Goal: Task Accomplishment & Management: Manage account settings

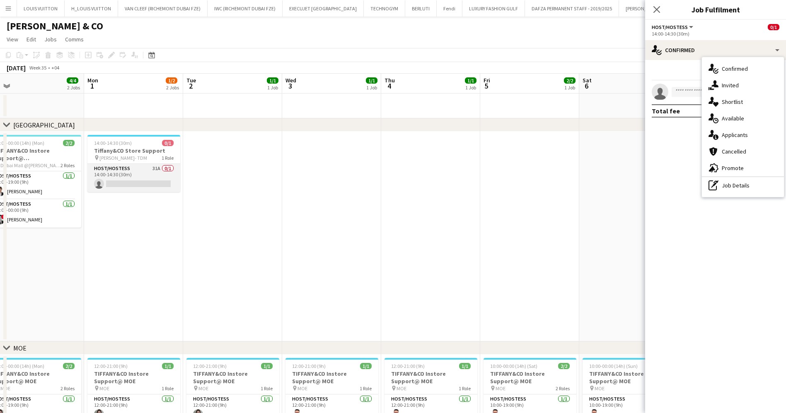
click at [117, 185] on app-card-role "Host/Hostess 31A 0/1 14:00-14:30 (30m) single-neutral-actions" at bounding box center [133, 178] width 93 height 28
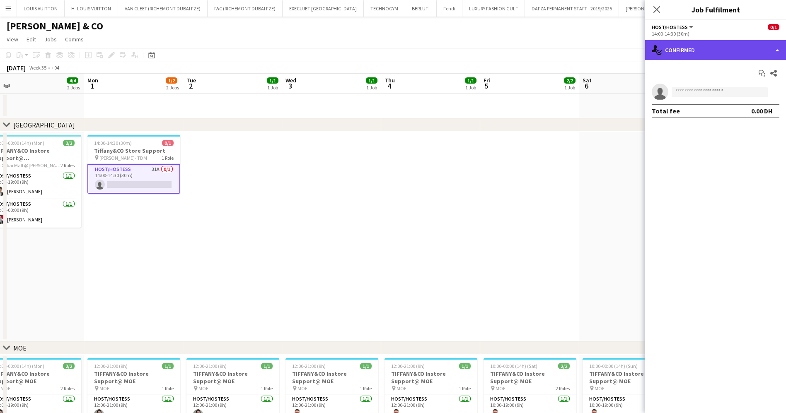
click at [728, 51] on div "single-neutral-actions-check-2 Confirmed" at bounding box center [715, 50] width 141 height 20
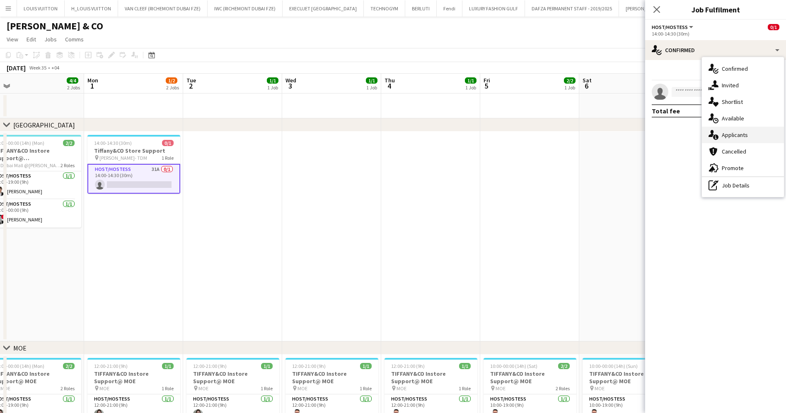
click at [731, 137] on div "single-neutral-actions-information Applicants" at bounding box center [743, 135] width 82 height 17
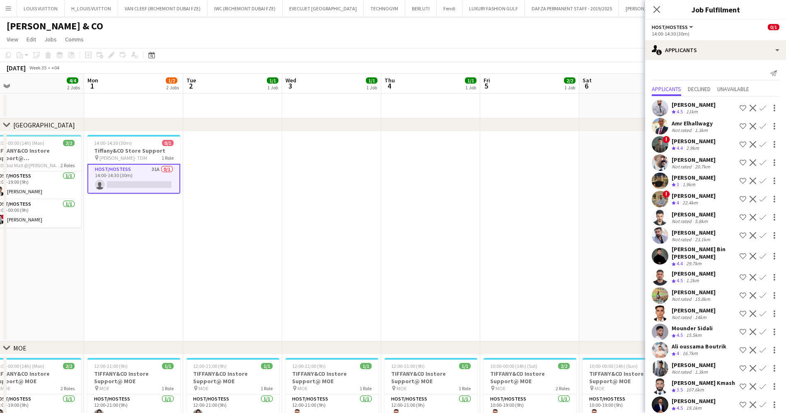
scroll to position [273, 0]
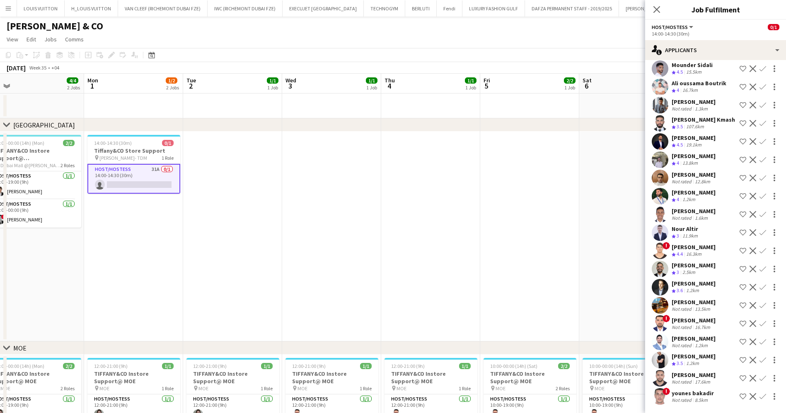
click at [681, 396] on div "younes bakadir" at bounding box center [692, 393] width 42 height 7
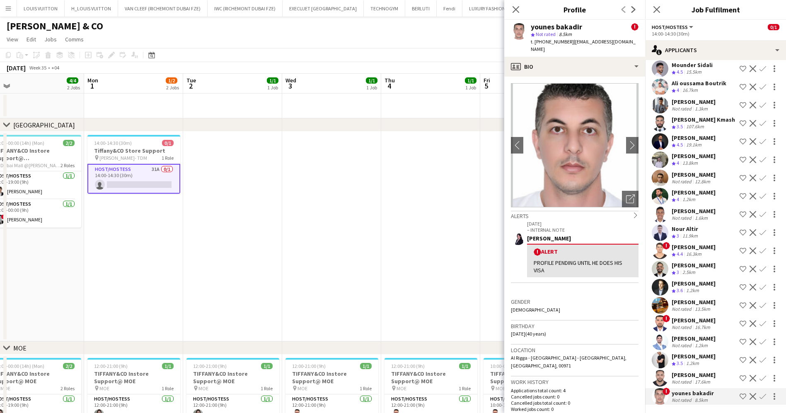
click at [682, 376] on div "Abdel Qader Almajali" at bounding box center [693, 374] width 44 height 7
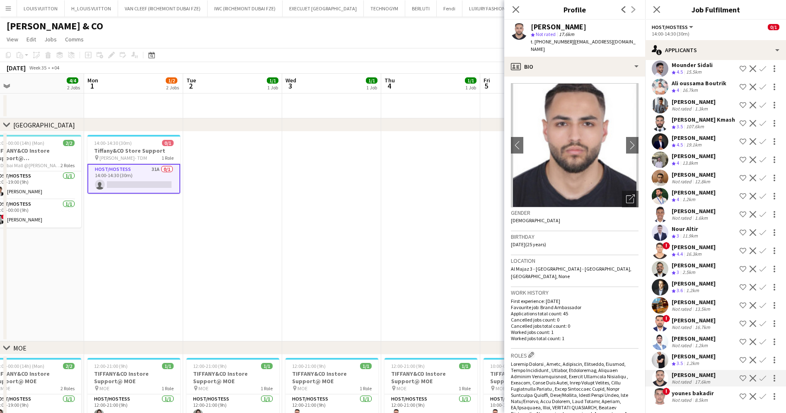
click at [681, 360] on span "3.5" at bounding box center [679, 363] width 6 height 6
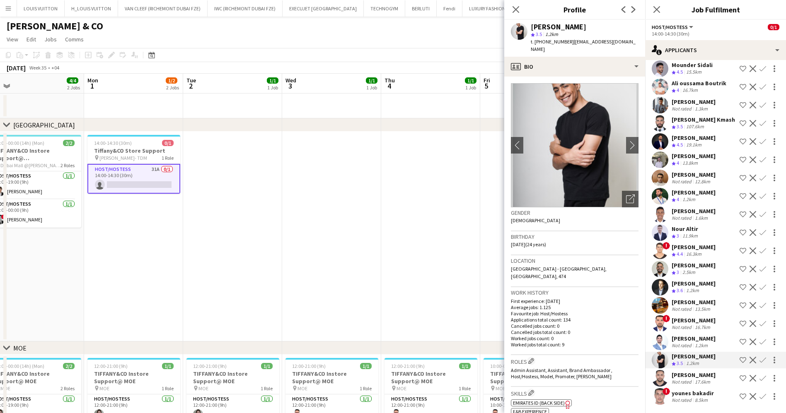
click at [677, 342] on div "MEHDI KNAZ Not rated 1.2km" at bounding box center [693, 342] width 44 height 14
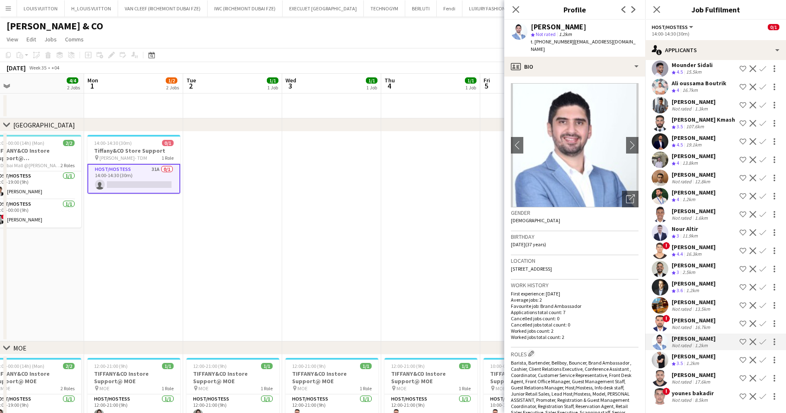
click at [677, 319] on div "Akbar Salakhitdinov" at bounding box center [693, 320] width 44 height 7
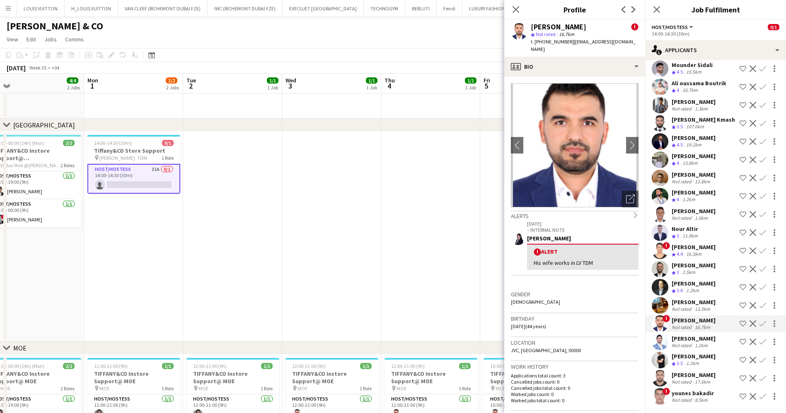
click at [677, 310] on div "Not rated" at bounding box center [682, 309] width 22 height 6
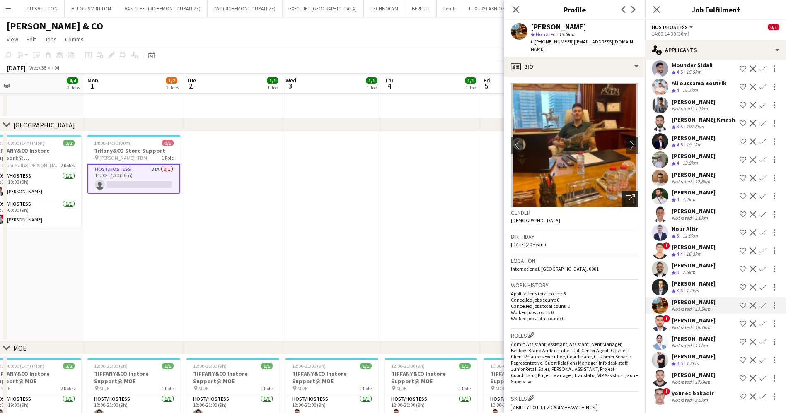
click at [626, 195] on icon "Open photos pop-in" at bounding box center [630, 199] width 9 height 9
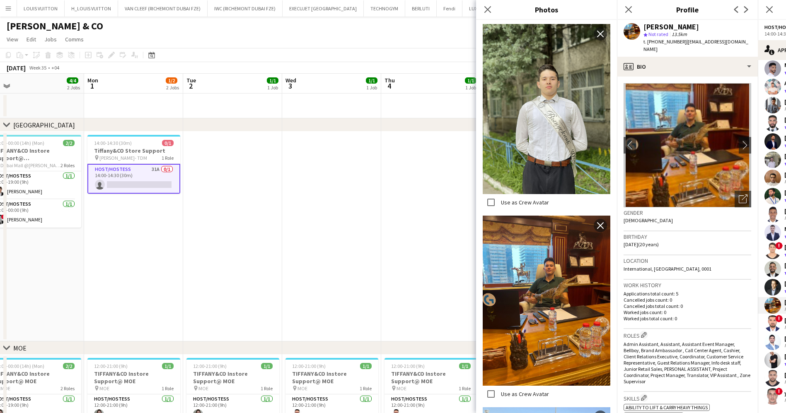
scroll to position [851, 0]
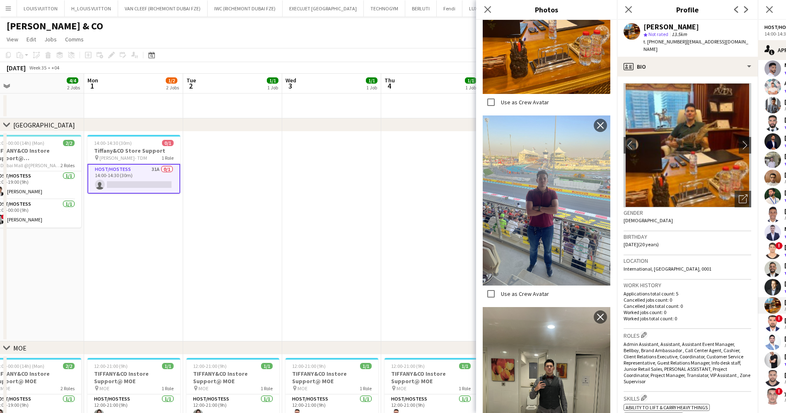
click at [486, 15] on div "Close pop-in" at bounding box center [487, 9] width 23 height 19
click at [490, 4] on app-icon "Close pop-in" at bounding box center [488, 10] width 12 height 12
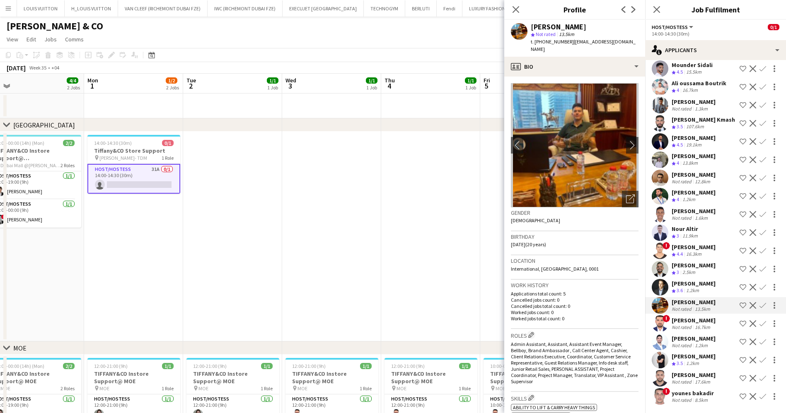
click at [375, 207] on app-date-cell at bounding box center [331, 237] width 99 height 210
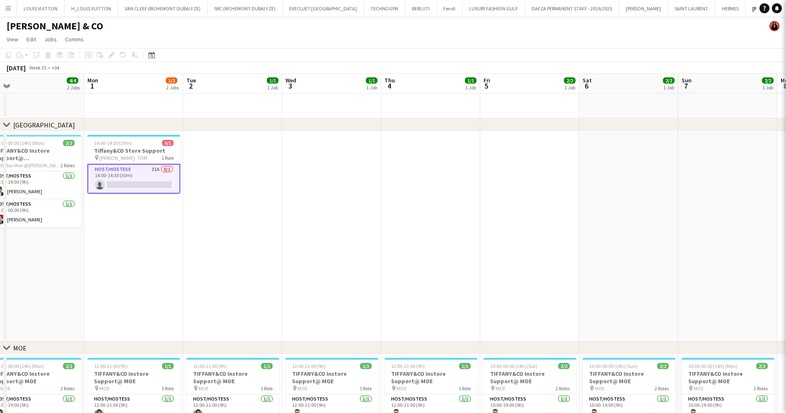
scroll to position [0, 0]
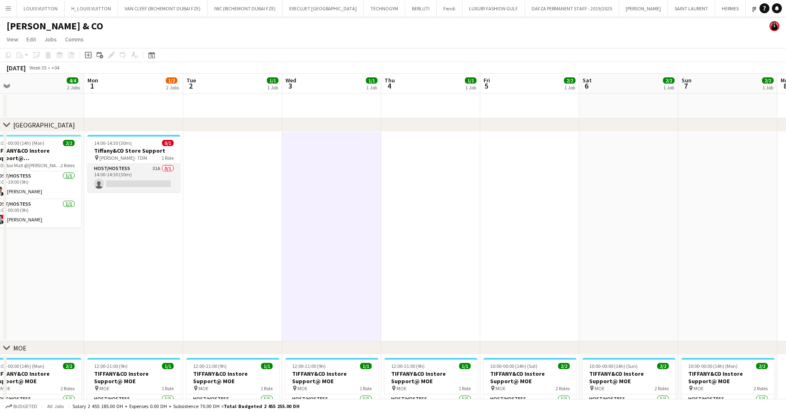
click at [131, 177] on app-card-role "Host/Hostess 31A 0/1 14:00-14:30 (30m) single-neutral-actions" at bounding box center [133, 178] width 93 height 28
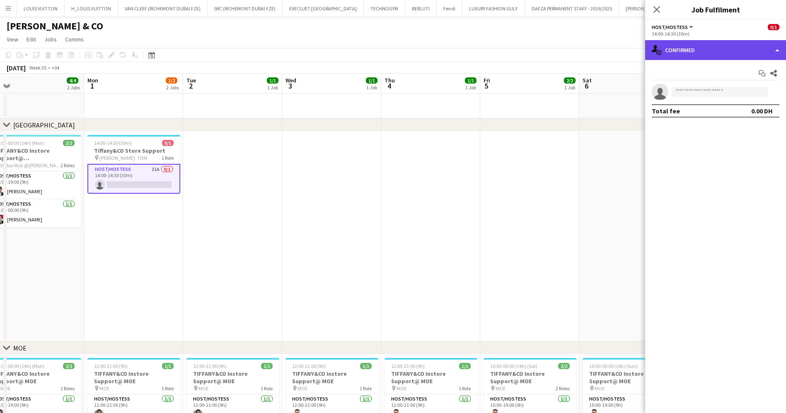
click at [698, 50] on div "single-neutral-actions-check-2 Confirmed" at bounding box center [715, 50] width 141 height 20
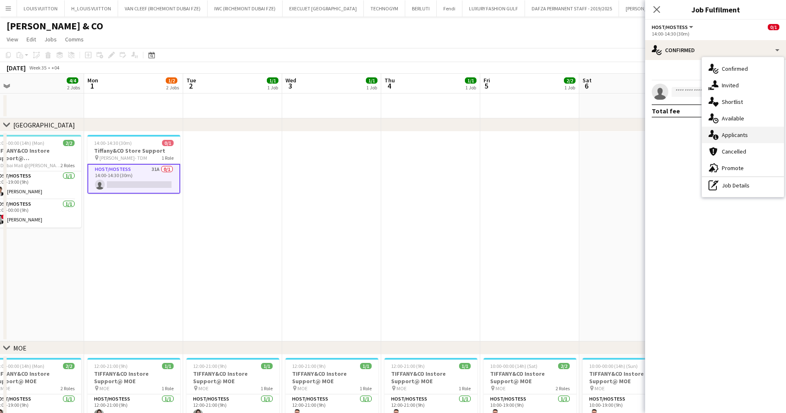
click at [740, 134] on div "single-neutral-actions-information Applicants" at bounding box center [743, 135] width 82 height 17
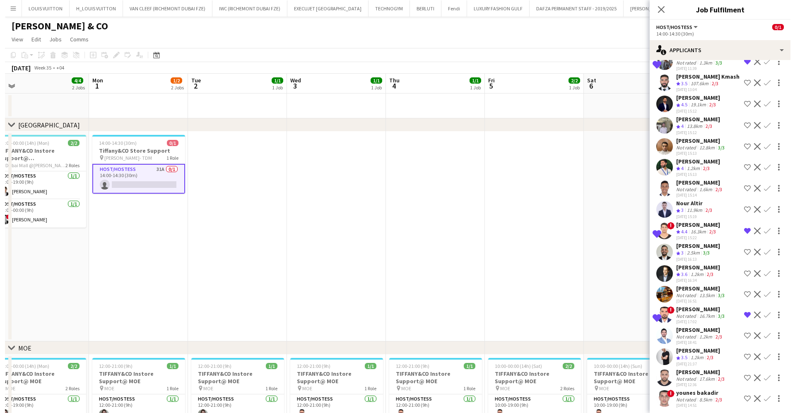
scroll to position [369, 0]
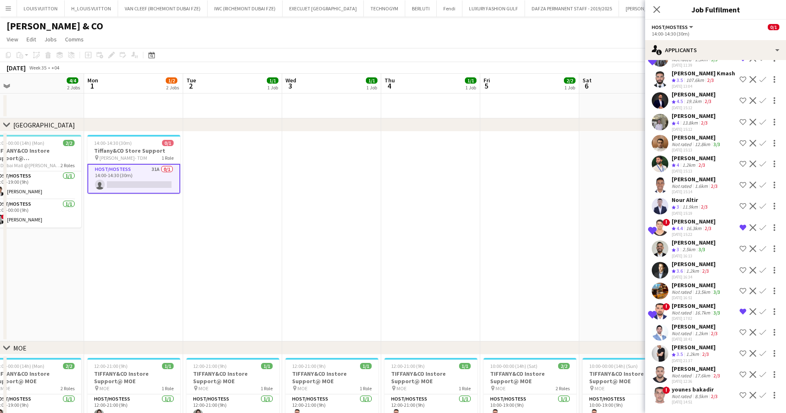
click at [578, 221] on app-date-cell at bounding box center [529, 237] width 99 height 210
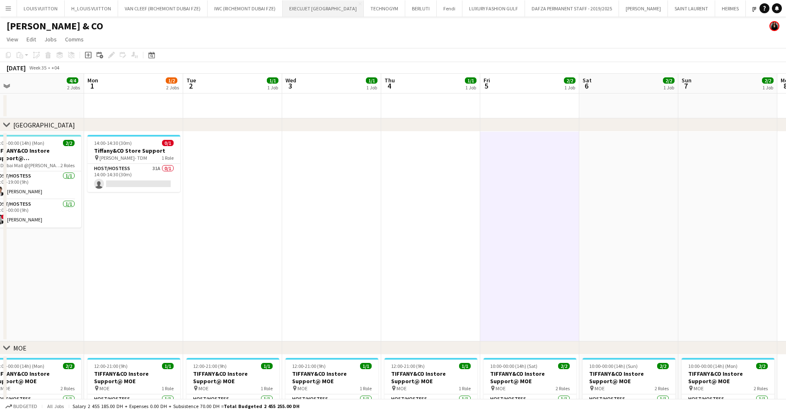
click at [309, 5] on button "EXECUJET MIDDLE EAST CO Close" at bounding box center [322, 8] width 81 height 16
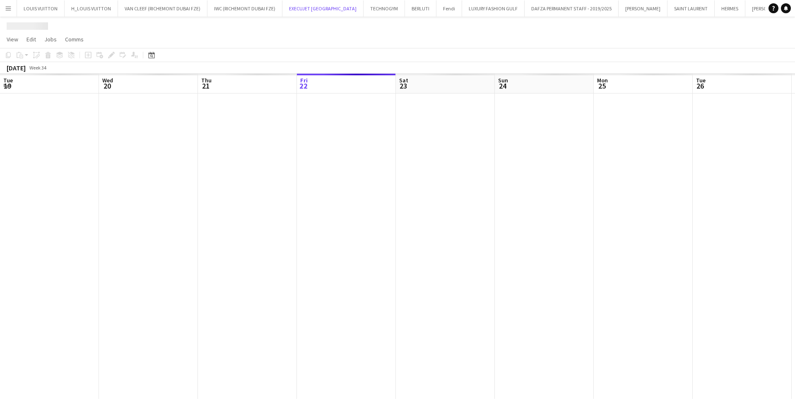
scroll to position [0, 198]
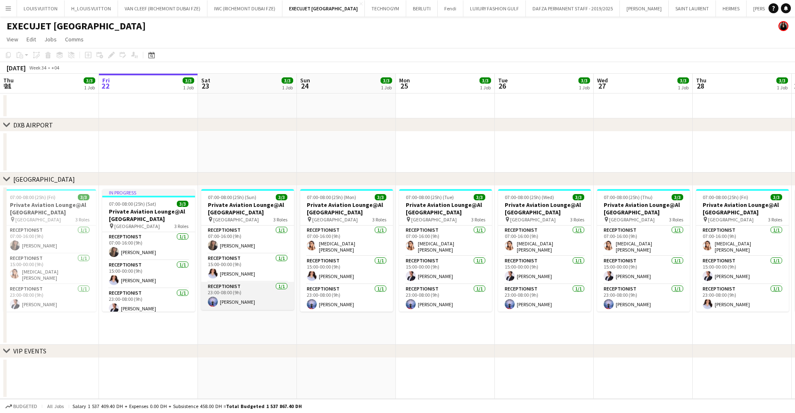
click at [234, 299] on app-card-role "Receptionist 1/1 23:00-08:00 (9h) Maha Hasan" at bounding box center [247, 296] width 93 height 28
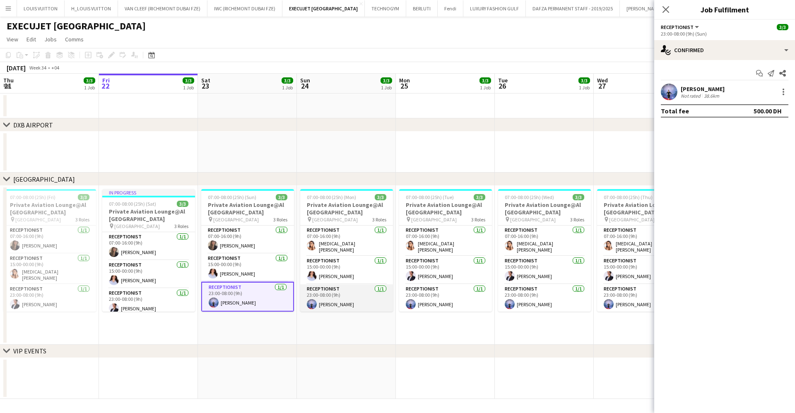
click at [345, 298] on app-card-role "Receptionist 1/1 23:00-08:00 (9h) Maha Hasan" at bounding box center [346, 299] width 93 height 28
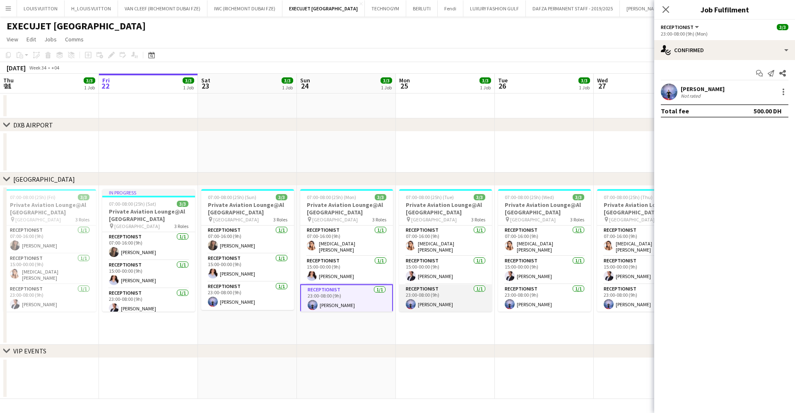
click at [436, 297] on app-card-role "Receptionist 1/1 23:00-08:00 (9h) Maha Hasan" at bounding box center [445, 299] width 93 height 28
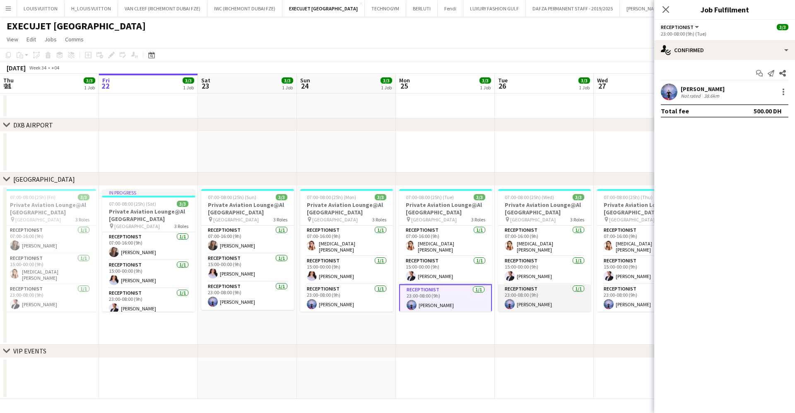
scroll to position [0, 198]
click at [513, 300] on app-user-avatar at bounding box center [510, 305] width 10 height 10
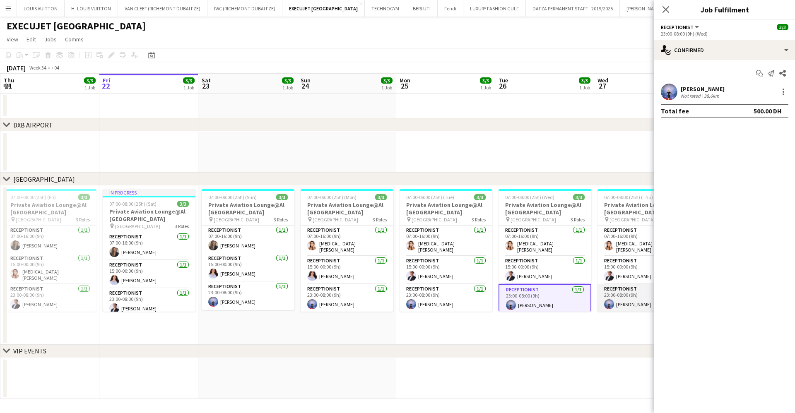
click at [632, 295] on app-card-role "Receptionist 1/1 23:00-08:00 (9h) Maha Hasan" at bounding box center [644, 299] width 93 height 28
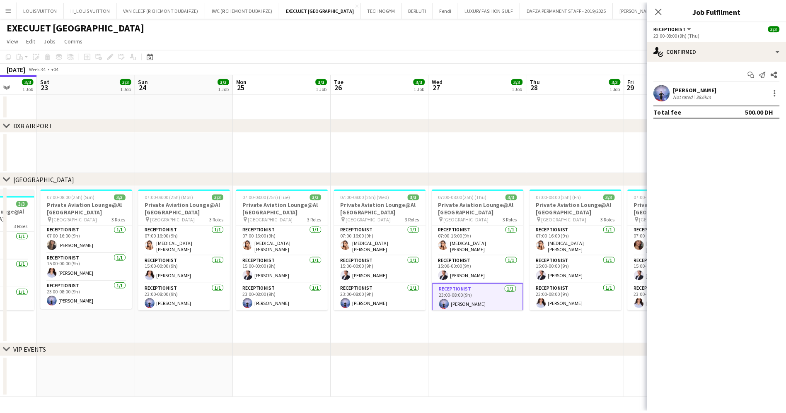
scroll to position [0, 262]
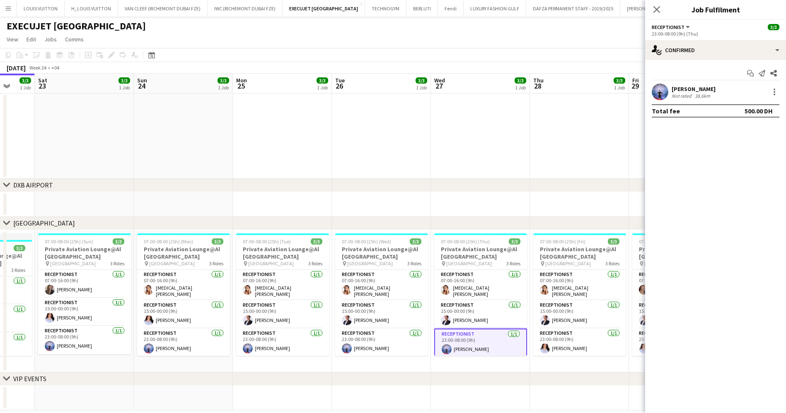
drag, startPoint x: 494, startPoint y: 332, endPoint x: 347, endPoint y: 333, distance: 147.0
click at [347, 333] on app-calendar-viewport "Wed 20 3/3 1 Job Thu 21 3/3 1 Job Fri 22 3/3 1 Job Sat 23 3/3 1 Job Sun 24 3/3 …" at bounding box center [393, 242] width 786 height 337
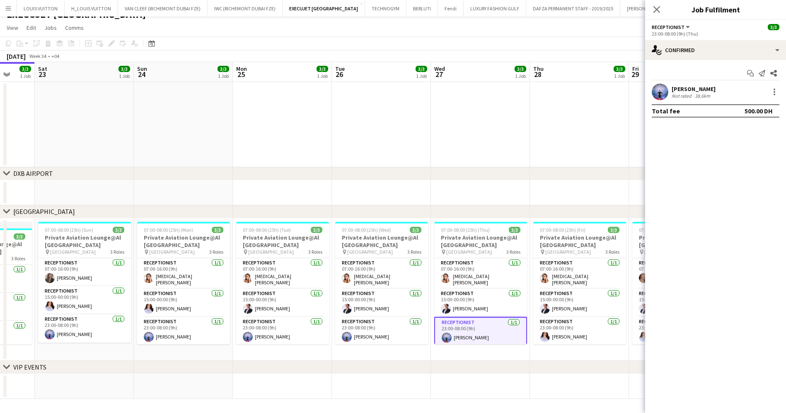
scroll to position [0, 176]
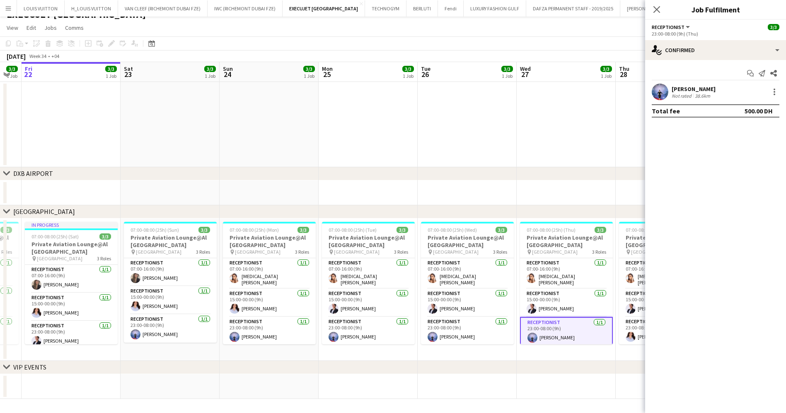
drag, startPoint x: 171, startPoint y: 347, endPoint x: 256, endPoint y: 348, distance: 85.3
click at [256, 348] on app-calendar-viewport "Wed 20 3/3 1 Job Thu 21 3/3 1 Job Fri 22 3/3 1 Job Sat 23 3/3 1 Job Sun 24 3/3 …" at bounding box center [393, 230] width 786 height 337
click at [652, 10] on app-icon "Close pop-in" at bounding box center [657, 10] width 12 height 12
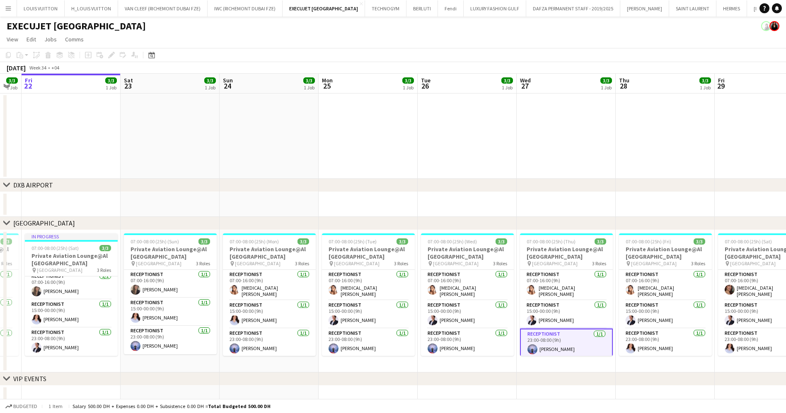
scroll to position [12, 0]
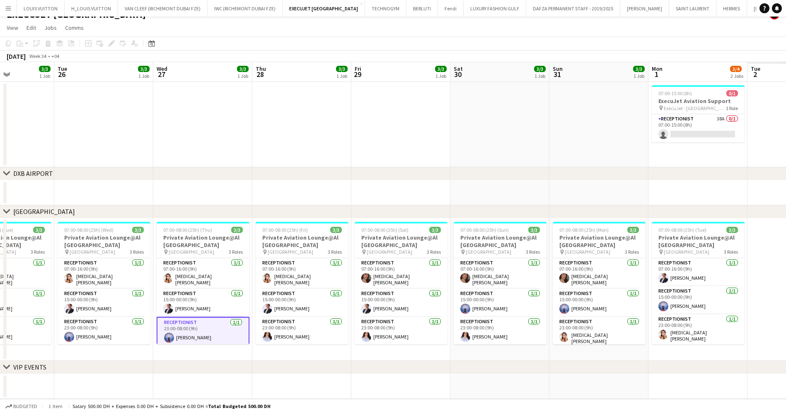
drag, startPoint x: 666, startPoint y: 274, endPoint x: 398, endPoint y: 304, distance: 270.5
click at [398, 304] on app-calendar-viewport "Fri 22 3/3 1 Job Sat 23 3/3 1 Job Sun 24 3/3 1 Job Mon 25 3/3 1 Job Tue 26 3/3 …" at bounding box center [393, 230] width 786 height 337
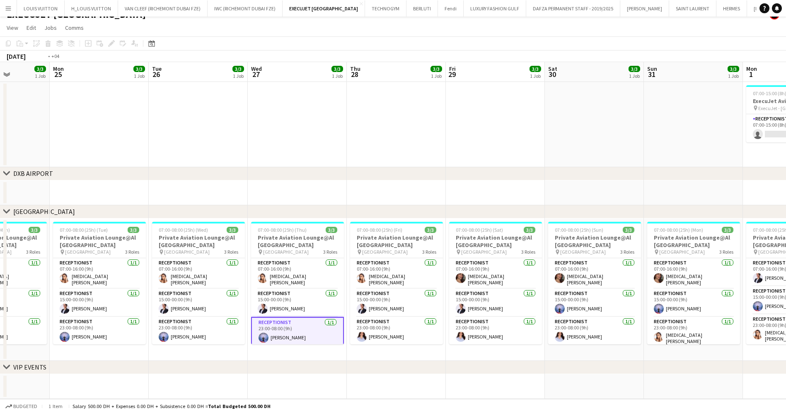
drag, startPoint x: 486, startPoint y: 323, endPoint x: 326, endPoint y: 328, distance: 160.4
click at [329, 328] on app-calendar-viewport "Fri 22 3/3 1 Job Sat 23 3/3 1 Job Sun 24 3/3 1 Job Mon 25 3/3 1 Job Tue 26 3/3 …" at bounding box center [393, 230] width 786 height 337
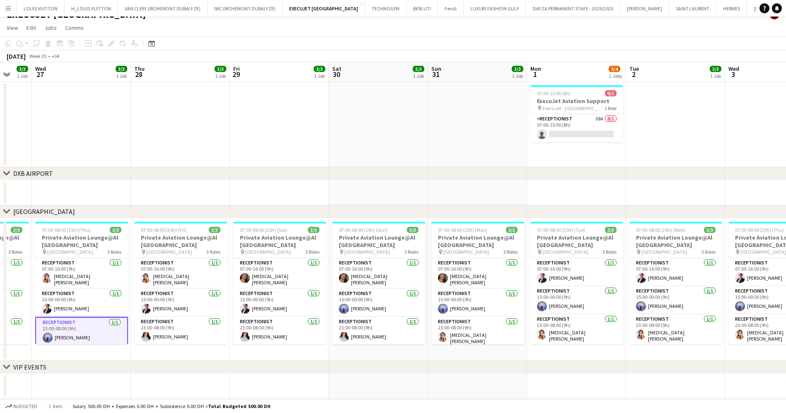
drag, startPoint x: 503, startPoint y: 308, endPoint x: 418, endPoint y: 303, distance: 85.0
click at [425, 304] on app-calendar-viewport "Sun 24 3/3 1 Job Mon 25 3/3 1 Job Tue 26 3/3 1 Job Wed 27 3/3 1 Job Thu 28 3/3 …" at bounding box center [393, 230] width 786 height 337
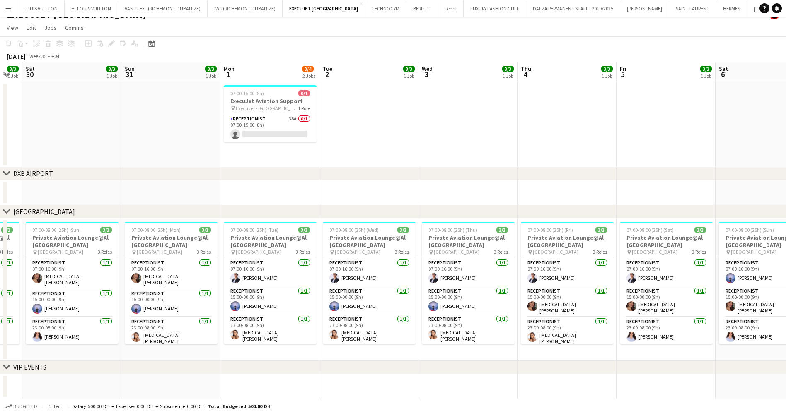
drag, startPoint x: 608, startPoint y: 299, endPoint x: 411, endPoint y: 304, distance: 196.8
click at [411, 304] on app-calendar-viewport "Wed 27 3/3 1 Job Thu 28 3/3 1 Job Fri 29 3/3 1 Job Sat 30 3/3 1 Job Sun 31 3/3 …" at bounding box center [393, 230] width 786 height 337
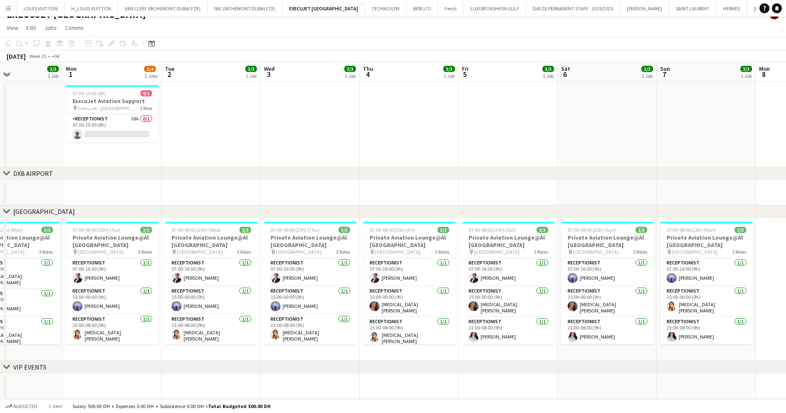
drag, startPoint x: 655, startPoint y: 298, endPoint x: 467, endPoint y: 313, distance: 188.2
click at [467, 313] on app-calendar-viewport "Fri 29 3/3 1 Job Sat 30 3/3 1 Job Sun 31 3/3 1 Job Mon 1 3/4 2 Jobs Tue 2 3/3 1…" at bounding box center [393, 230] width 786 height 337
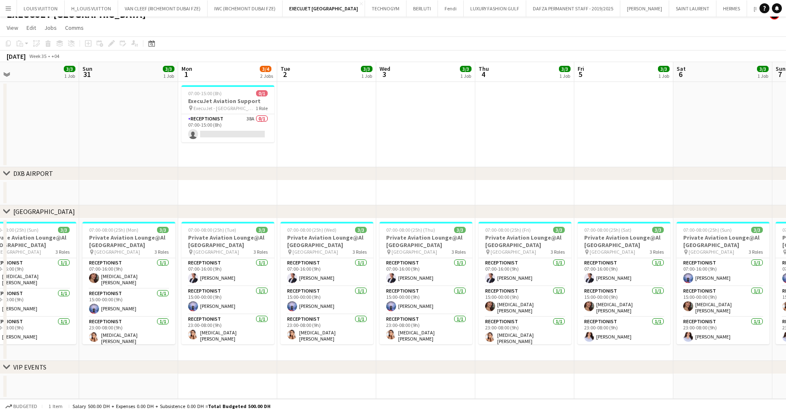
drag, startPoint x: 415, startPoint y: 309, endPoint x: 662, endPoint y: 309, distance: 246.8
click at [662, 309] on app-calendar-viewport "Fri 29 3/3 1 Job Sat 30 3/3 1 Job Sun 31 3/3 1 Job Mon 1 3/4 2 Jobs Tue 2 3/3 1…" at bounding box center [393, 230] width 786 height 337
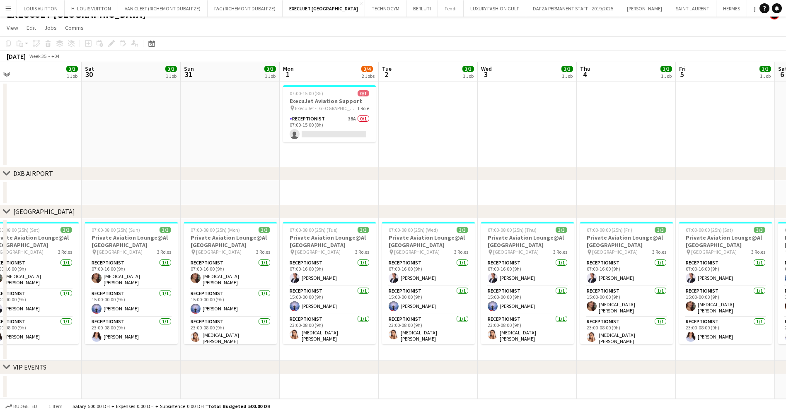
drag, startPoint x: 410, startPoint y: 323, endPoint x: 714, endPoint y: 308, distance: 304.7
click at [714, 308] on app-calendar-viewport "Wed 27 3/3 1 Job Thu 28 3/3 1 Job Fri 29 3/3 1 Job Sat 30 3/3 1 Job Sun 31 3/3 …" at bounding box center [393, 230] width 786 height 337
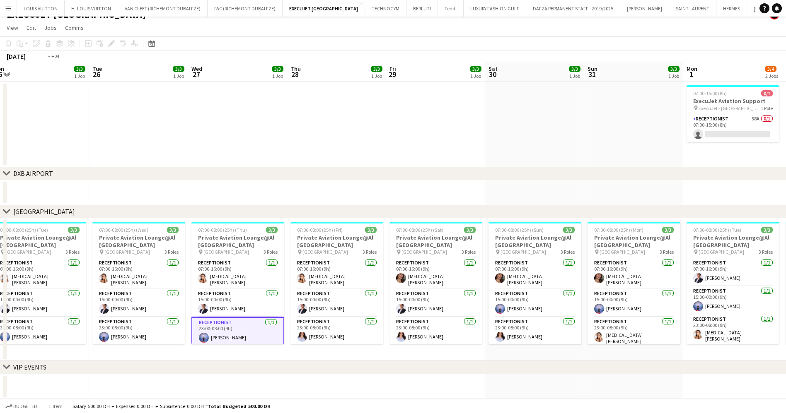
scroll to position [0, 209]
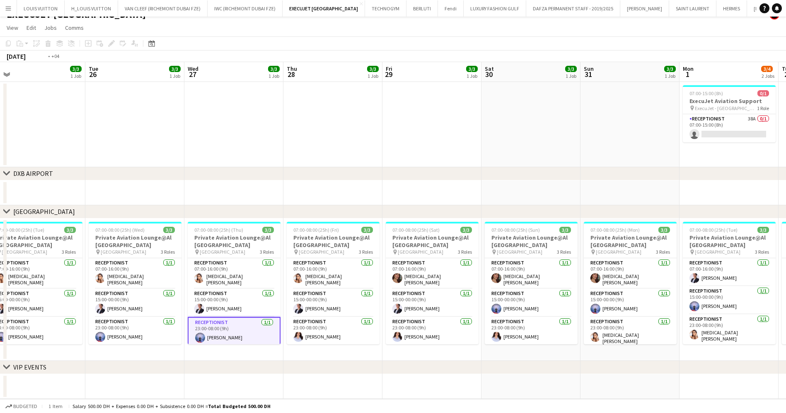
drag, startPoint x: 415, startPoint y: 306, endPoint x: 575, endPoint y: 310, distance: 159.9
click at [575, 310] on app-calendar-viewport "Sat 23 3/3 1 Job Sun 24 3/3 1 Job Mon 25 3/3 1 Job Tue 26 3/3 1 Job Wed 27 3/3 …" at bounding box center [393, 230] width 786 height 337
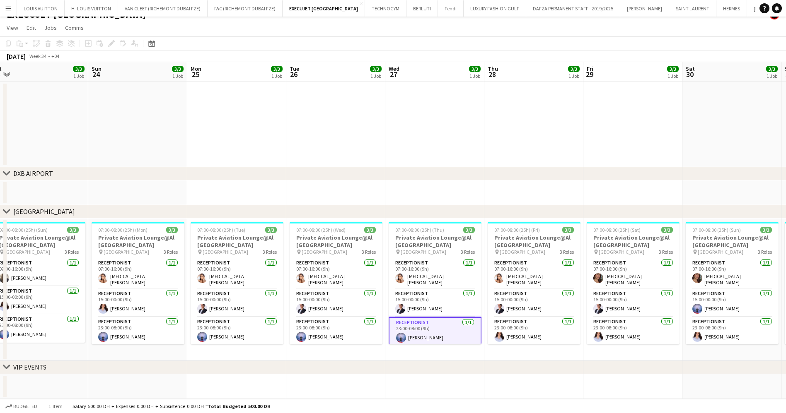
drag, startPoint x: 393, startPoint y: 231, endPoint x: 350, endPoint y: 373, distance: 148.3
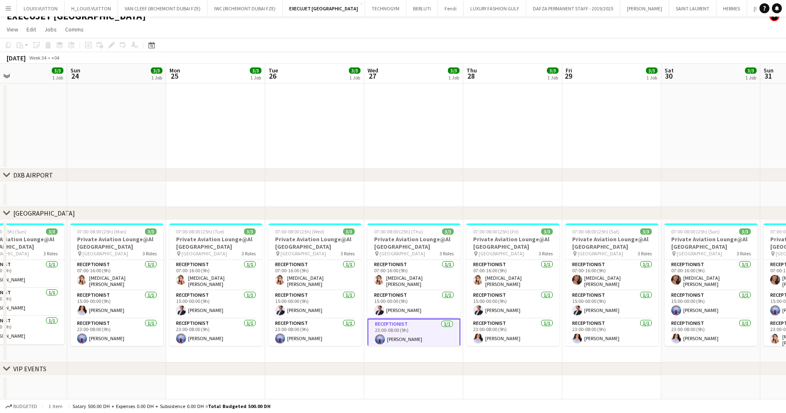
scroll to position [12, 0]
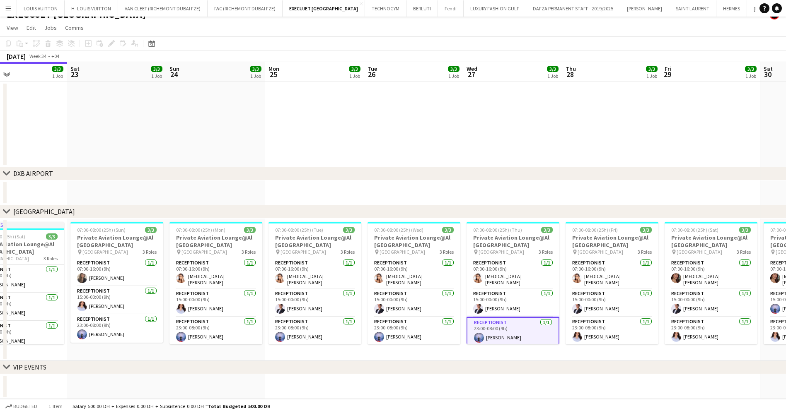
drag, startPoint x: 367, startPoint y: 308, endPoint x: 378, endPoint y: 309, distance: 10.5
click at [378, 309] on app-calendar-viewport "Wed 20 3/3 1 Job Thu 21 3/3 1 Job Fri 22 3/3 1 Job Sat 23 3/3 1 Job Sun 24 3/3 …" at bounding box center [393, 230] width 786 height 337
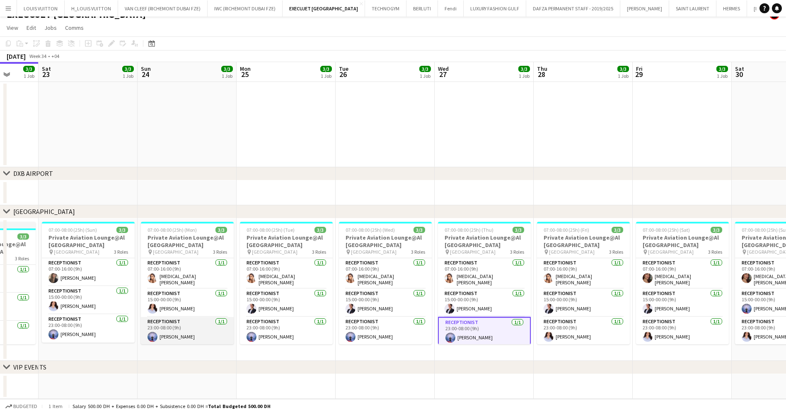
click at [192, 338] on app-card-role "Receptionist 1/1 23:00-08:00 (9h) Maha Hasan" at bounding box center [187, 331] width 93 height 28
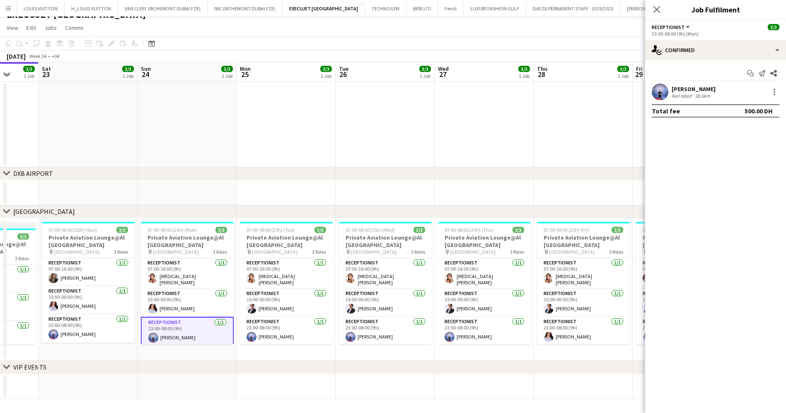
click at [337, 328] on app-date-cell "07:00-08:00 (25h) (Wed) 3/3 Private Aviation Lounge@Al Maktoum Airport pin Al M…" at bounding box center [384, 290] width 99 height 142
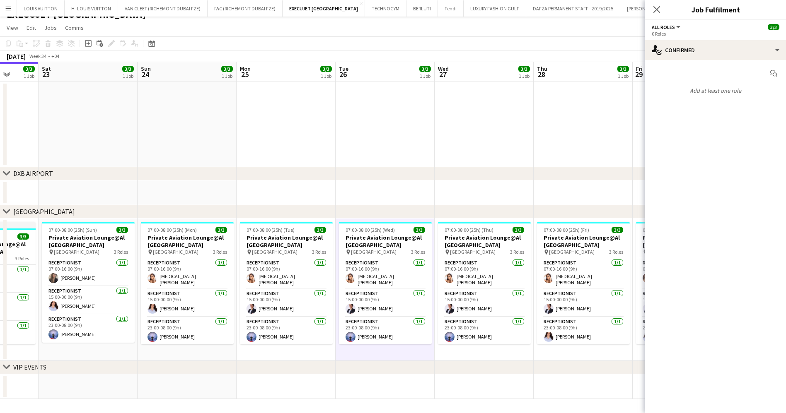
click at [137, 332] on app-date-cell "07:00-08:00 (25h) (Sun) 3/3 Private Aviation Lounge@Al Maktoum Airport pin Al M…" at bounding box center [88, 290] width 99 height 142
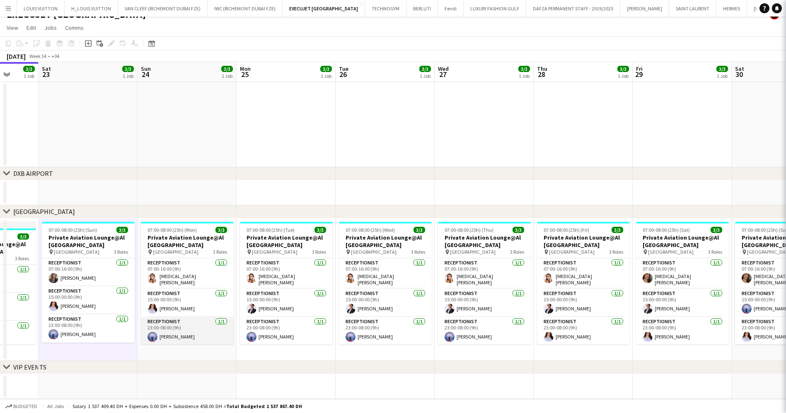
click at [159, 331] on app-card-role "Receptionist 1/1 23:00-08:00 (9h) Maha Hasan" at bounding box center [187, 331] width 93 height 28
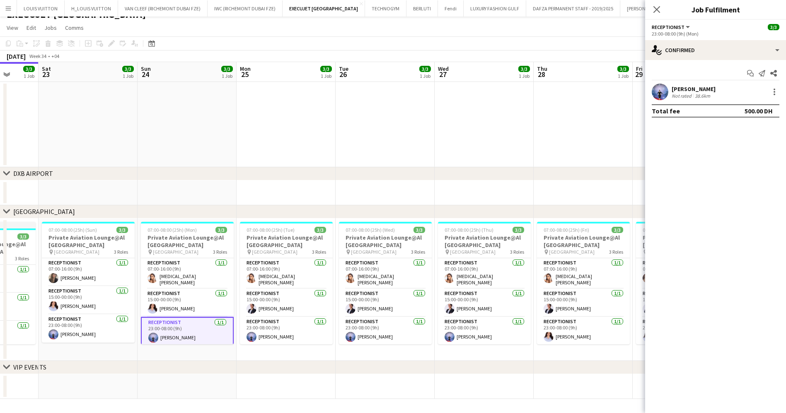
click at [213, 327] on app-card-role "Receptionist 1/1 23:00-08:00 (9h) Maha Hasan" at bounding box center [187, 332] width 93 height 30
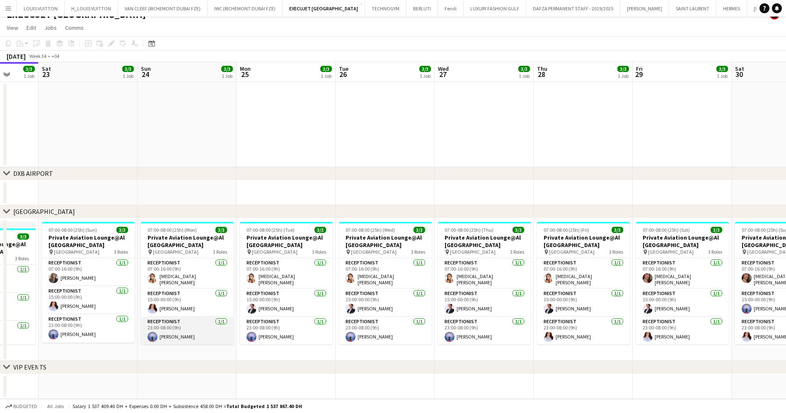
click at [213, 328] on app-card-role "Receptionist 1/1 23:00-08:00 (9h) Maha Hasan" at bounding box center [187, 331] width 93 height 28
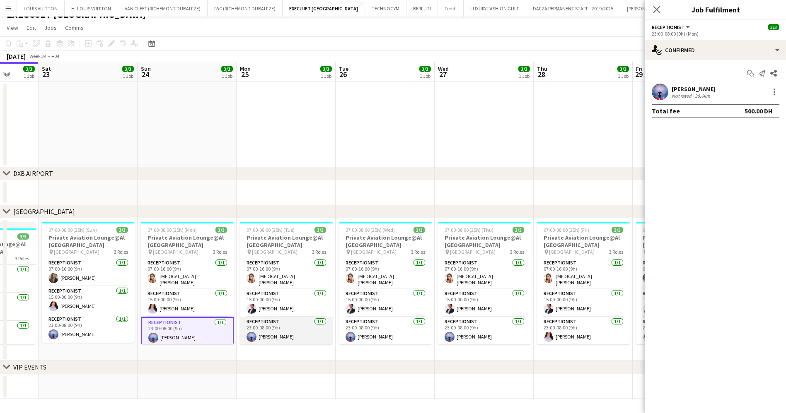
click at [273, 332] on app-card-role "Receptionist 1/1 23:00-08:00 (9h) Maha Hasan" at bounding box center [286, 331] width 93 height 28
click at [363, 332] on app-card-role "Receptionist 1/1 23:00-08:00 (9h) Maha Hasan" at bounding box center [385, 331] width 93 height 28
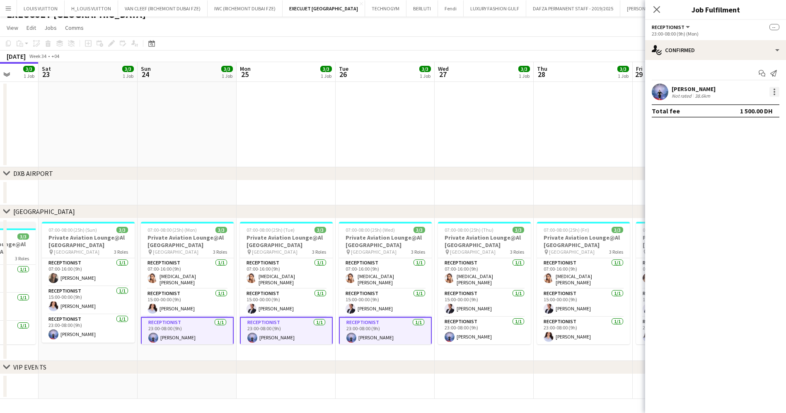
click at [778, 91] on div at bounding box center [774, 92] width 10 height 10
click at [753, 164] on span "Remove" at bounding box center [746, 166] width 51 height 7
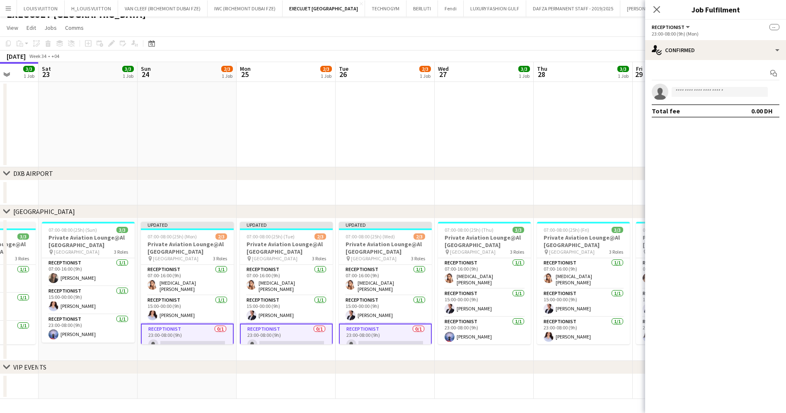
click at [596, 35] on app-page-menu "View Day view expanded Day view collapsed Month view Date picker Jump to today …" at bounding box center [393, 29] width 786 height 16
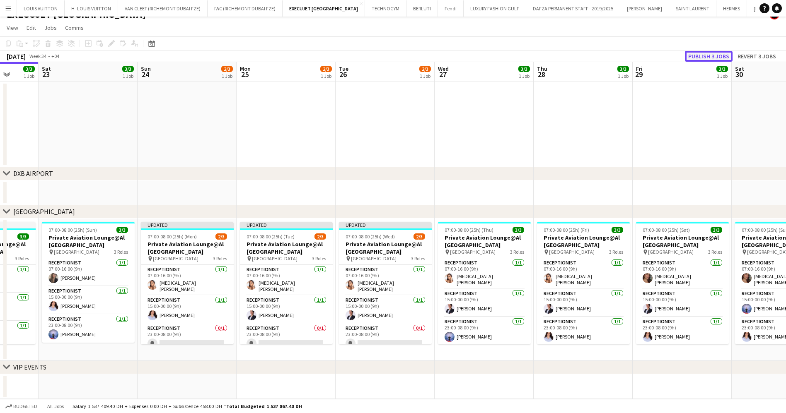
click at [714, 58] on button "Publish 3 jobs" at bounding box center [709, 56] width 48 height 11
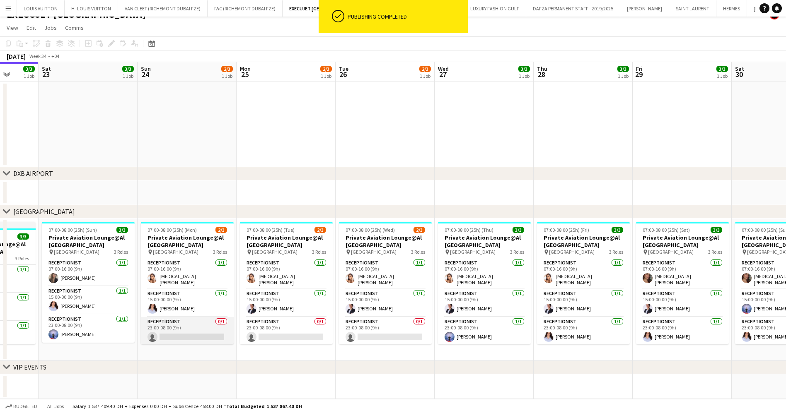
click at [180, 329] on app-card-role "Receptionist 0/1 23:00-08:00 (9h) single-neutral-actions" at bounding box center [187, 331] width 93 height 28
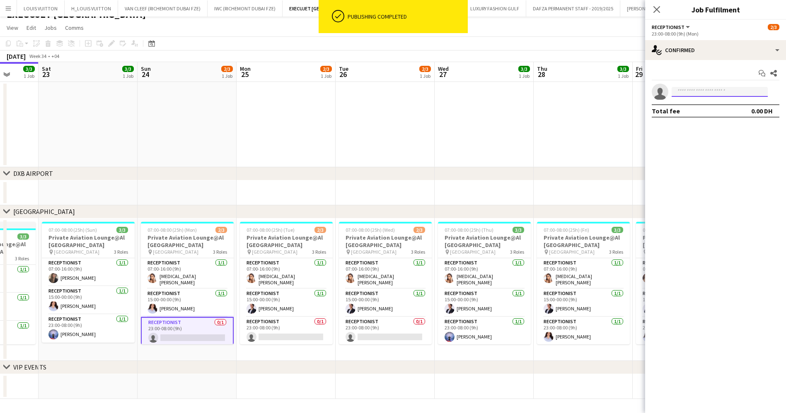
click at [687, 89] on input at bounding box center [719, 92] width 96 height 10
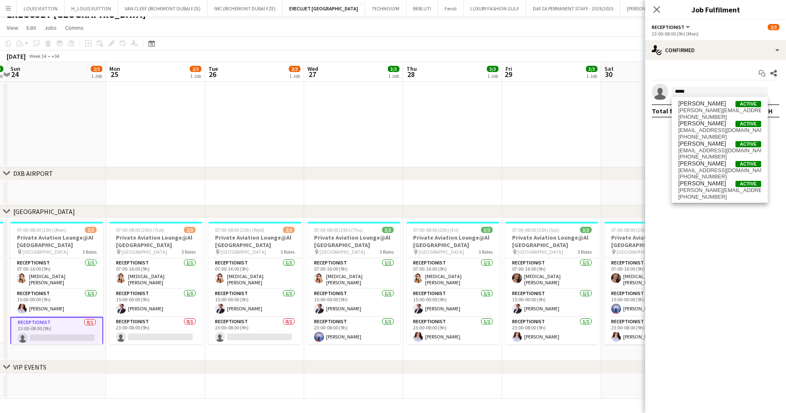
drag, startPoint x: 510, startPoint y: 312, endPoint x: 336, endPoint y: 317, distance: 173.6
click at [336, 317] on app-calendar-viewport "Wed 20 3/3 1 Job Thu 21 3/3 1 Job Fri 22 3/3 1 Job Sat 23 3/3 1 Job Sun 24 2/3 …" at bounding box center [393, 230] width 786 height 337
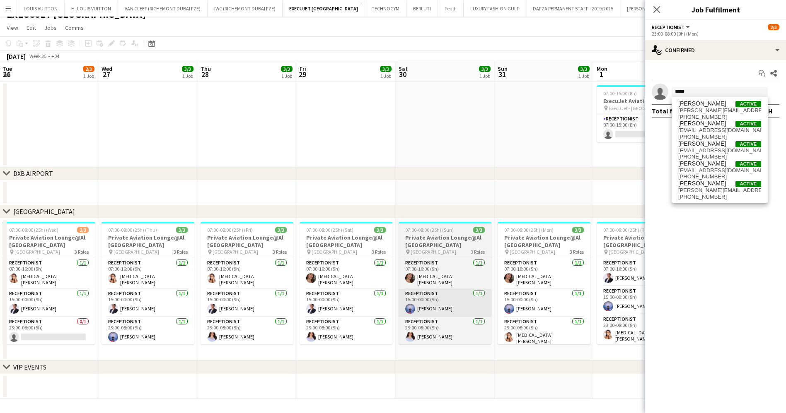
drag, startPoint x: 588, startPoint y: 293, endPoint x: 376, endPoint y: 303, distance: 211.9
click at [371, 303] on app-calendar-viewport "Sat 23 3/3 1 Job Sun 24 2/3 1 Job Mon 25 2/3 1 Job Tue 26 2/3 1 Job Wed 27 3/3 …" at bounding box center [393, 230] width 786 height 337
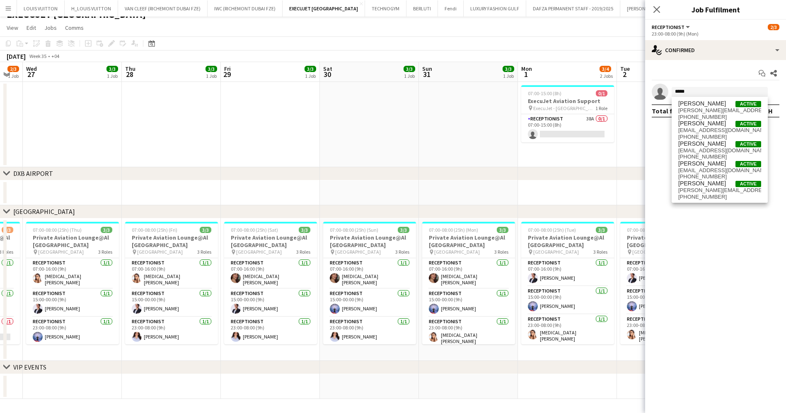
drag, startPoint x: 480, startPoint y: 309, endPoint x: 343, endPoint y: 309, distance: 137.1
click at [343, 309] on app-calendar-viewport "Sun 24 2/3 1 Job Mon 25 2/3 1 Job Tue 26 2/3 1 Job Wed 27 3/3 1 Job Thu 28 3/3 …" at bounding box center [393, 230] width 786 height 337
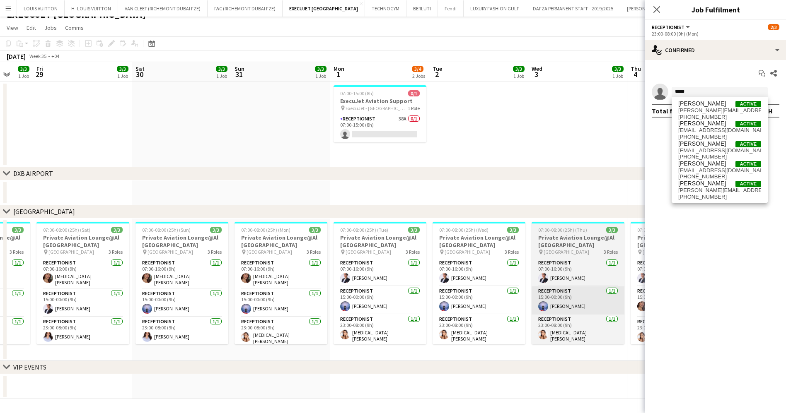
drag, startPoint x: 488, startPoint y: 292, endPoint x: 393, endPoint y: 292, distance: 94.8
click at [346, 292] on app-calendar-viewport "Tue 26 2/3 1 Job Wed 27 3/3 1 Job Thu 28 3/3 1 Job Fri 29 3/3 1 Job Sat 30 3/3 …" at bounding box center [393, 230] width 786 height 337
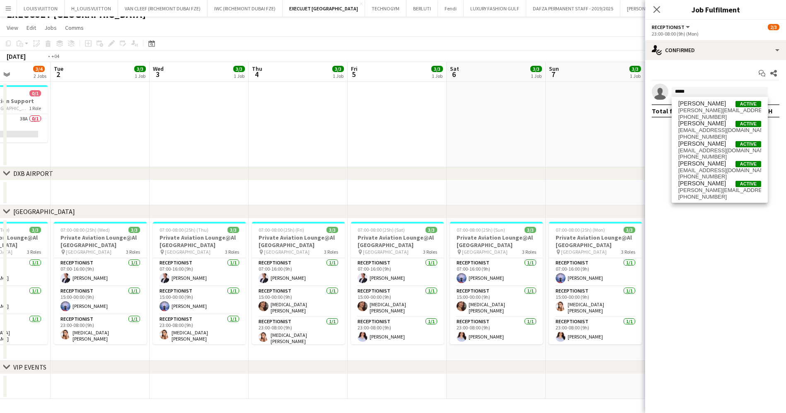
drag, startPoint x: 486, startPoint y: 292, endPoint x: 340, endPoint y: 297, distance: 145.4
click at [340, 297] on app-calendar-viewport "Fri 29 3/3 1 Job Sat 30 3/3 1 Job Sun 31 3/3 1 Job Mon 1 3/4 2 Jobs Tue 2 3/3 1…" at bounding box center [393, 230] width 786 height 337
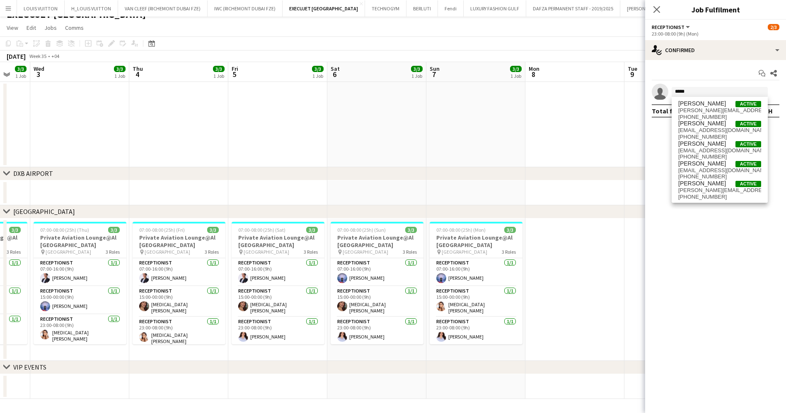
click at [357, 303] on app-calendar-viewport "Sat 30 3/3 1 Job Sun 31 3/3 1 Job Mon 1 3/4 2 Jobs Tue 2 3/3 1 Job Wed 3 3/3 1 …" at bounding box center [393, 230] width 786 height 337
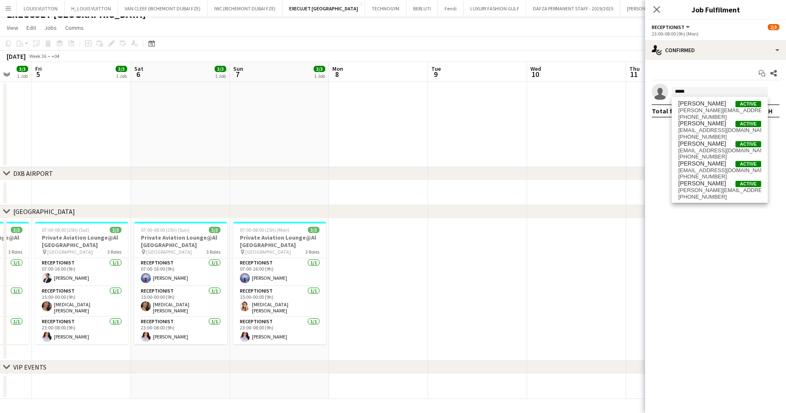
click at [371, 294] on app-calendar-viewport "Tue 2 3/3 1 Job Wed 3 3/3 1 Job Thu 4 3/3 1 Job Fri 5 3/3 1 Job Sat 6 3/3 1 Job…" at bounding box center [393, 230] width 786 height 337
drag, startPoint x: 274, startPoint y: 285, endPoint x: 495, endPoint y: 304, distance: 222.0
click at [675, 316] on body "Menu Boards Boards Boards All jobs Status Workforce Workforce My Workforce Recr…" at bounding box center [393, 200] width 786 height 425
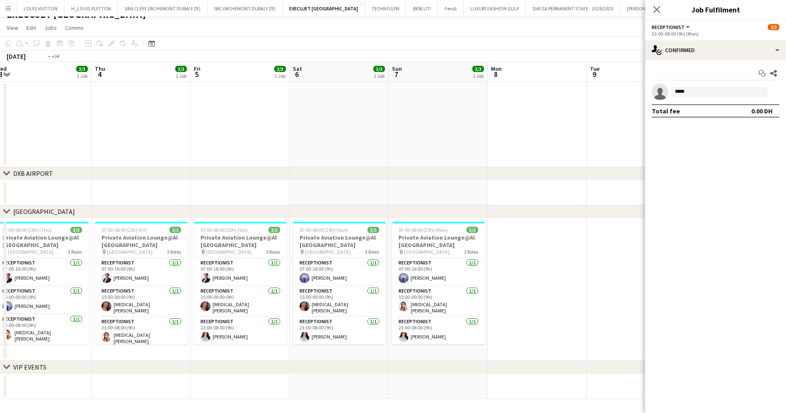
drag, startPoint x: 256, startPoint y: 276, endPoint x: 510, endPoint y: 304, distance: 255.3
click at [511, 304] on app-calendar-viewport "Mon 1 3/4 2 Jobs Tue 2 3/3 1 Job Wed 3 3/3 1 Job Thu 4 3/3 1 Job Fri 5 3/3 1 Jo…" at bounding box center [393, 230] width 786 height 337
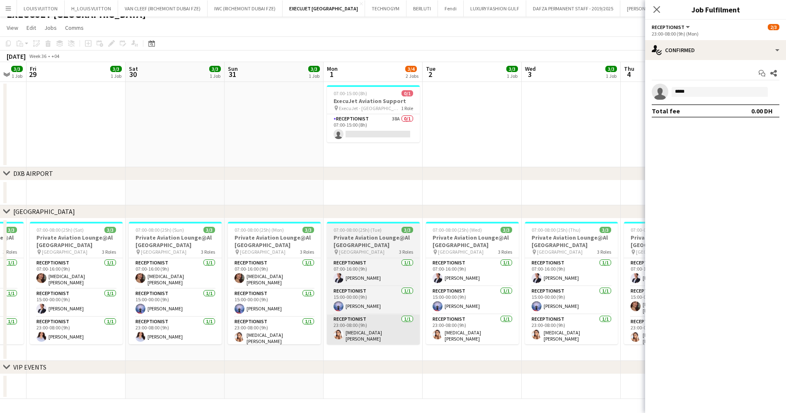
drag, startPoint x: 348, startPoint y: 287, endPoint x: 555, endPoint y: 317, distance: 209.2
click at [620, 316] on app-calendar-viewport "Wed 27 3/3 1 Job Thu 28 3/3 1 Job Fri 29 3/3 1 Job Sat 30 3/3 1 Job Sun 31 3/3 …" at bounding box center [393, 230] width 786 height 337
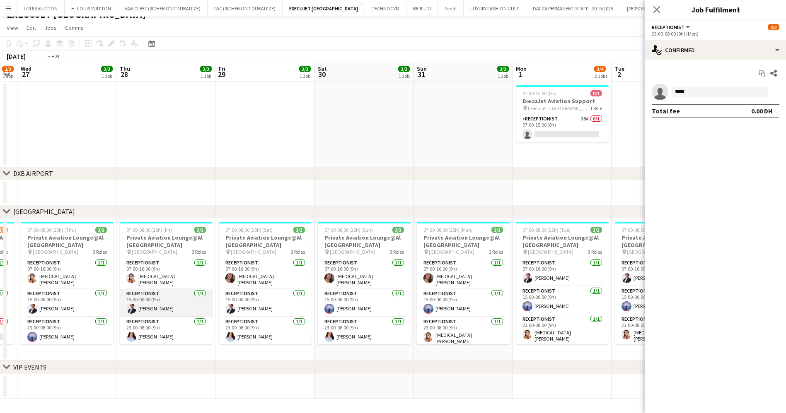
drag, startPoint x: 315, startPoint y: 293, endPoint x: 470, endPoint y: 304, distance: 155.3
click at [487, 299] on app-calendar-viewport "Mon 25 2/3 1 Job Tue 26 2/3 1 Job Wed 27 3/3 1 Job Thu 28 3/3 1 Job Fri 29 3/3 …" at bounding box center [393, 230] width 786 height 337
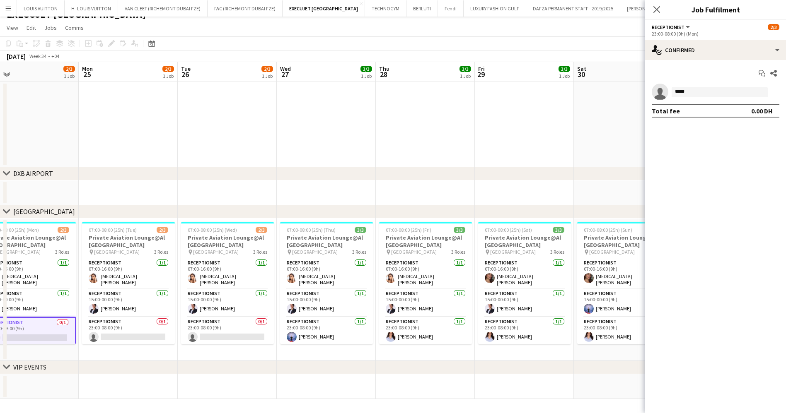
drag, startPoint x: 422, startPoint y: 309, endPoint x: 538, endPoint y: 308, distance: 116.0
click at [538, 308] on app-calendar-viewport "Fri 22 3/3 1 Job Sat 23 3/3 1 Job Sun 24 2/3 1 Job Mon 25 2/3 1 Job Tue 26 2/3 …" at bounding box center [393, 230] width 786 height 337
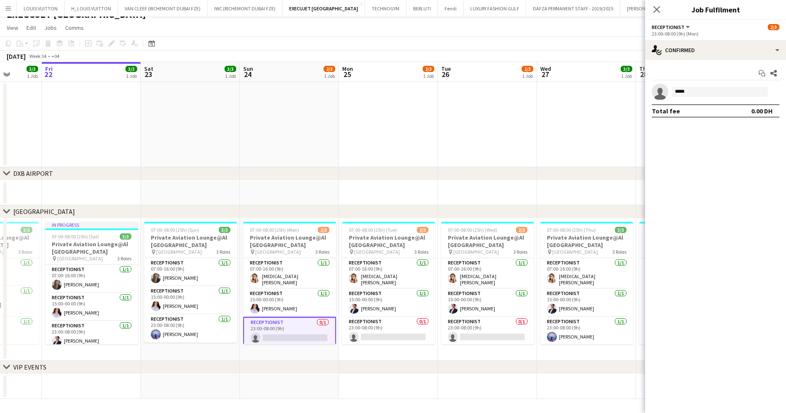
drag, startPoint x: 192, startPoint y: 288, endPoint x: 423, endPoint y: 288, distance: 231.1
click at [459, 288] on app-calendar-viewport "Tue 19 3/3 1 Job Wed 20 3/3 1 Job Thu 21 3/3 1 Job Fri 22 3/3 1 Job Sat 23 3/3 …" at bounding box center [393, 230] width 786 height 337
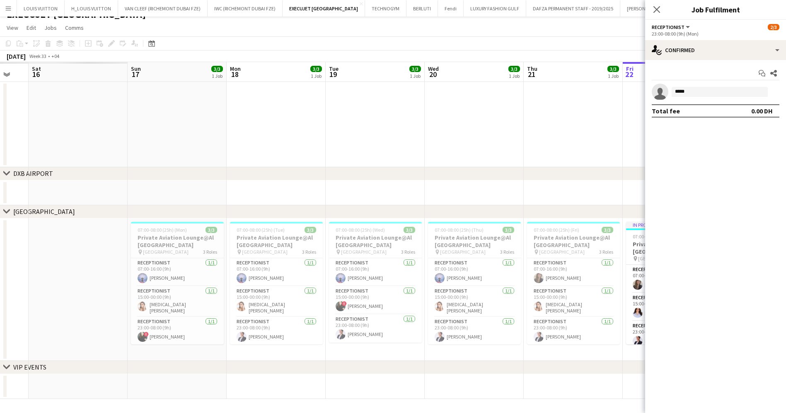
drag, startPoint x: 253, startPoint y: 277, endPoint x: 432, endPoint y: 280, distance: 178.9
click at [432, 280] on app-calendar-viewport "Thu 14 Fri 15 Sat 16 Sun 17 3/3 1 Job Mon 18 3/3 1 Job Tue 19 3/3 1 Job Wed 20 …" at bounding box center [393, 230] width 786 height 337
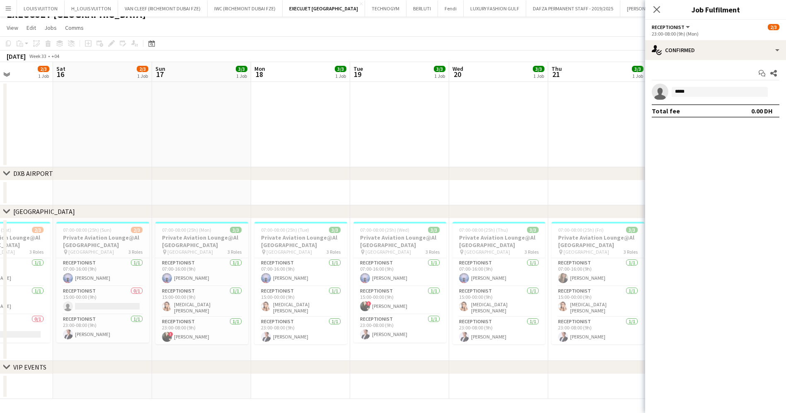
drag, startPoint x: 230, startPoint y: 280, endPoint x: 422, endPoint y: 289, distance: 191.5
click at [422, 289] on app-calendar-viewport "Wed 13 Thu 14 3/3 1 Job Fri 15 2/3 1 Job Sat 16 2/3 1 Job Sun 17 3/3 1 Job Mon …" at bounding box center [393, 230] width 786 height 337
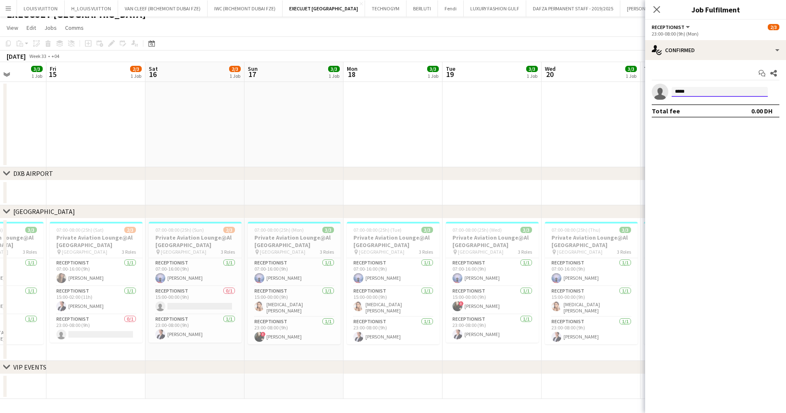
click at [694, 92] on input "*****" at bounding box center [719, 92] width 96 height 10
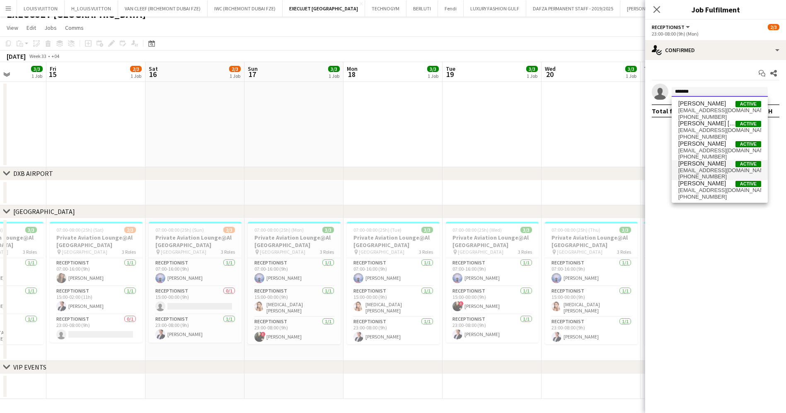
type input "*******"
click at [709, 163] on span "Maria Leontyeva" at bounding box center [702, 163] width 48 height 7
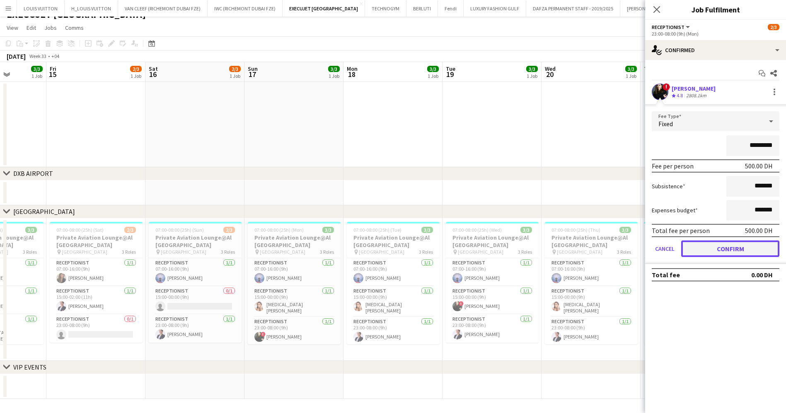
click at [723, 247] on button "Confirm" at bounding box center [730, 249] width 98 height 17
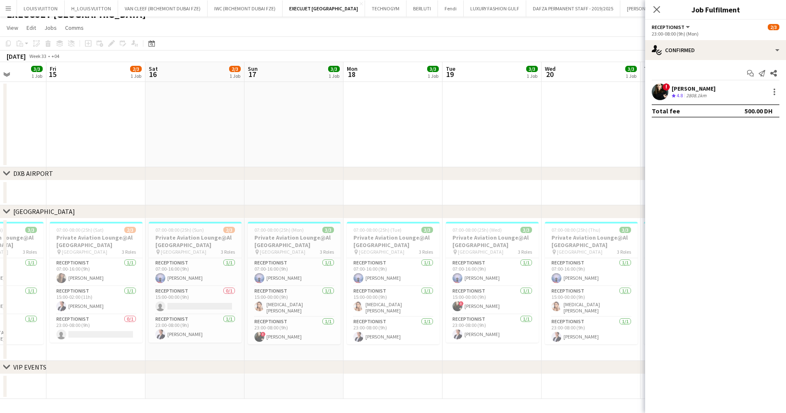
click at [601, 32] on app-page-menu "View Day view expanded Day view collapsed Month view Date picker Jump to today …" at bounding box center [393, 29] width 786 height 16
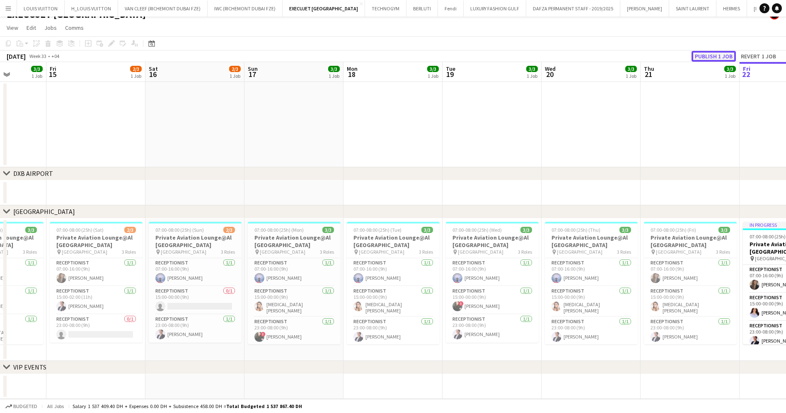
click at [709, 57] on button "Publish 1 job" at bounding box center [713, 56] width 44 height 11
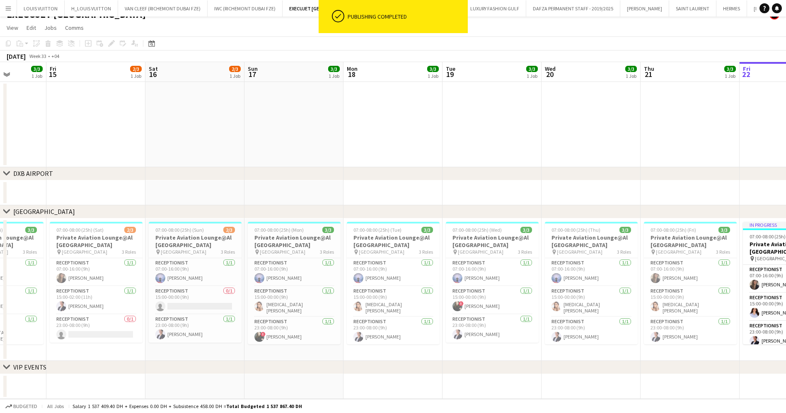
drag, startPoint x: 668, startPoint y: 264, endPoint x: 377, endPoint y: 270, distance: 290.8
click at [377, 270] on app-calendar-viewport "Tue 12 3/3 1 Job Wed 13 3/3 1 Job Thu 14 3/3 1 Job Fri 15 2/3 1 Job Sat 16 2/3 …" at bounding box center [393, 230] width 786 height 337
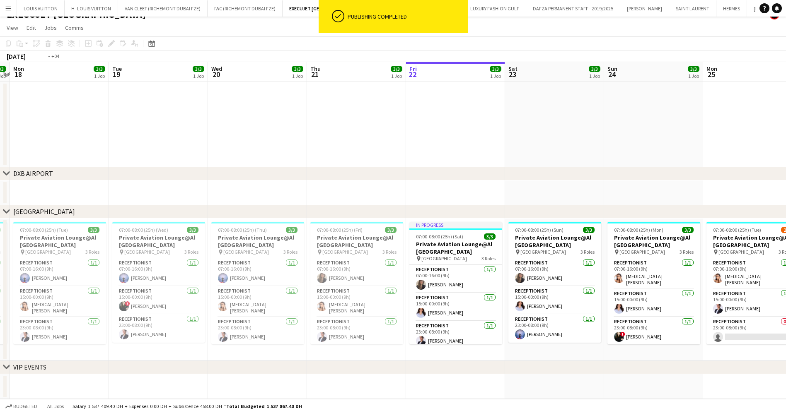
drag, startPoint x: 547, startPoint y: 287, endPoint x: 306, endPoint y: 288, distance: 240.6
click at [306, 288] on app-calendar-viewport "Fri 15 2/3 1 Job Sat 16 2/3 1 Job Sun 17 3/3 1 Job Mon 18 3/3 1 Job Tue 19 3/3 …" at bounding box center [393, 230] width 786 height 337
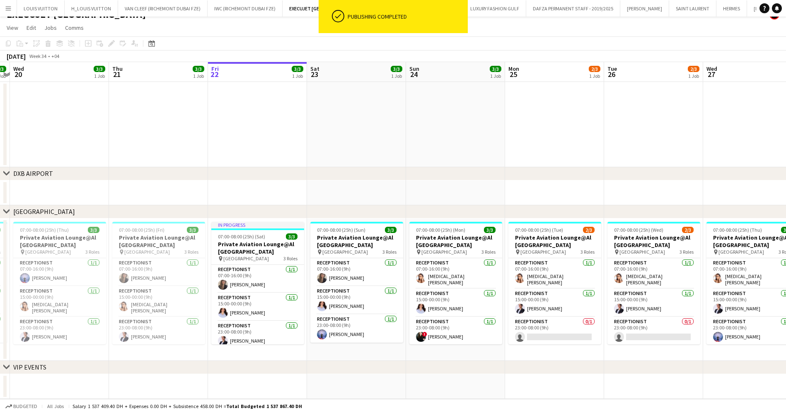
scroll to position [0, 287]
click at [549, 334] on app-card-role "Receptionist 0/1 23:00-08:00 (9h) single-neutral-actions" at bounding box center [554, 331] width 93 height 28
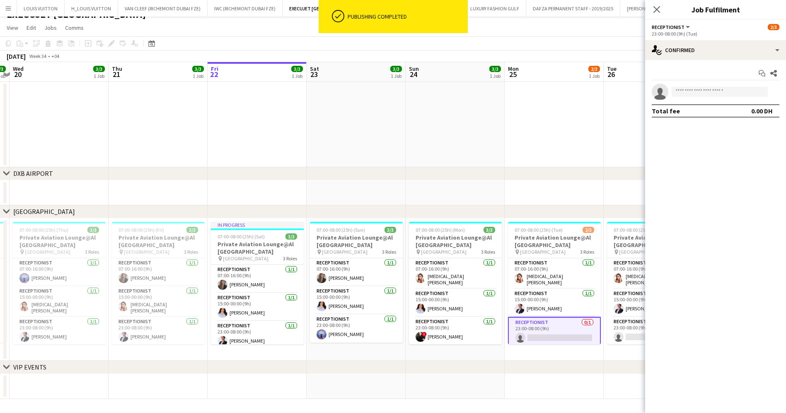
click at [688, 99] on app-invite-slot "single-neutral-actions" at bounding box center [715, 92] width 141 height 17
click at [690, 94] on input at bounding box center [719, 92] width 96 height 10
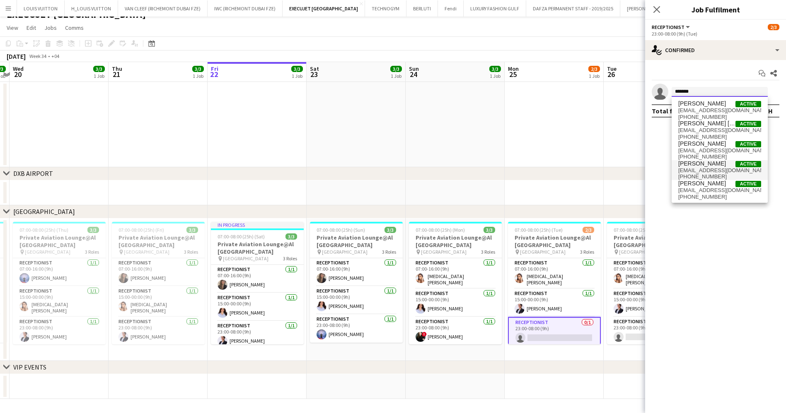
type input "*******"
click at [703, 167] on span "marileo1171@gmail.com" at bounding box center [719, 170] width 83 height 7
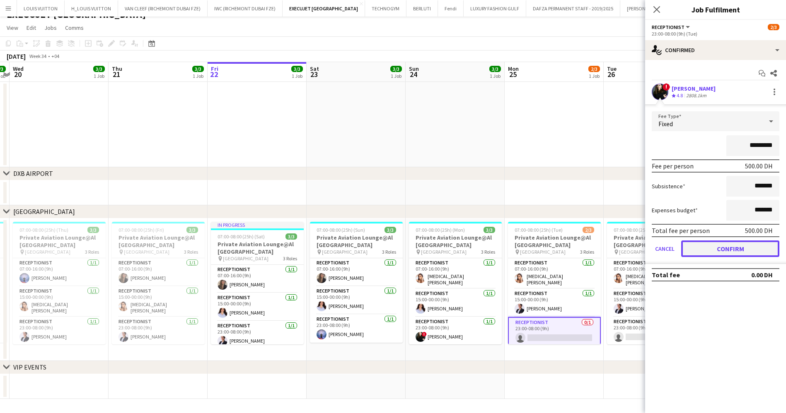
click at [731, 244] on button "Confirm" at bounding box center [730, 249] width 98 height 17
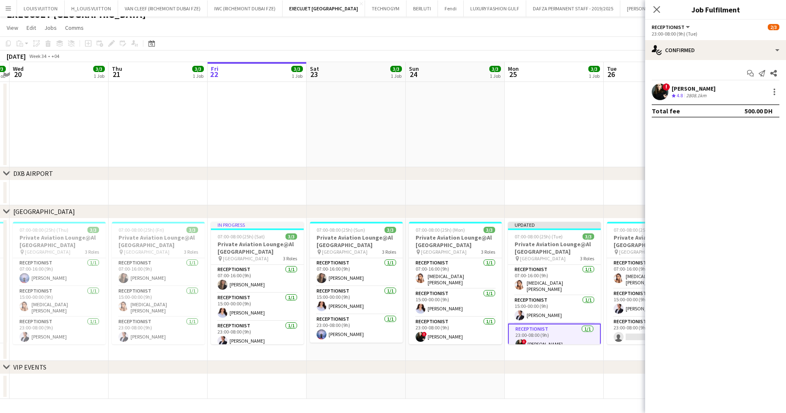
click at [598, 40] on app-toolbar "Copy Paste Paste Ctrl+V Paste with crew Ctrl+Shift+V Paste linked Job Delete Gr…" at bounding box center [393, 43] width 786 height 14
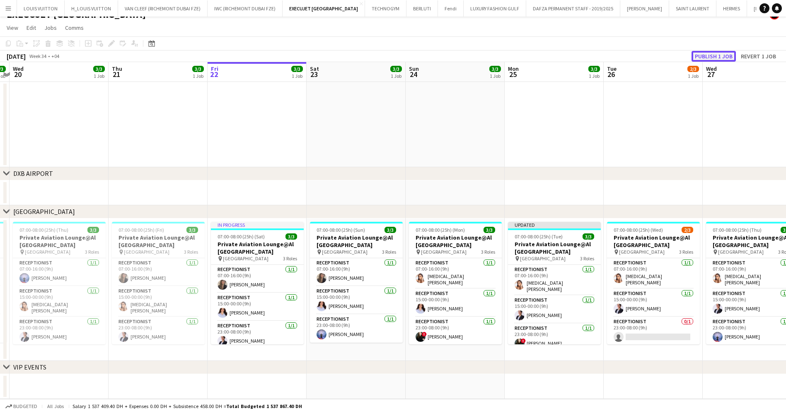
click at [722, 55] on button "Publish 1 job" at bounding box center [713, 56] width 44 height 11
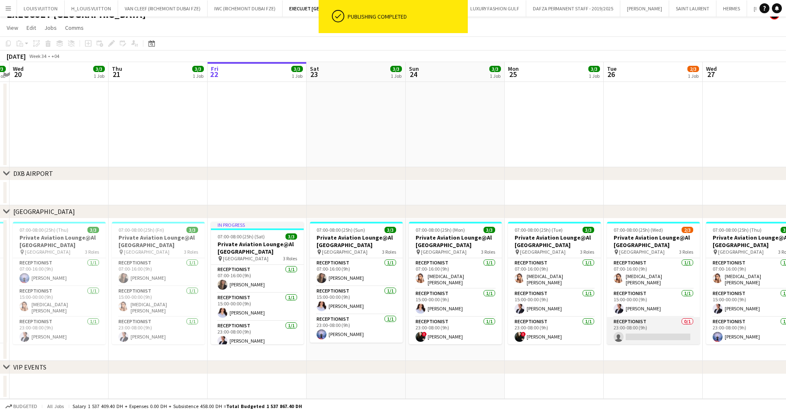
click at [658, 331] on app-card-role "Receptionist 0/1 23:00-08:00 (9h) single-neutral-actions" at bounding box center [653, 331] width 93 height 28
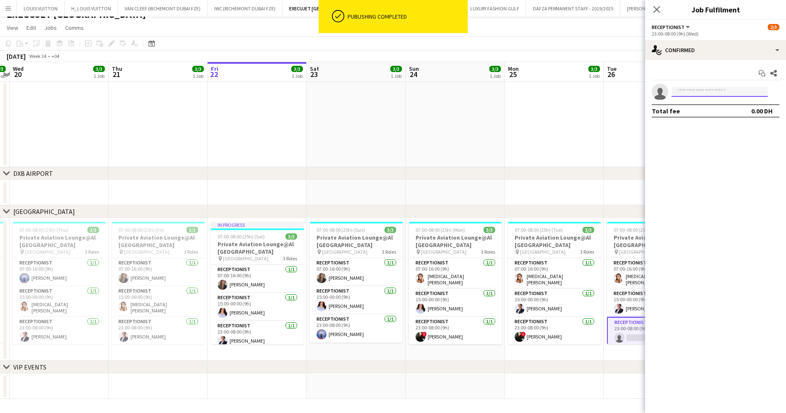
click at [715, 92] on input at bounding box center [719, 92] width 96 height 10
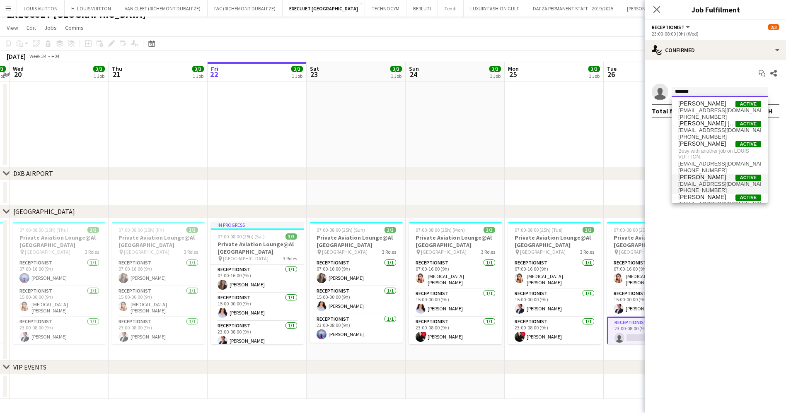
type input "*******"
click at [702, 176] on span "Maria Leontyeva" at bounding box center [702, 177] width 48 height 7
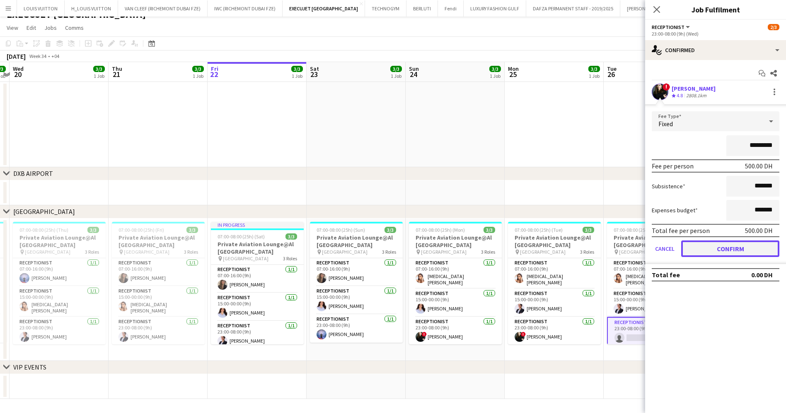
click at [726, 241] on button "Confirm" at bounding box center [730, 249] width 98 height 17
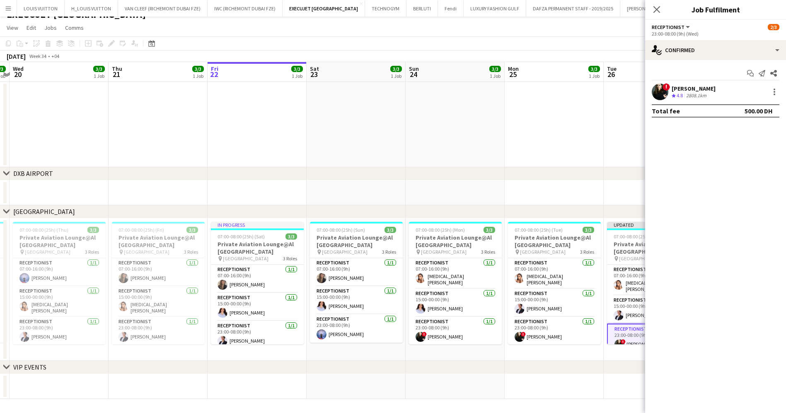
click at [568, 41] on app-toolbar "Copy Paste Paste Ctrl+V Paste with crew Ctrl+Shift+V Paste linked Job Delete Gr…" at bounding box center [393, 43] width 786 height 14
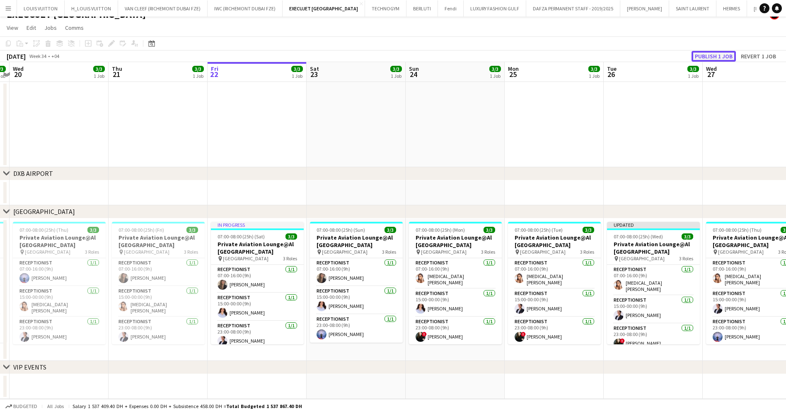
click at [697, 56] on button "Publish 1 job" at bounding box center [713, 56] width 44 height 11
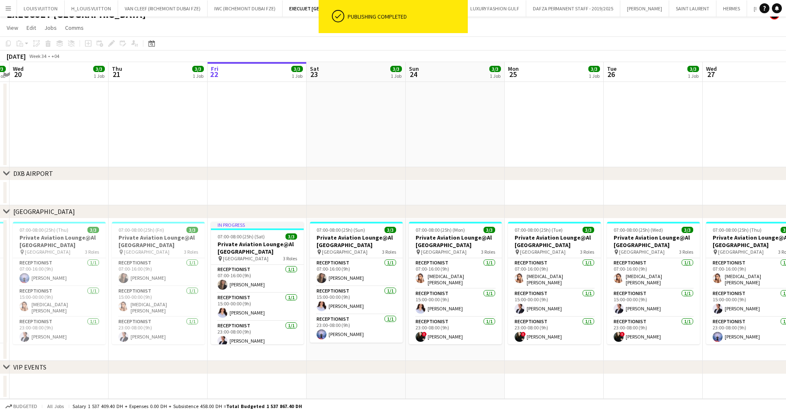
scroll to position [0, 205]
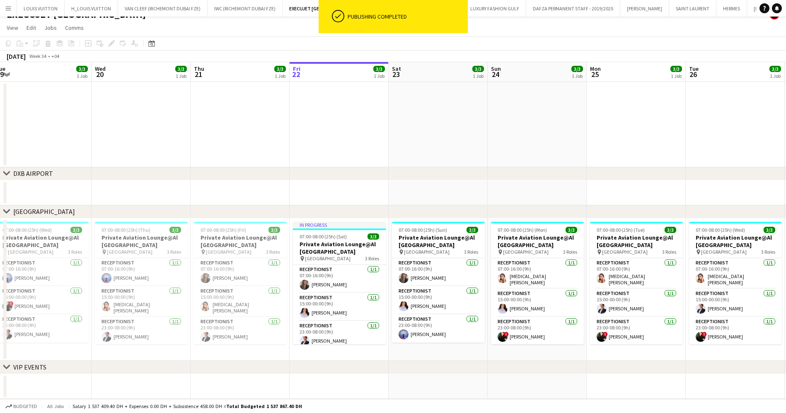
drag, startPoint x: 468, startPoint y: 295, endPoint x: 499, endPoint y: 294, distance: 31.5
click at [499, 294] on app-calendar-viewport "Sun 17 3/3 1 Job Mon 18 3/3 1 Job Tue 19 3/3 1 Job Wed 20 3/3 1 Job Thu 21 3/3 …" at bounding box center [393, 230] width 786 height 337
click at [429, 333] on app-card-role "Receptionist 1/1 23:00-08:00 (9h) Maha Hasan" at bounding box center [438, 329] width 93 height 28
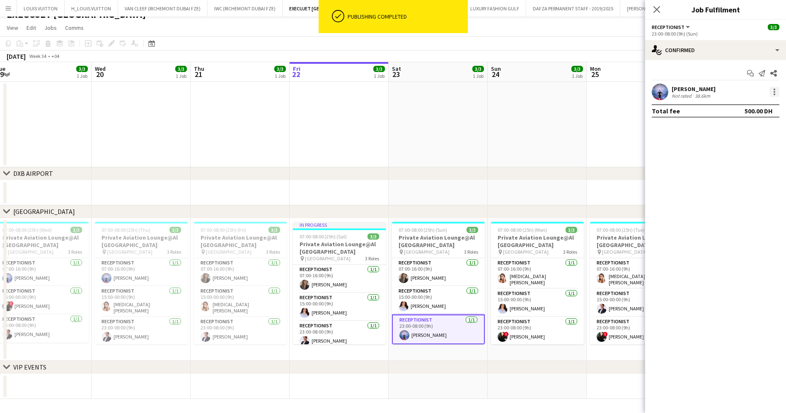
click at [771, 94] on div at bounding box center [774, 92] width 10 height 10
click at [742, 185] on span "Remove" at bounding box center [733, 186] width 25 height 7
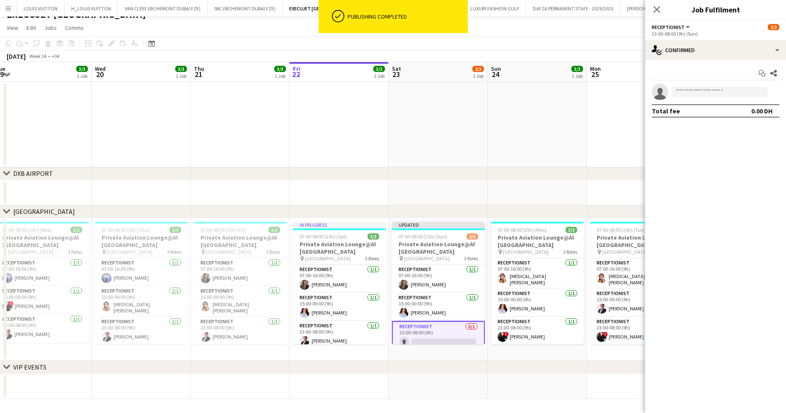
click at [561, 33] on app-page-menu "View Day view expanded Day view collapsed Month view Date picker Jump to today …" at bounding box center [393, 29] width 786 height 16
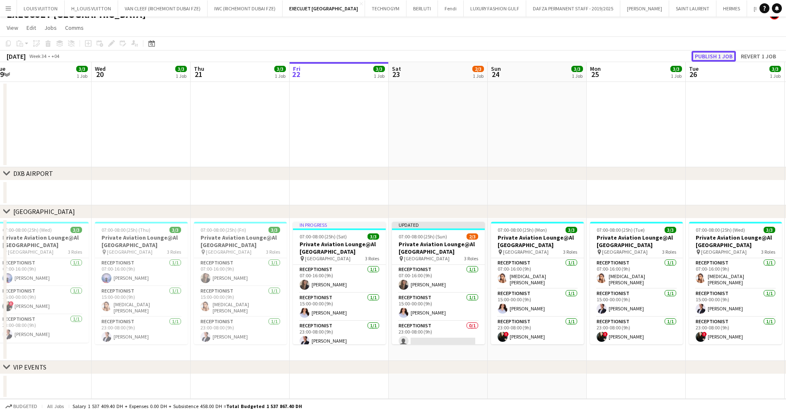
click at [716, 56] on button "Publish 1 job" at bounding box center [713, 56] width 44 height 11
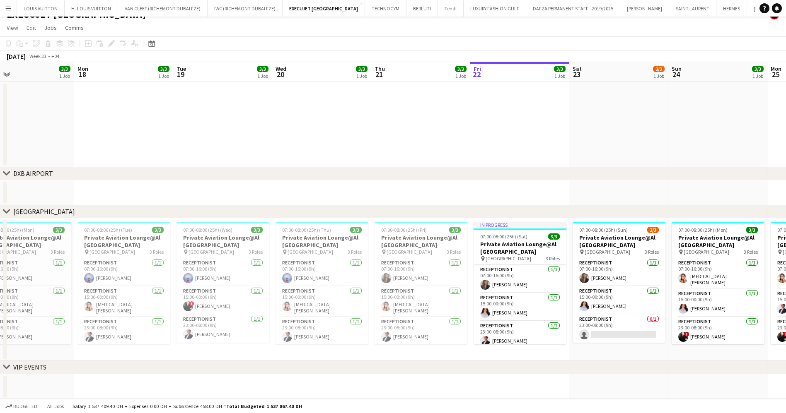
drag, startPoint x: 306, startPoint y: 314, endPoint x: 364, endPoint y: 314, distance: 58.0
click at [364, 314] on app-calendar-viewport "Fri 15 2/3 1 Job Sat 16 2/3 1 Job Sun 17 3/3 1 Job Mon 18 3/3 1 Job Tue 19 3/3 …" at bounding box center [393, 230] width 786 height 337
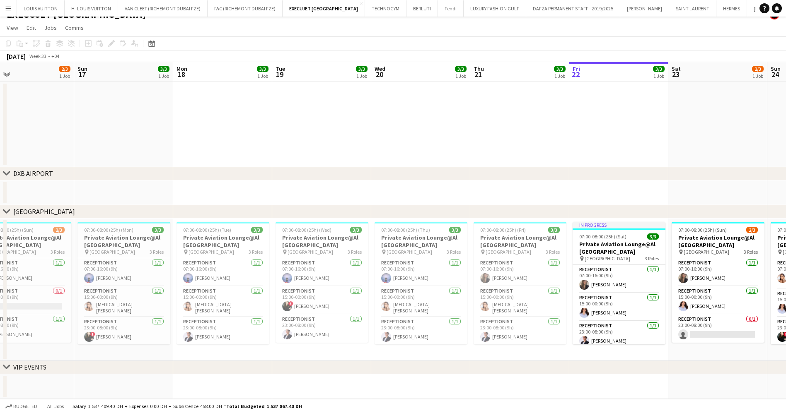
scroll to position [0, 166]
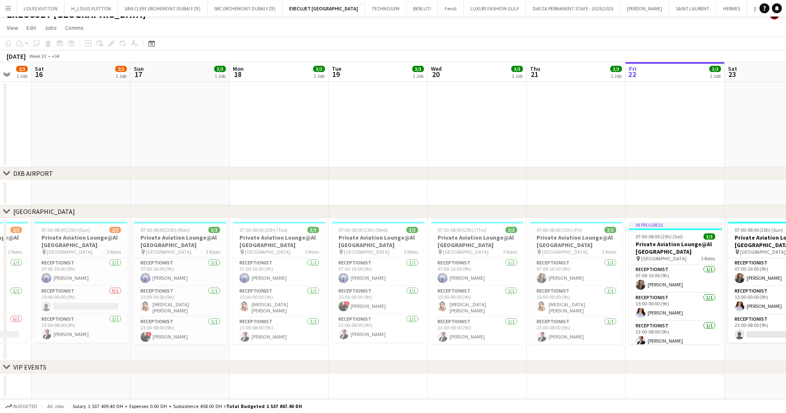
click at [349, 310] on app-calendar-viewport "Thu 14 3/3 1 Job Fri 15 2/3 1 Job Sat 16 2/3 1 Job Sun 17 3/3 1 Job Mon 18 3/3 …" at bounding box center [393, 230] width 786 height 337
click at [348, 271] on app-card-role "Receptionist 1/1 07:00-16:00 (9h) Maha Hasan" at bounding box center [378, 272] width 93 height 28
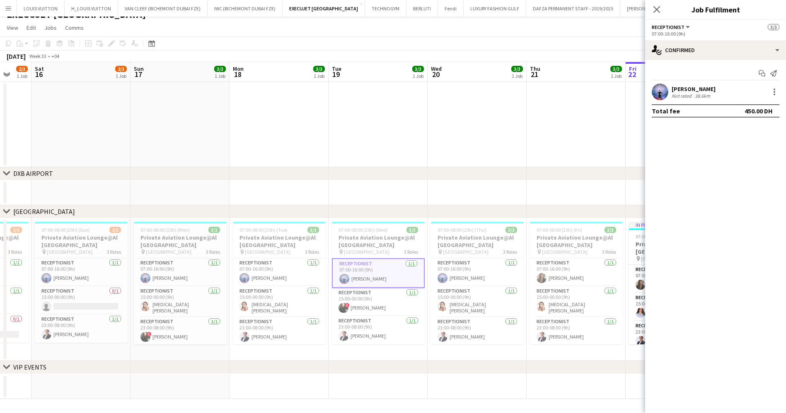
click at [687, 90] on div "Maha Hasan" at bounding box center [693, 88] width 44 height 7
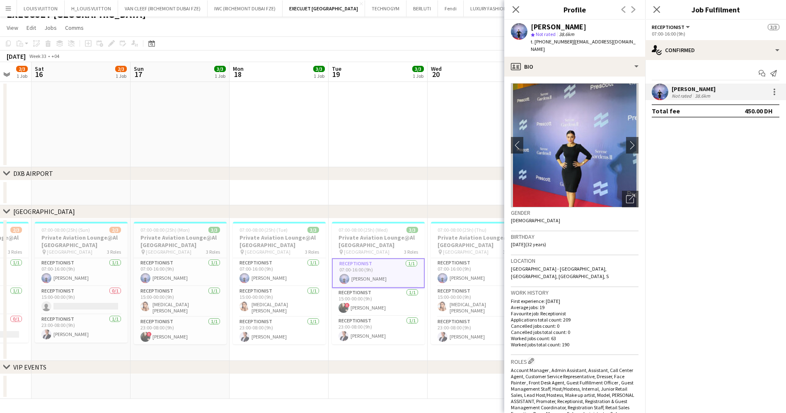
click at [424, 188] on app-date-cell at bounding box center [377, 193] width 99 height 25
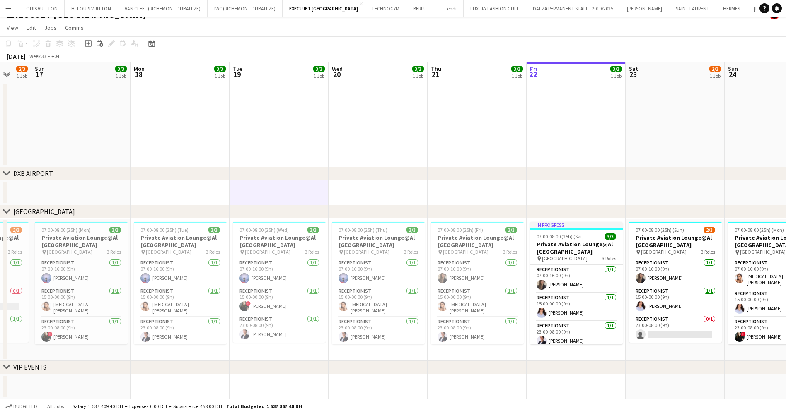
drag, startPoint x: 169, startPoint y: 276, endPoint x: 156, endPoint y: 275, distance: 12.9
click at [157, 275] on app-calendar-viewport "Fri 15 2/3 1 Job Sat 16 2/3 1 Job Sun 17 3/3 1 Job Mon 18 3/3 1 Job Tue 19 3/3 …" at bounding box center [393, 230] width 786 height 337
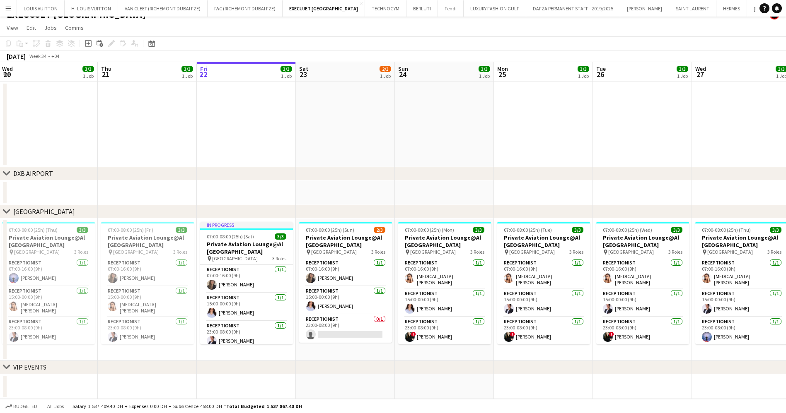
click at [270, 279] on app-calendar-viewport "Mon 18 3/3 1 Job Tue 19 3/3 1 Job Wed 20 3/3 1 Job Thu 21 3/3 1 Job Fri 22 3/3 …" at bounding box center [393, 230] width 786 height 337
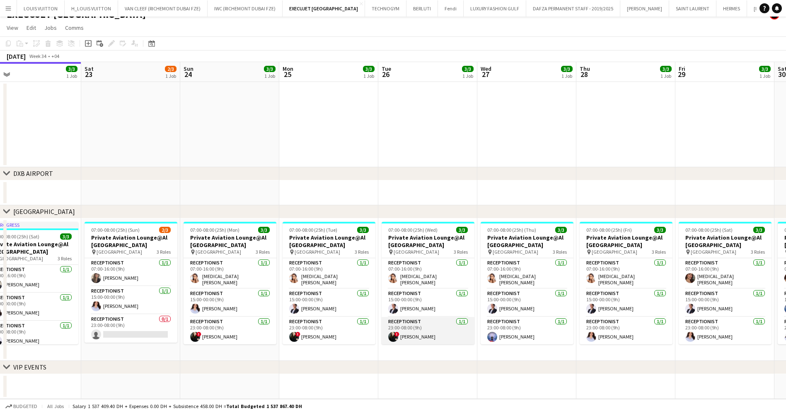
click at [434, 332] on app-card-role "Receptionist 1/1 23:00-08:00 (9h) ! Maria Leontyeva" at bounding box center [427, 331] width 93 height 28
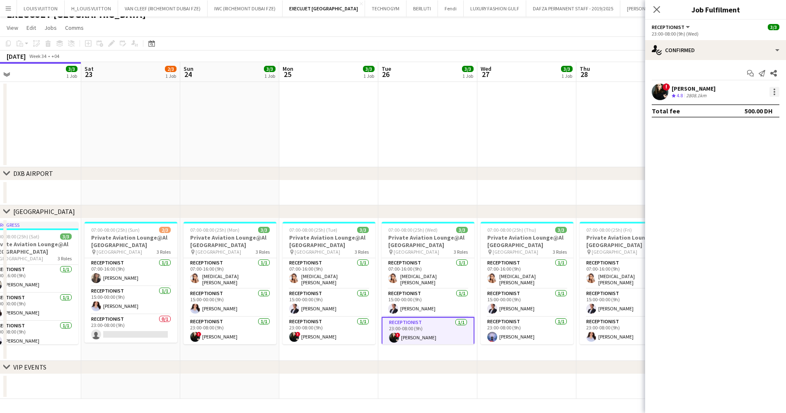
click at [778, 88] on div at bounding box center [774, 92] width 10 height 10
click at [729, 188] on span "Remove" at bounding box center [733, 186] width 25 height 7
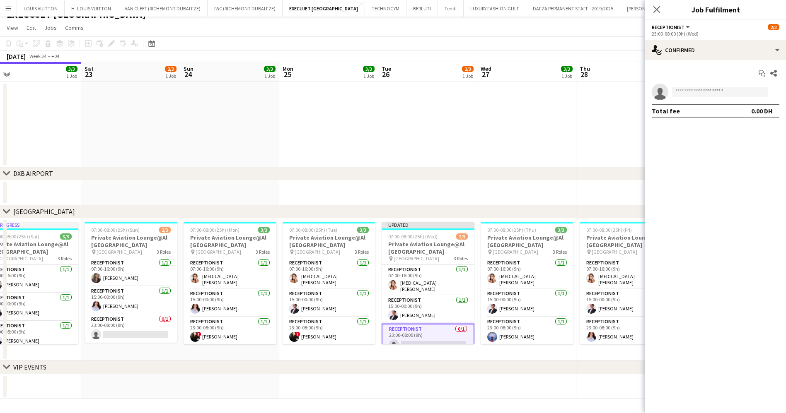
click at [620, 48] on app-toolbar "Copy Paste Paste Ctrl+V Paste with crew Ctrl+Shift+V Paste linked Job Delete Gr…" at bounding box center [393, 43] width 786 height 14
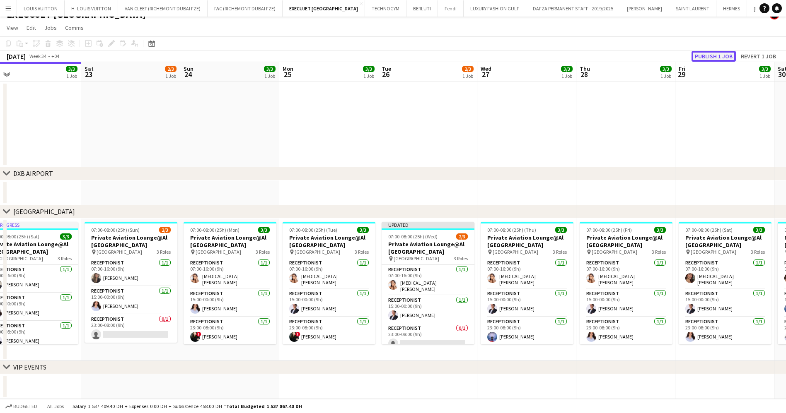
click at [704, 51] on button "Publish 1 job" at bounding box center [713, 56] width 44 height 11
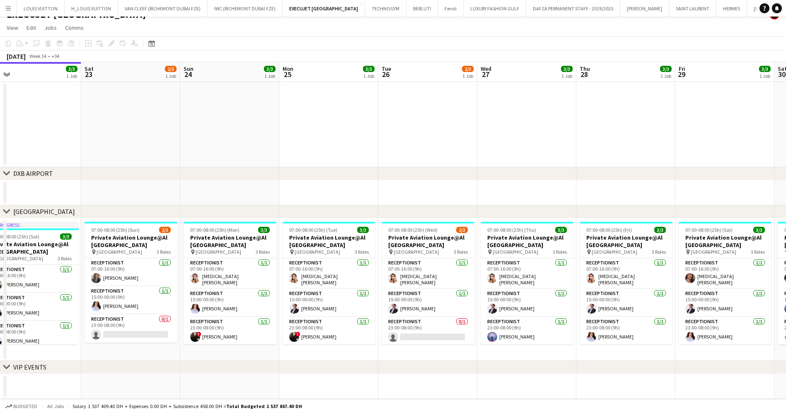
scroll to position [0, 224]
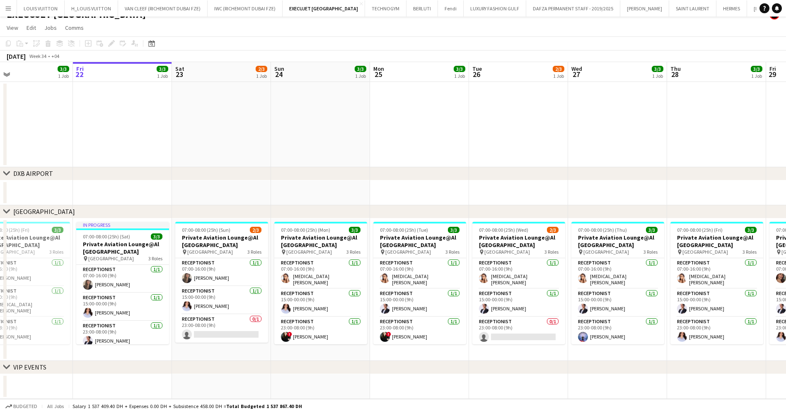
drag, startPoint x: 200, startPoint y: 267, endPoint x: 291, endPoint y: 254, distance: 91.7
click at [291, 254] on app-calendar-viewport "Tue 19 3/3 1 Job Wed 20 3/3 1 Job Thu 21 3/3 1 Job Fri 22 3/3 1 Job Sat 23 2/3 …" at bounding box center [393, 230] width 786 height 337
click at [210, 334] on app-card-role "Receptionist 0/1 23:00-08:00 (9h) single-neutral-actions" at bounding box center [221, 329] width 93 height 28
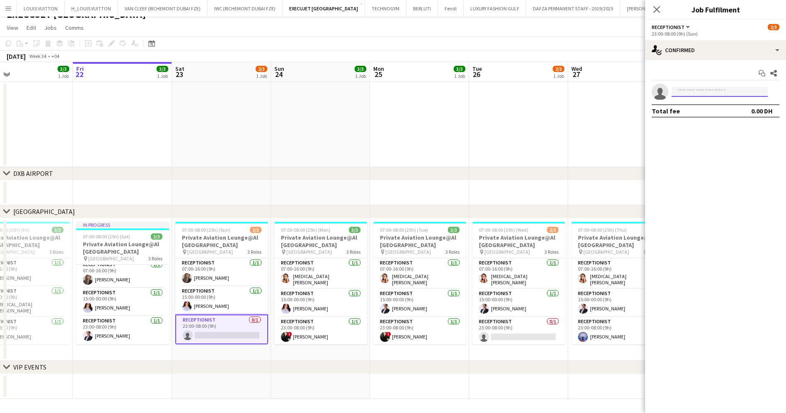
click at [696, 90] on input at bounding box center [719, 92] width 96 height 10
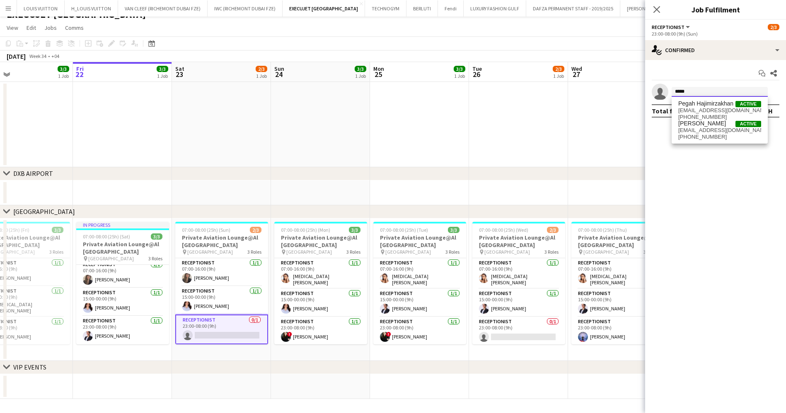
type input "*****"
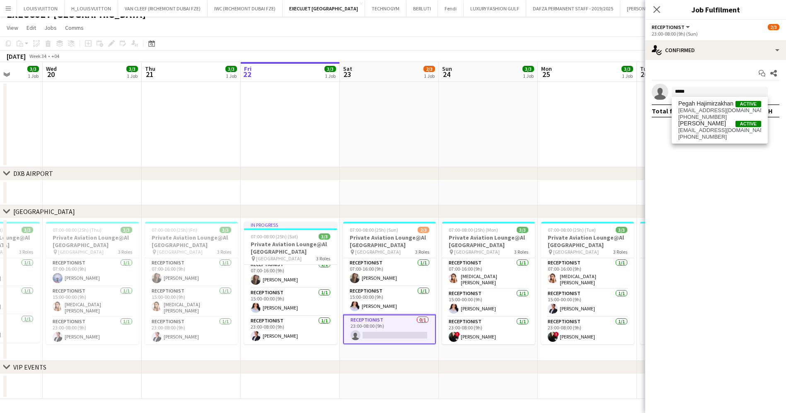
drag, startPoint x: 99, startPoint y: 327, endPoint x: 267, endPoint y: 312, distance: 168.4
click at [267, 312] on app-calendar-viewport "Sun 17 3/3 1 Job Mon 18 3/3 1 Job Tue 19 3/3 1 Job Wed 20 3/3 1 Job Thu 21 3/3 …" at bounding box center [393, 230] width 786 height 337
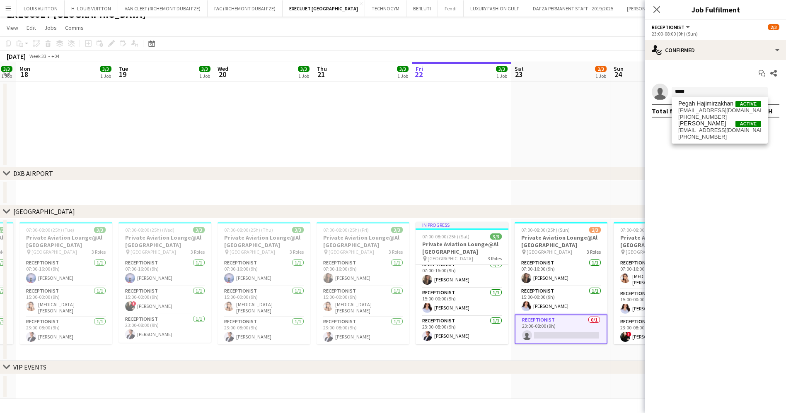
drag, startPoint x: 82, startPoint y: 305, endPoint x: 253, endPoint y: 304, distance: 171.5
click at [253, 304] on app-calendar-viewport "Sat 16 2/3 1 Job Sun 17 3/3 1 Job Mon 18 3/3 1 Job Tue 19 3/3 1 Job Wed 20 3/3 …" at bounding box center [393, 230] width 786 height 337
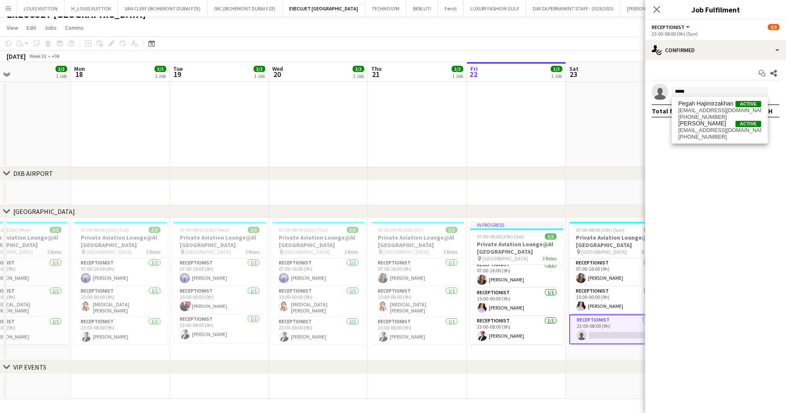
drag, startPoint x: 60, startPoint y: 324, endPoint x: 206, endPoint y: 322, distance: 146.2
click at [206, 322] on app-calendar-viewport "Fri 15 2/3 1 Job Sat 16 2/3 1 Job Sun 17 3/3 1 Job Mon 18 3/3 1 Job Tue 19 3/3 …" at bounding box center [393, 230] width 786 height 337
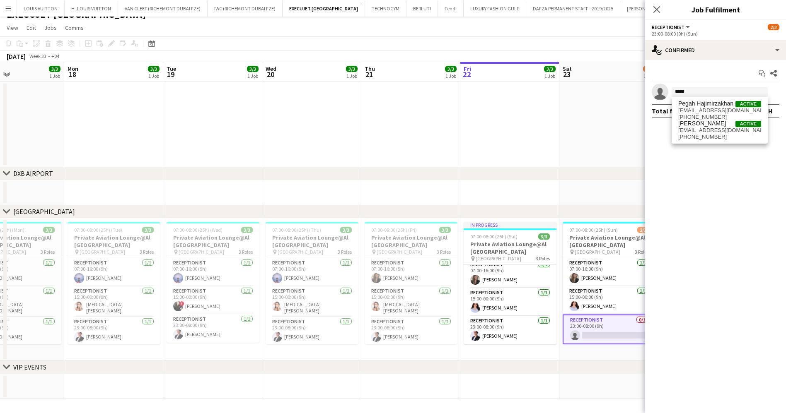
drag, startPoint x: 162, startPoint y: 330, endPoint x: 131, endPoint y: 332, distance: 31.1
click at [131, 332] on app-calendar-viewport "Thu 14 3/3 1 Job Fri 15 2/3 1 Job Sat 16 2/3 1 Job Sun 17 3/3 1 Job Mon 18 3/3 …" at bounding box center [393, 230] width 786 height 337
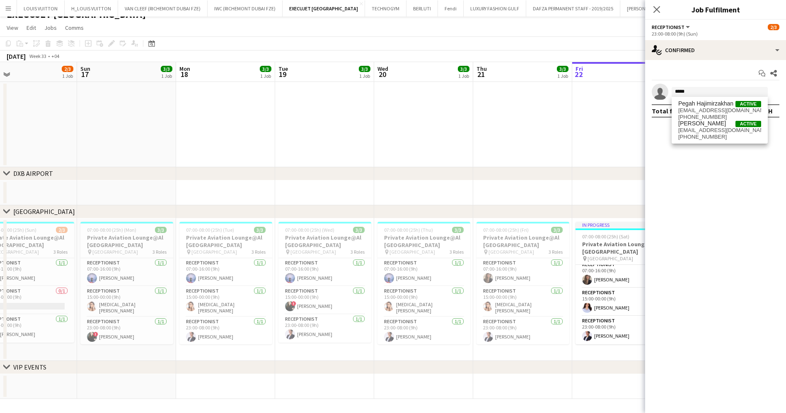
drag, startPoint x: 154, startPoint y: 326, endPoint x: 251, endPoint y: 326, distance: 97.3
click at [251, 326] on app-calendar-viewport "Thu 14 3/3 1 Job Fri 15 2/3 1 Job Sat 16 2/3 1 Job Sun 17 3/3 1 Job Mon 18 3/3 …" at bounding box center [393, 230] width 786 height 337
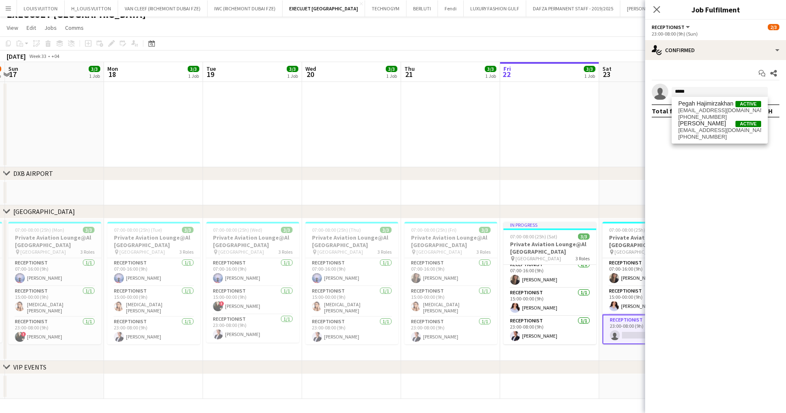
scroll to position [0, 292]
drag, startPoint x: 227, startPoint y: 325, endPoint x: 155, endPoint y: 330, distance: 72.2
click at [155, 330] on app-calendar-viewport "Thu 14 3/3 1 Job Fri 15 2/3 1 Job Sat 16 2/3 1 Job Sun 17 3/3 1 Job Mon 18 3/3 …" at bounding box center [393, 230] width 786 height 337
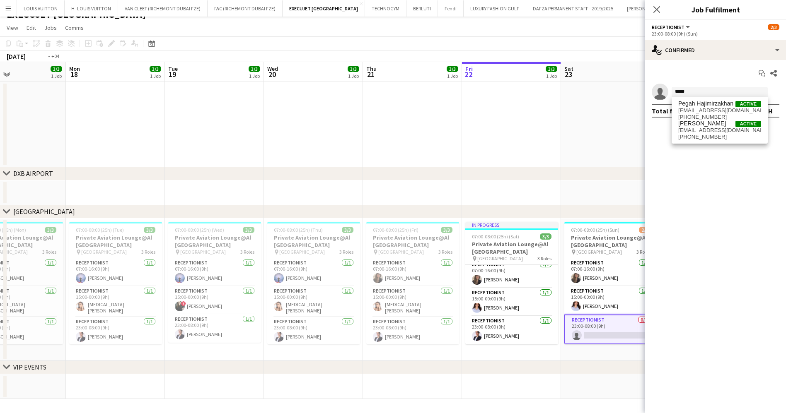
drag, startPoint x: 202, startPoint y: 329, endPoint x: 110, endPoint y: 331, distance: 91.5
click at [110, 331] on app-calendar-viewport "Thu 14 3/3 1 Job Fri 15 2/3 1 Job Sat 16 2/3 1 Job Sun 17 3/3 1 Job Mon 18 3/3 …" at bounding box center [393, 230] width 786 height 337
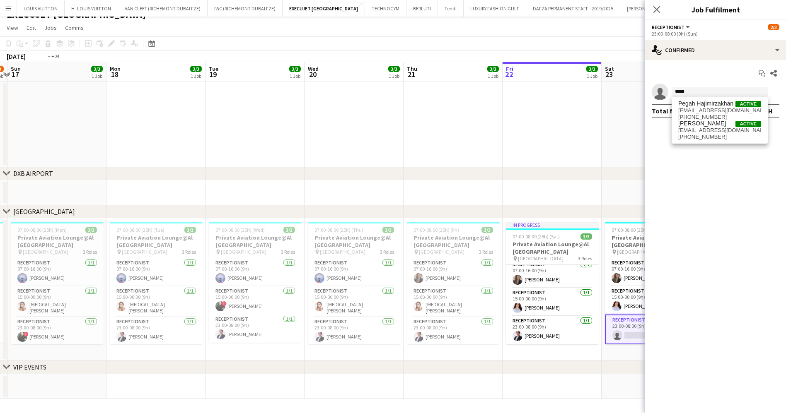
scroll to position [0, 183]
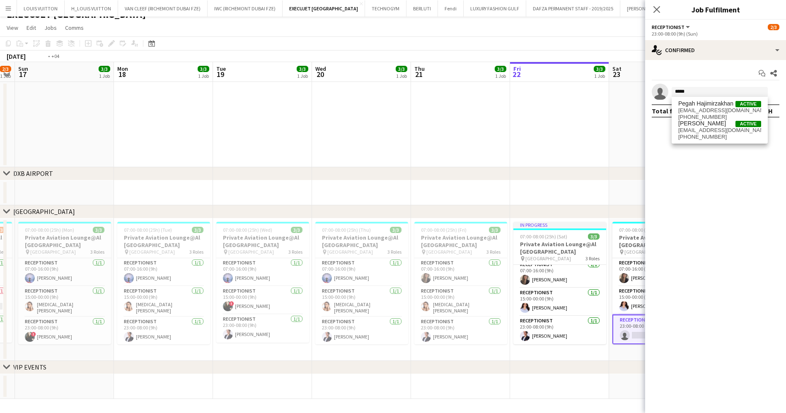
drag, startPoint x: 127, startPoint y: 325, endPoint x: 253, endPoint y: 320, distance: 126.4
click at [253, 320] on app-calendar-viewport "Fri 15 2/3 1 Job Sat 16 2/3 1 Job Sun 17 3/3 1 Job Mon 18 3/3 1 Job Tue 19 3/3 …" at bounding box center [393, 230] width 786 height 337
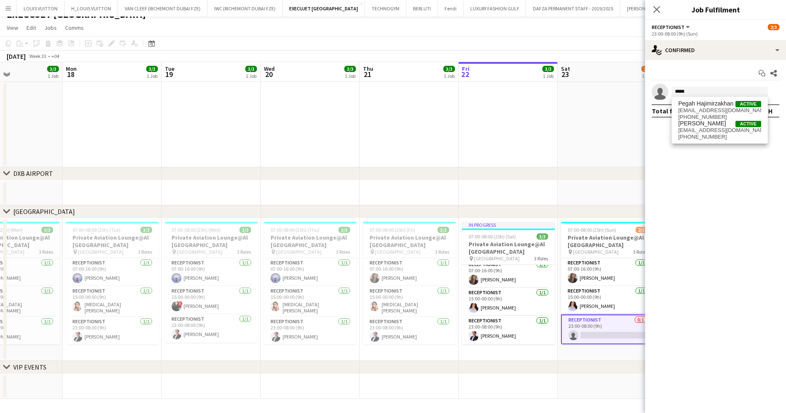
drag, startPoint x: 161, startPoint y: 329, endPoint x: 107, endPoint y: 338, distance: 54.5
click at [107, 338] on app-calendar-viewport "Fri 15 2/3 1 Job Sat 16 2/3 1 Job Sun 17 3/3 1 Job Mon 18 3/3 1 Job Tue 19 3/3 …" at bounding box center [393, 230] width 786 height 337
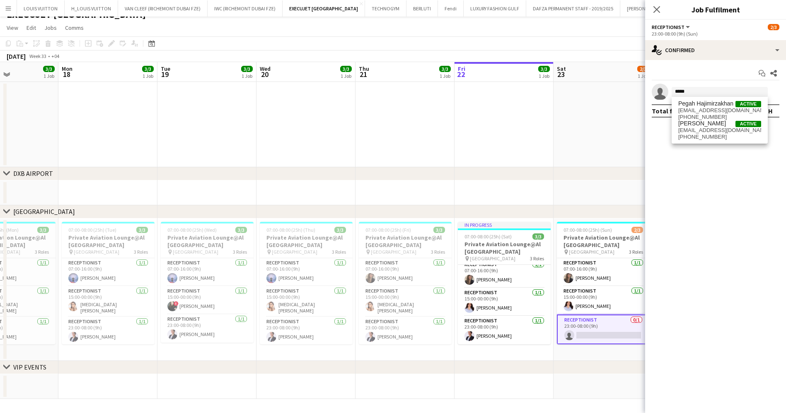
drag, startPoint x: 179, startPoint y: 329, endPoint x: 121, endPoint y: 336, distance: 58.4
click at [138, 335] on app-calendar-viewport "Fri 15 2/3 1 Job Sat 16 2/3 1 Job Sun 17 3/3 1 Job Mon 18 3/3 1 Job Tue 19 3/3 …" at bounding box center [393, 230] width 786 height 337
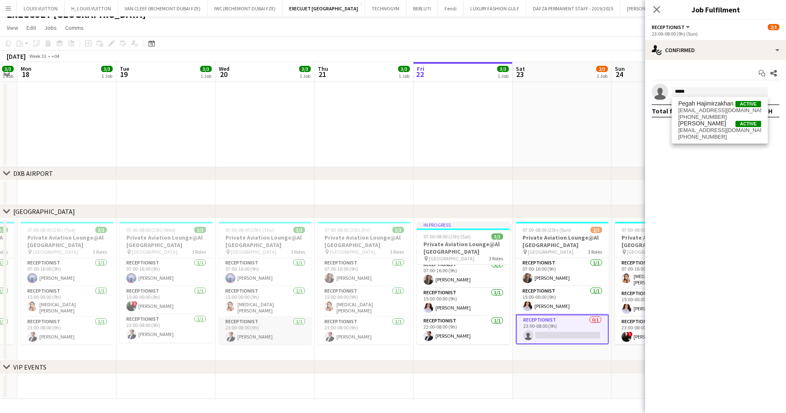
click at [236, 328] on app-card-role "Receptionist 1/1 23:00-08:00 (9h) Pegah Safdari" at bounding box center [265, 331] width 93 height 28
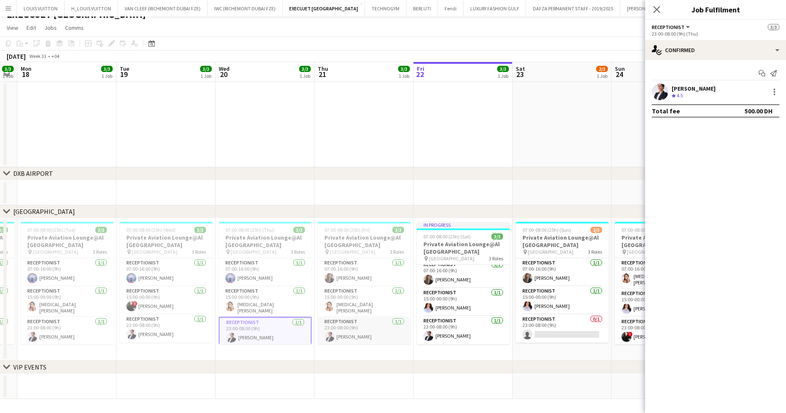
click at [350, 331] on app-card-role "Receptionist 1/1 23:00-08:00 (9h) Pegah Safdari" at bounding box center [364, 331] width 93 height 28
click at [429, 329] on app-card-role "Receptionist 1/1 23:00-08:00 (9h) Pegah Safdari" at bounding box center [463, 330] width 93 height 28
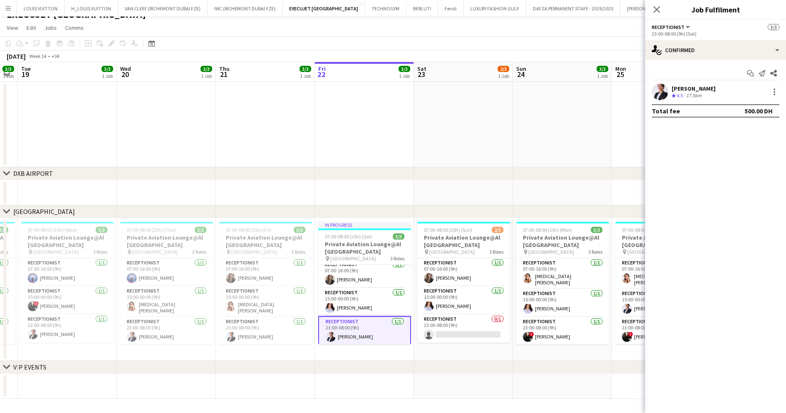
scroll to position [0, 261]
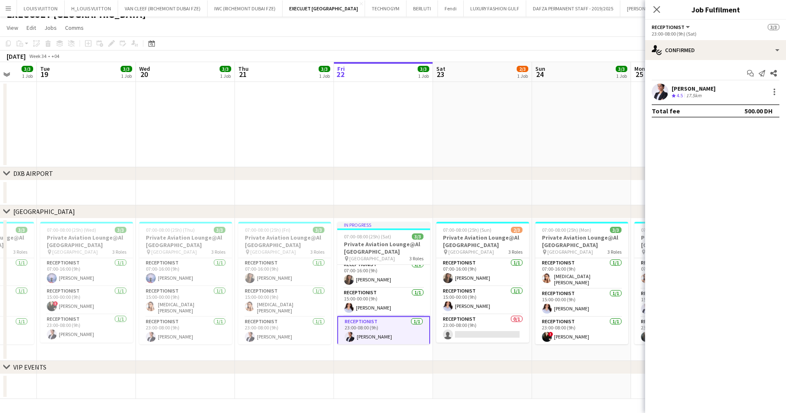
drag, startPoint x: 487, startPoint y: 325, endPoint x: 405, endPoint y: 333, distance: 82.4
click at [405, 333] on app-calendar-viewport "Sat 16 2/3 1 Job Sun 17 3/3 1 Job Mon 18 3/3 1 Job Tue 19 3/3 1 Job Wed 20 3/3 …" at bounding box center [393, 230] width 786 height 337
click at [485, 327] on app-card-role "Receptionist 0/1 23:00-08:00 (9h) single-neutral-actions" at bounding box center [481, 329] width 93 height 28
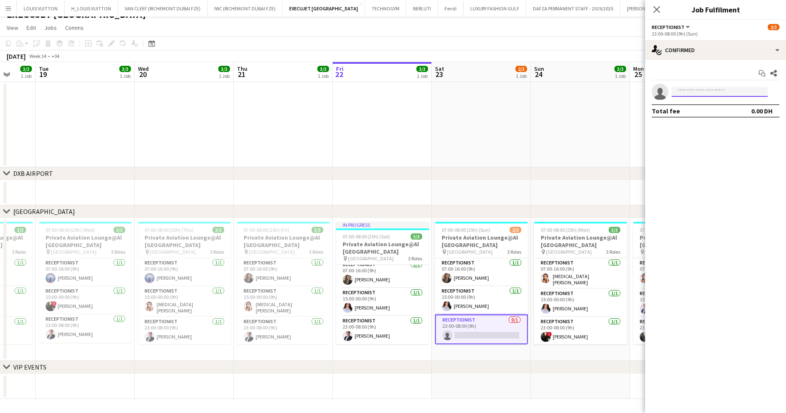
click at [690, 96] on input at bounding box center [719, 92] width 96 height 10
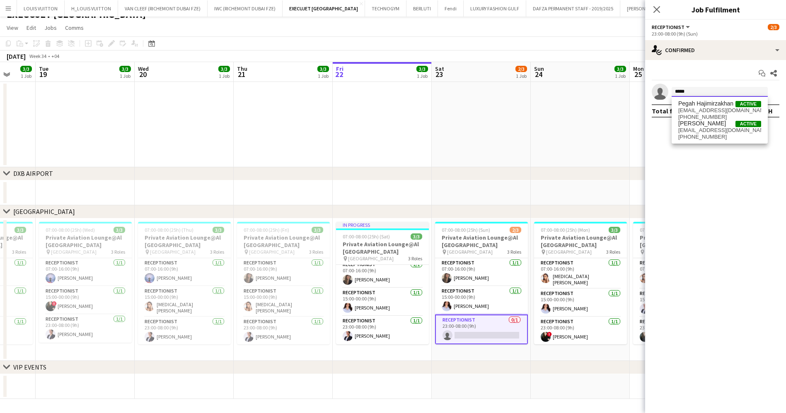
type input "*****"
drag, startPoint x: 474, startPoint y: 371, endPoint x: 366, endPoint y: 366, distance: 107.8
click at [359, 373] on div "chevron-right VIP EVENTS" at bounding box center [393, 367] width 786 height 13
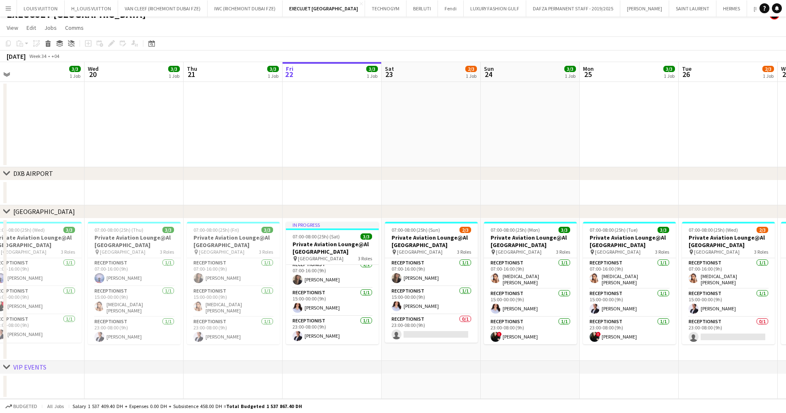
drag, startPoint x: 518, startPoint y: 286, endPoint x: 342, endPoint y: 287, distance: 176.4
click at [342, 287] on app-calendar-viewport "Sat 16 2/3 1 Job Sun 17 3/3 1 Job Mon 18 3/3 1 Job Tue 19 3/3 1 Job Wed 20 3/3 …" at bounding box center [393, 230] width 786 height 337
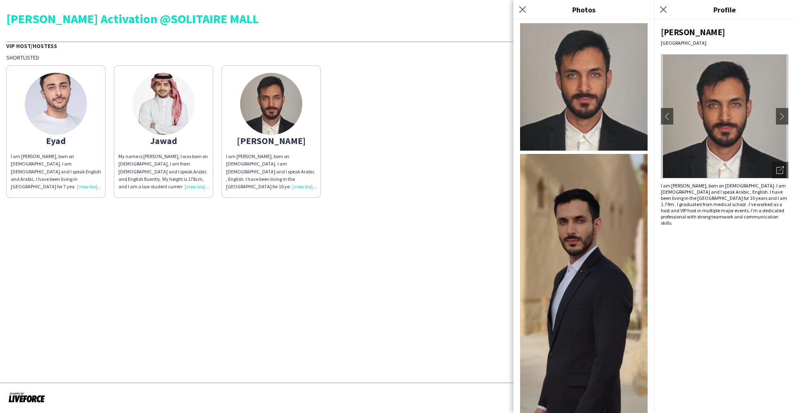
click at [375, 23] on div "Yves Saint Laurent's Activation @SOLITAIRE MALL" at bounding box center [397, 18] width 783 height 12
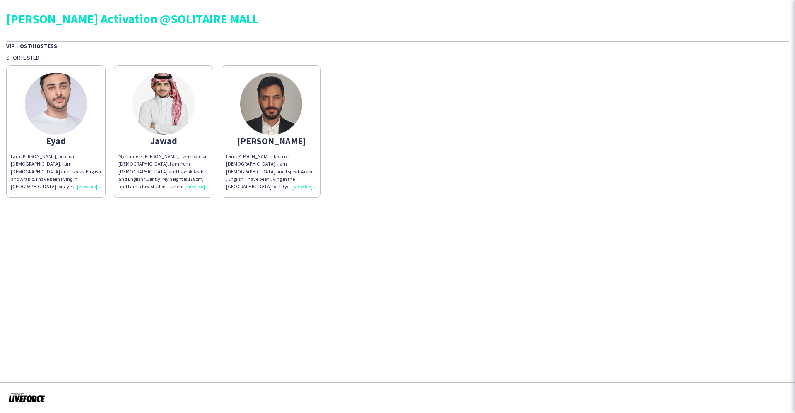
scroll to position [265, 0]
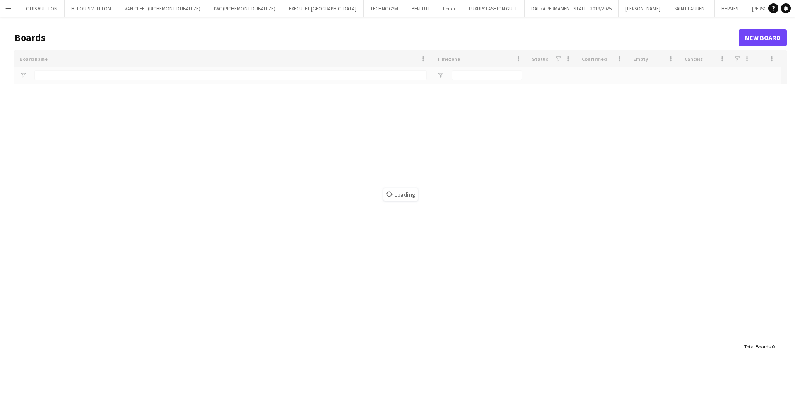
type input "****"
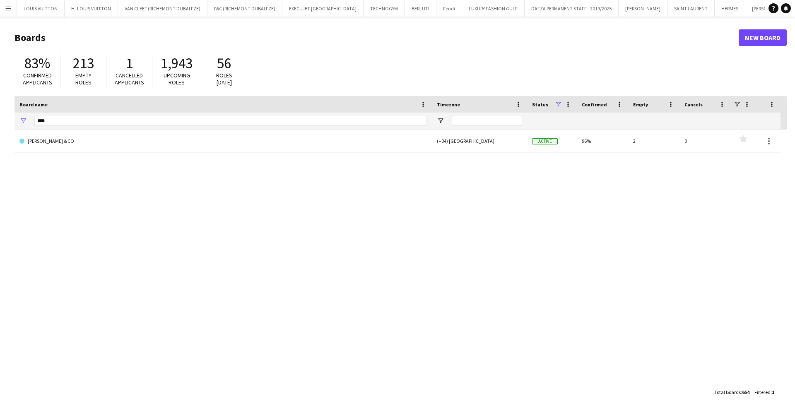
click at [27, 122] on div "****" at bounding box center [222, 121] width 417 height 17
drag, startPoint x: 40, startPoint y: 122, endPoint x: 27, endPoint y: 118, distance: 13.0
click at [27, 118] on div "****" at bounding box center [222, 121] width 417 height 17
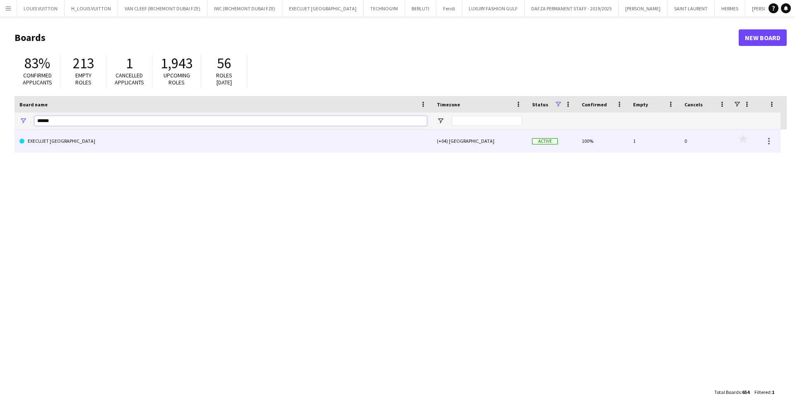
type input "******"
click at [72, 140] on link "EXECUJET MIDDLE EAST CO" at bounding box center [223, 141] width 408 height 23
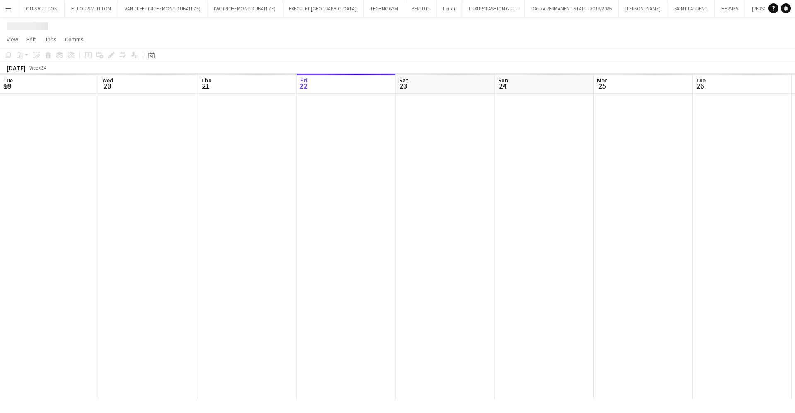
scroll to position [0, 198]
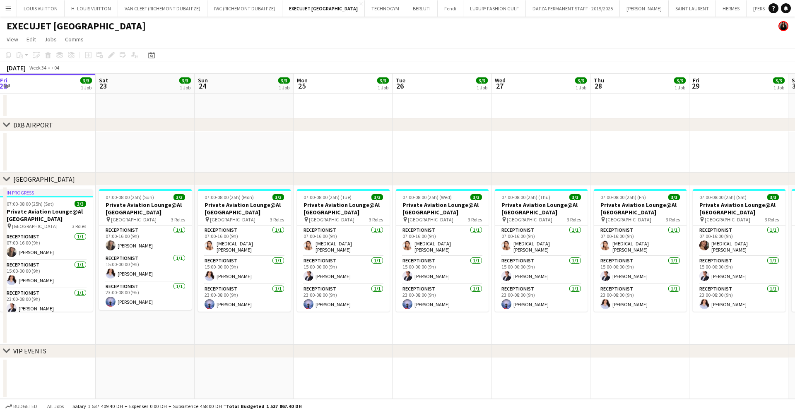
drag, startPoint x: 702, startPoint y: 262, endPoint x: 601, endPoint y: 269, distance: 101.3
click at [601, 269] on app-calendar-viewport "Tue 19 3/3 1 Job Wed 20 3/3 1 Job Thu 21 3/3 1 Job Fri 22 3/3 1 Job Sat 23 3/3 …" at bounding box center [397, 237] width 795 height 326
click at [31, 7] on button "LOUIS VUITTON Close" at bounding box center [41, 8] width 48 height 16
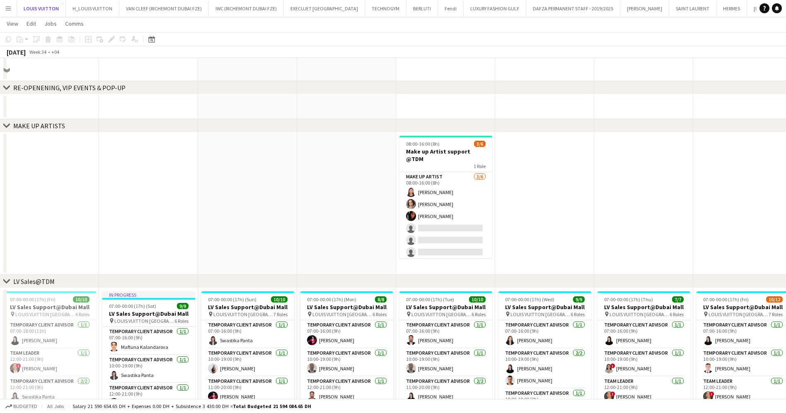
scroll to position [248, 0]
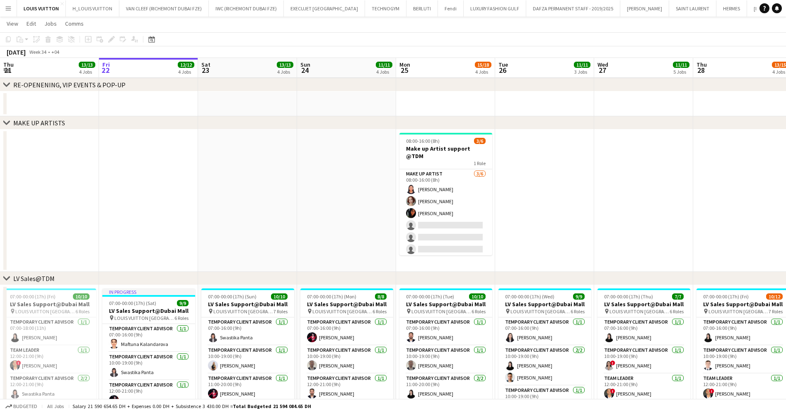
click at [435, 151] on h3 "Make up Artist support @TDM" at bounding box center [445, 152] width 93 height 15
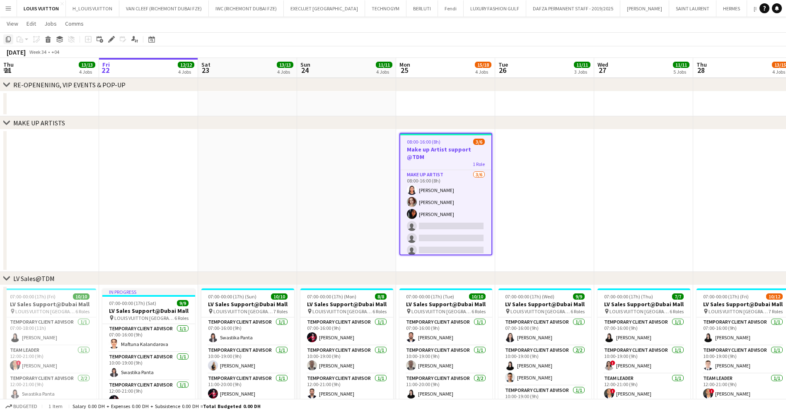
click at [10, 41] on icon at bounding box center [8, 39] width 5 height 6
click at [565, 148] on app-date-cell at bounding box center [544, 201] width 99 height 142
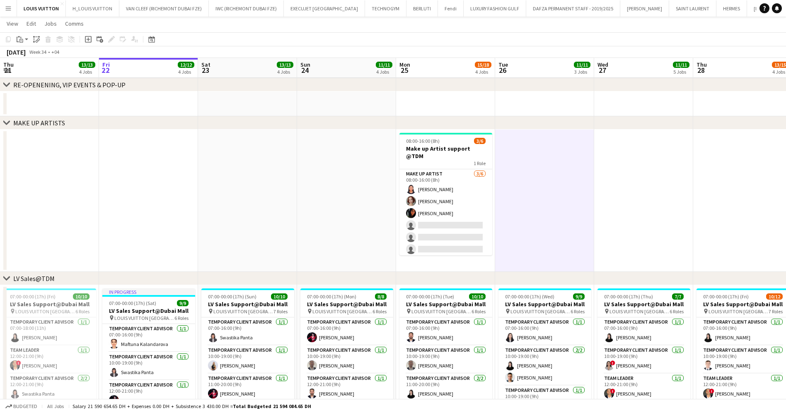
drag, startPoint x: 19, startPoint y: 39, endPoint x: 31, endPoint y: 46, distance: 13.6
click at [19, 39] on icon "Paste" at bounding box center [20, 39] width 7 height 7
click at [40, 70] on link "Paste with crew Ctrl+Shift+V" at bounding box center [61, 68] width 78 height 7
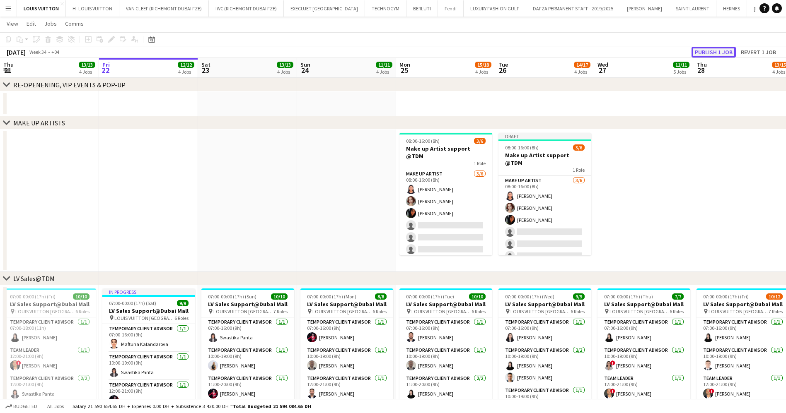
click at [719, 52] on button "Publish 1 job" at bounding box center [713, 52] width 44 height 11
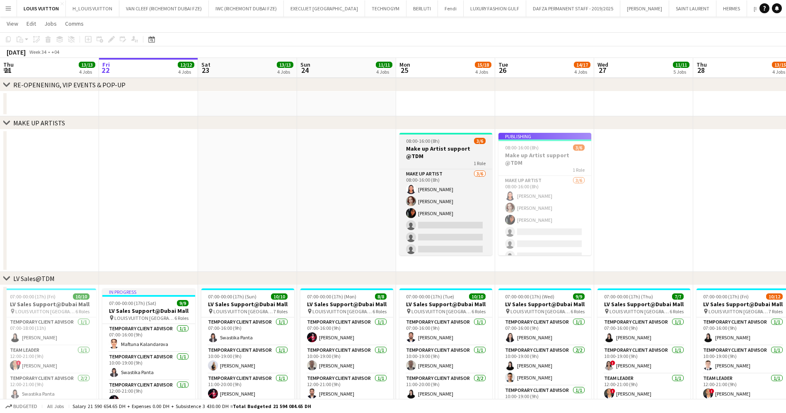
click at [439, 141] on div "08:00-16:00 (8h) 3/6" at bounding box center [445, 141] width 93 height 6
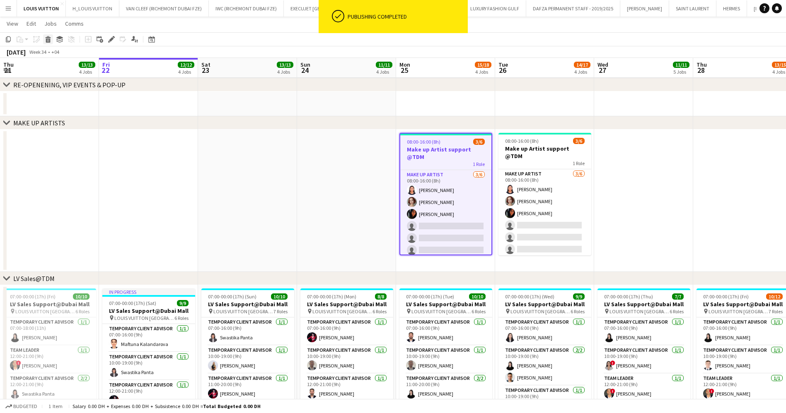
click at [48, 43] on div "Delete" at bounding box center [48, 39] width 10 height 10
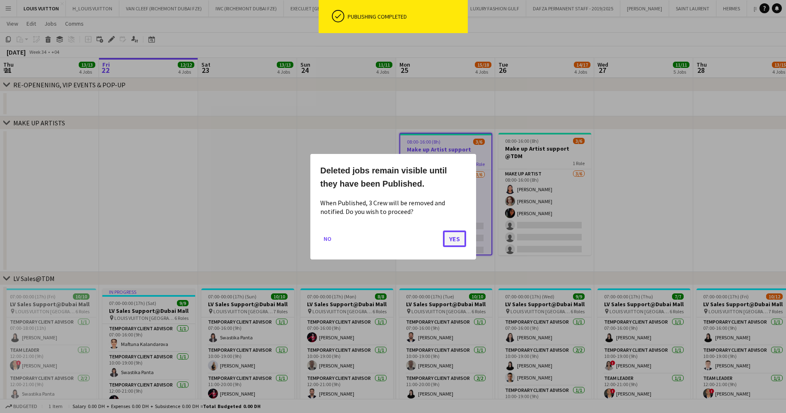
click at [456, 232] on button "Yes" at bounding box center [454, 238] width 23 height 17
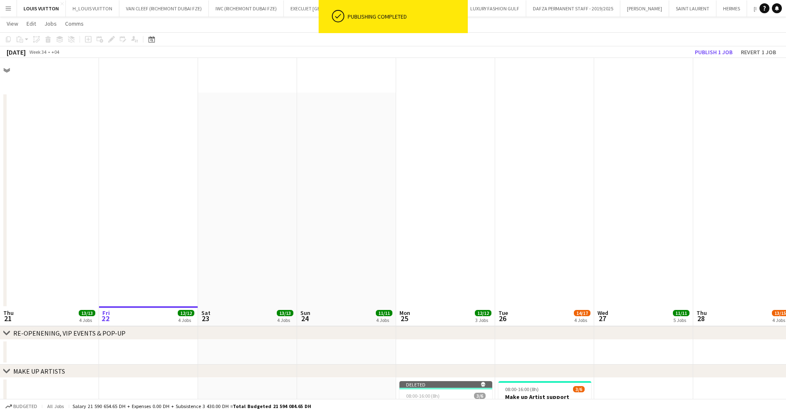
scroll to position [248, 0]
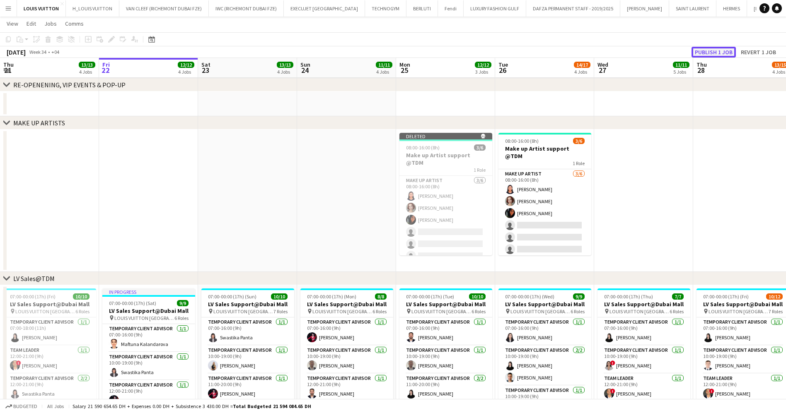
click at [714, 54] on button "Publish 1 job" at bounding box center [713, 52] width 44 height 11
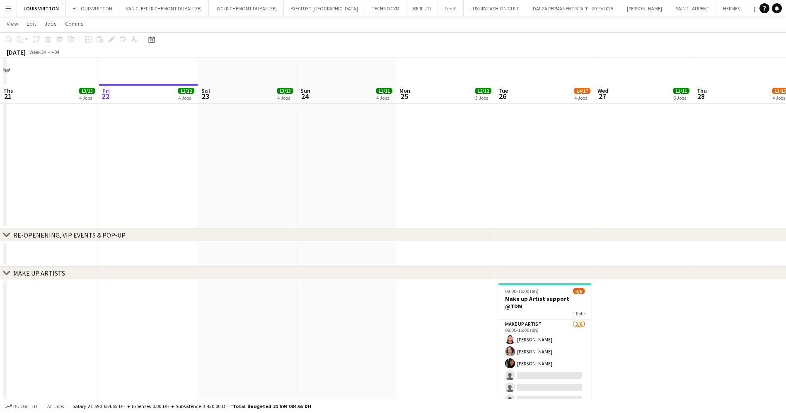
scroll to position [124, 0]
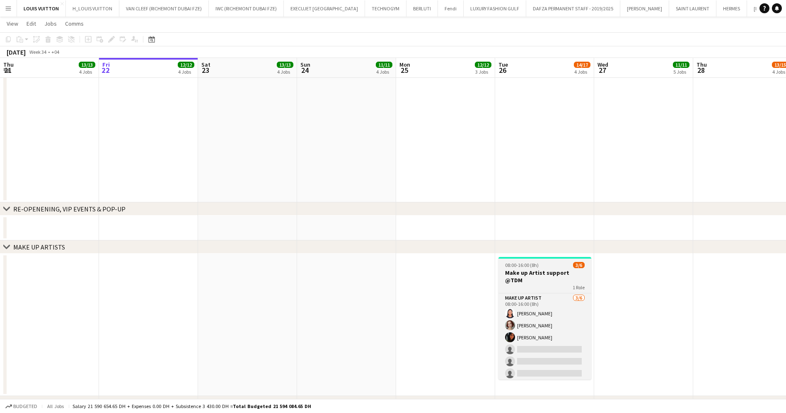
click at [526, 264] on span "08:00-16:00 (8h)" at bounding box center [522, 265] width 34 height 6
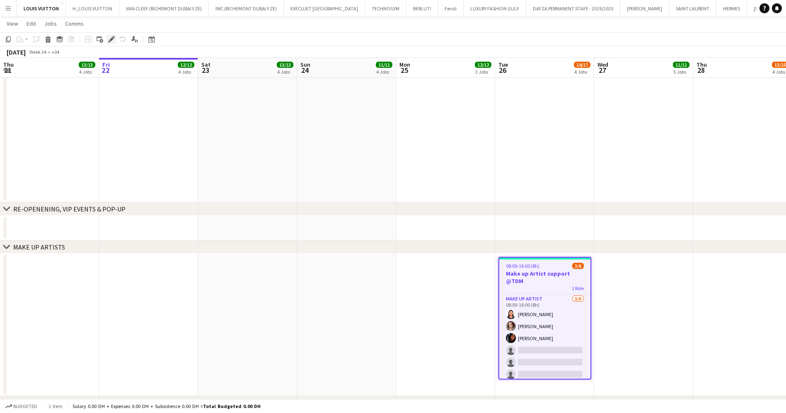
click at [111, 41] on icon at bounding box center [111, 39] width 5 height 5
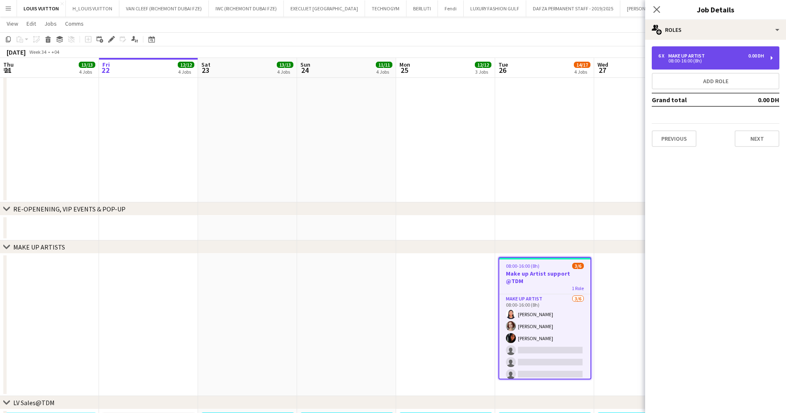
click at [689, 53] on div "Make up artist" at bounding box center [688, 56] width 40 height 6
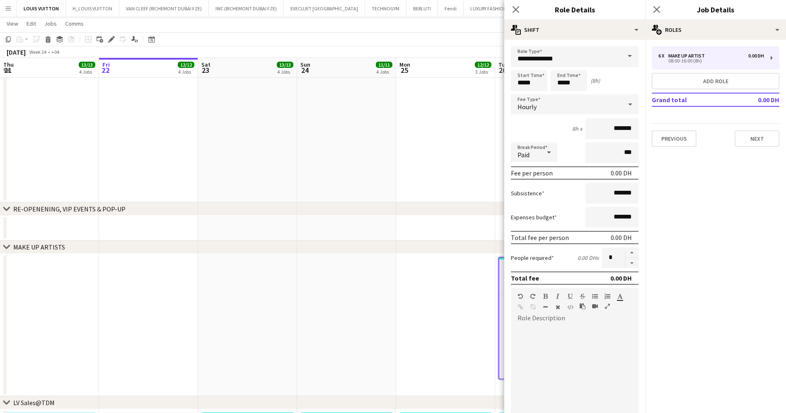
click at [432, 121] on app-date-cell at bounding box center [445, 86] width 99 height 234
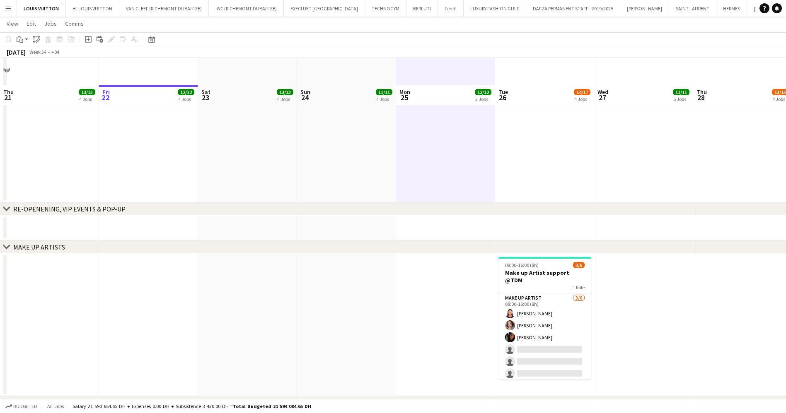
scroll to position [186, 0]
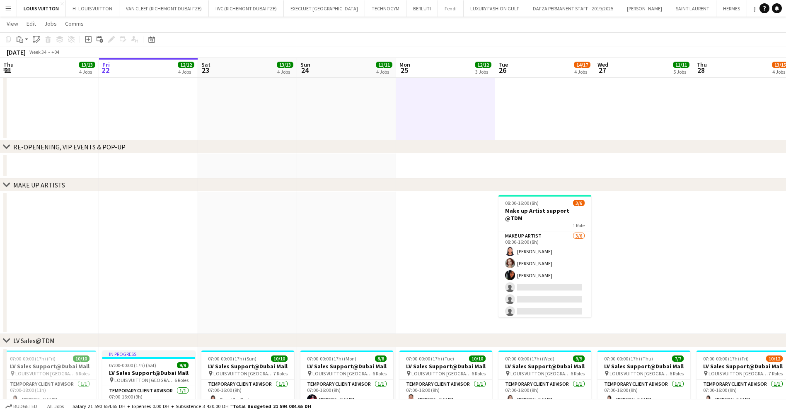
click at [543, 191] on div "chevron-right MAKE UP ARTISTS" at bounding box center [393, 184] width 786 height 13
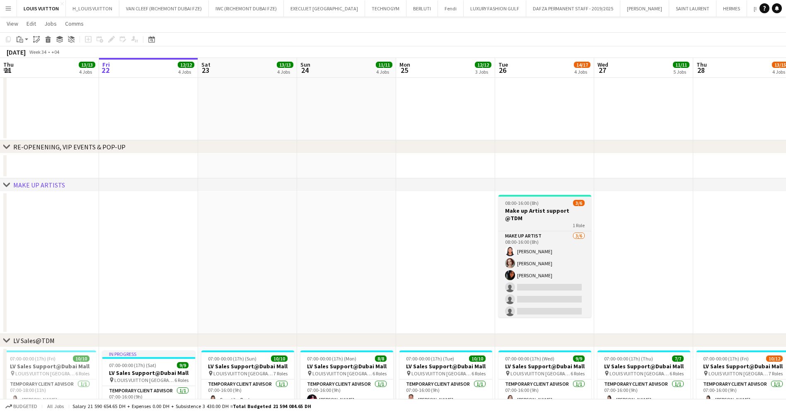
click at [543, 201] on div "08:00-16:00 (8h) 3/6" at bounding box center [544, 203] width 93 height 6
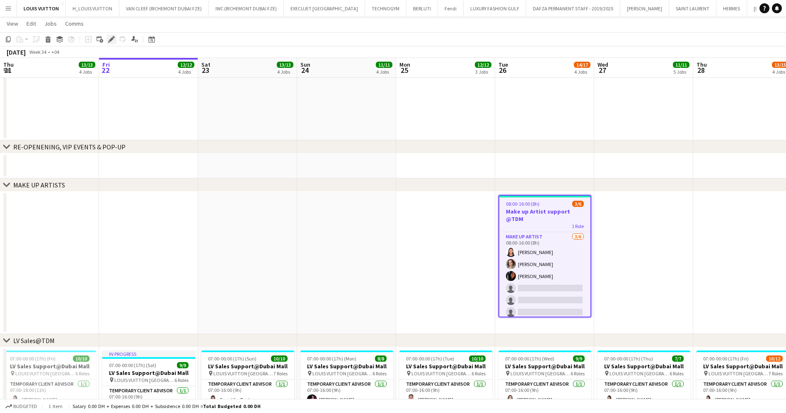
click at [108, 43] on div "Edit" at bounding box center [111, 39] width 10 height 10
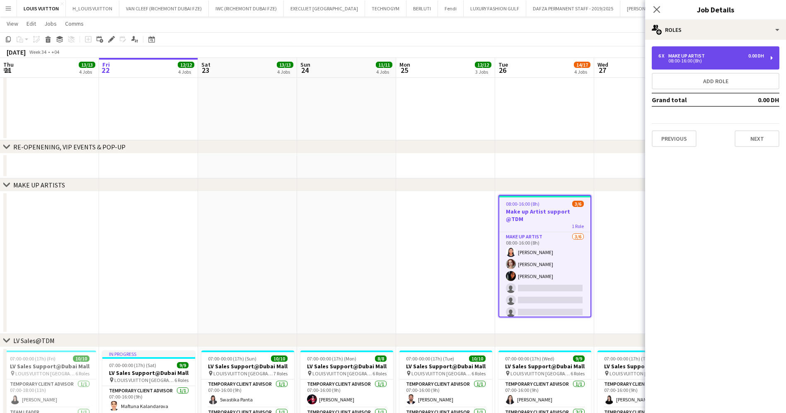
click at [698, 59] on div "08:00-16:00 (8h)" at bounding box center [711, 61] width 106 height 4
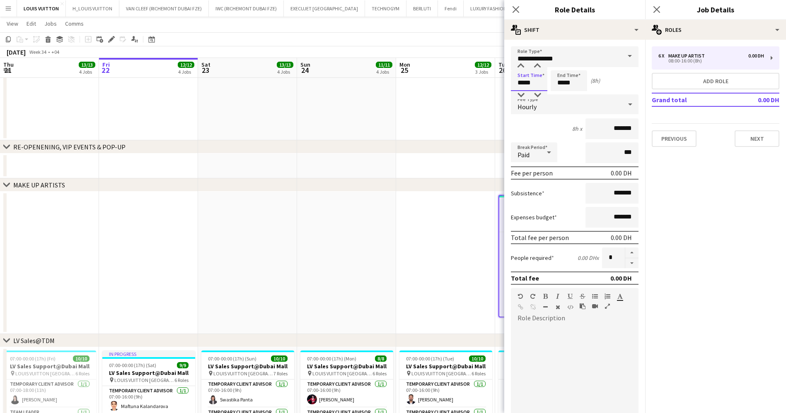
drag, startPoint x: 540, startPoint y: 80, endPoint x: 505, endPoint y: 82, distance: 35.6
click at [505, 82] on form "**********" at bounding box center [574, 282] width 141 height 472
type input "*****"
drag, startPoint x: 581, startPoint y: 88, endPoint x: 540, endPoint y: 89, distance: 41.0
click at [540, 89] on div "Start Time ***** End Time ***** (6h)" at bounding box center [575, 80] width 128 height 21
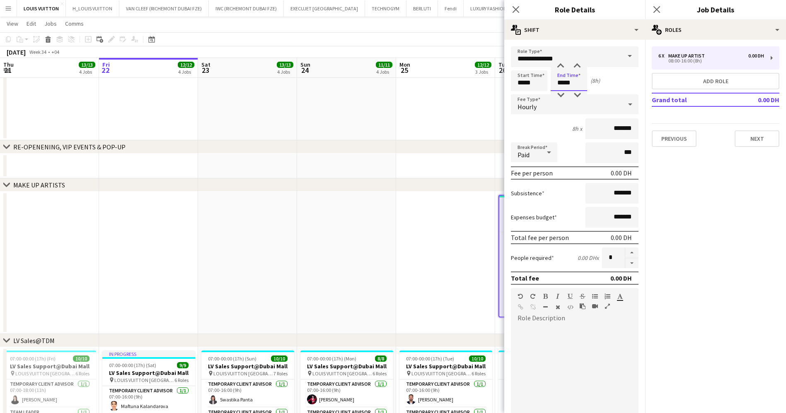
type input "*****"
click at [479, 39] on app-toolbar "Copy Paste Paste Ctrl+V Paste with crew Ctrl+Shift+V Paste linked Job Delete Gr…" at bounding box center [393, 39] width 786 height 14
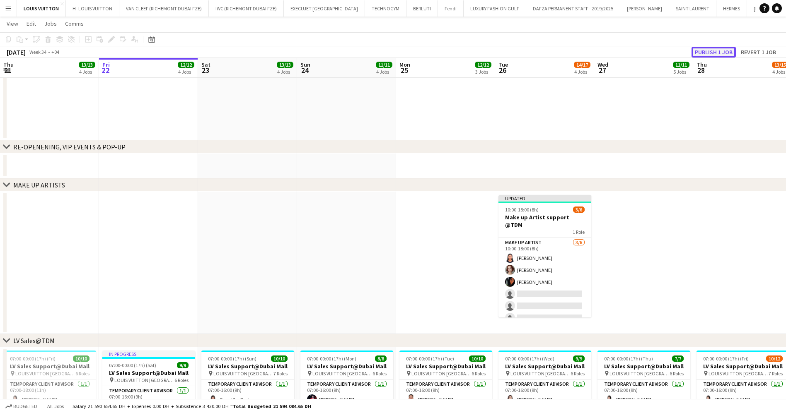
click at [715, 51] on button "Publish 1 job" at bounding box center [713, 52] width 44 height 11
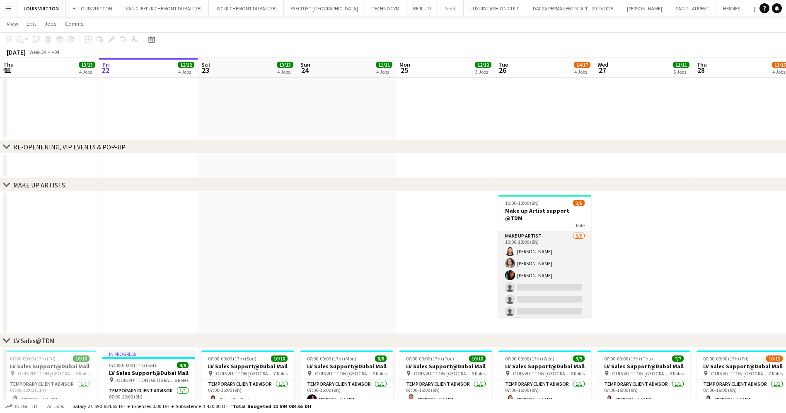
click at [529, 278] on app-card-role "Make up artist 3/6 10:00-18:00 (8h) Jacqueline Alves da Silva Anastasia Olkhovs…" at bounding box center [544, 276] width 93 height 88
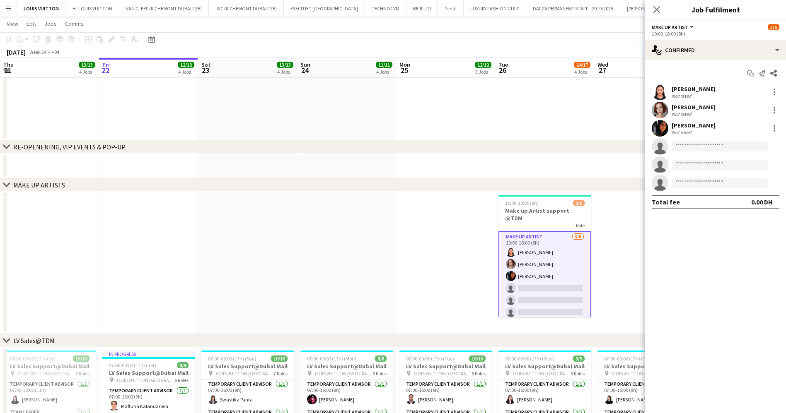
click at [685, 152] on app-invite-slot "single-neutral-actions" at bounding box center [715, 146] width 141 height 17
click at [687, 144] on input at bounding box center [719, 147] width 96 height 10
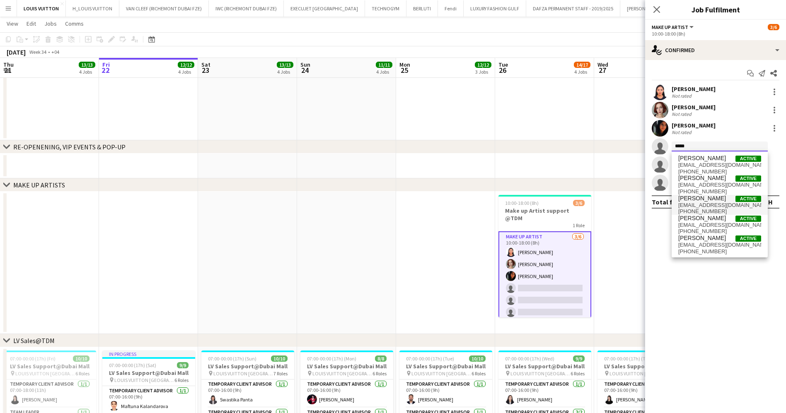
type input "*****"
click at [708, 200] on span "Eliza Ismailova" at bounding box center [702, 198] width 48 height 7
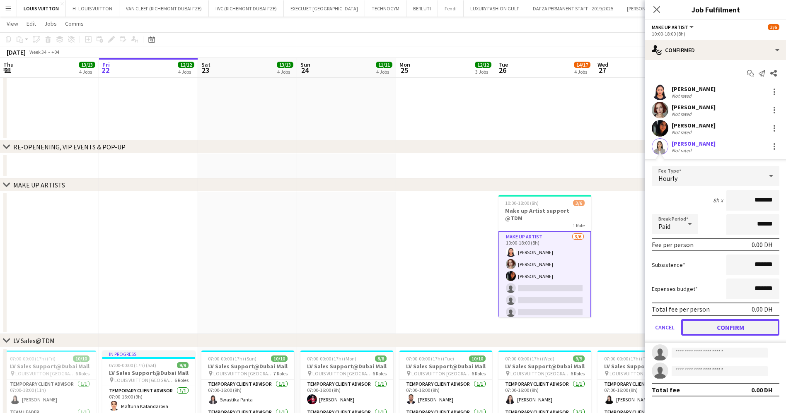
click at [723, 329] on button "Confirm" at bounding box center [730, 327] width 98 height 17
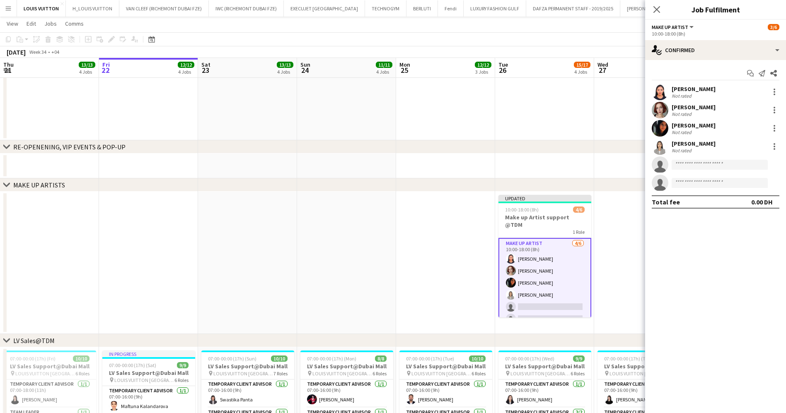
click at [553, 39] on app-toolbar "Copy Paste Paste Ctrl+V Paste with crew Ctrl+Shift+V Paste linked Job Delete Gr…" at bounding box center [393, 39] width 786 height 14
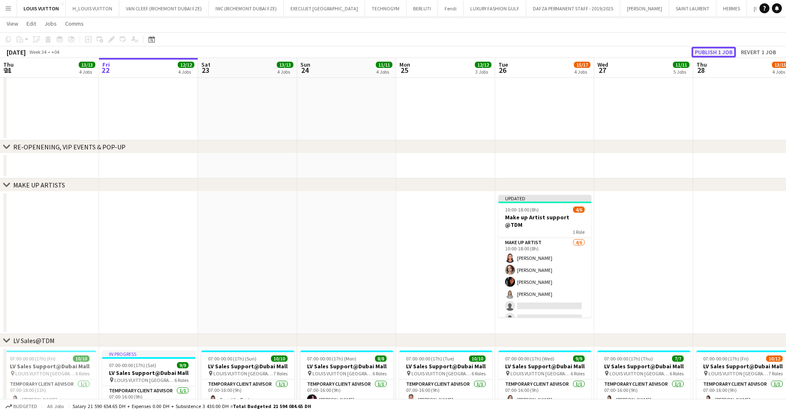
click at [715, 53] on button "Publish 1 job" at bounding box center [713, 52] width 44 height 11
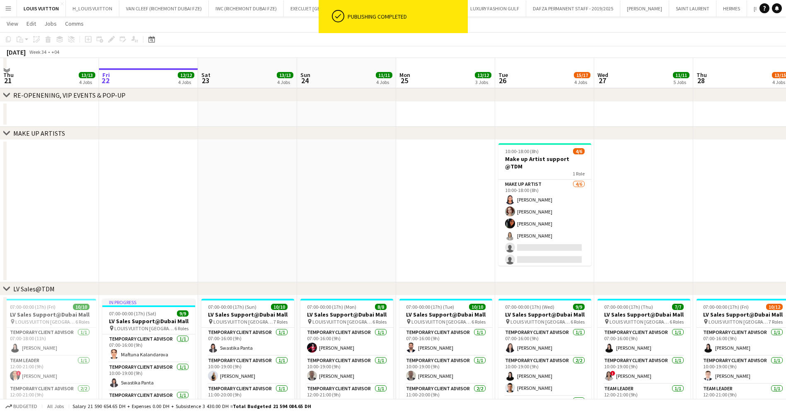
scroll to position [248, 0]
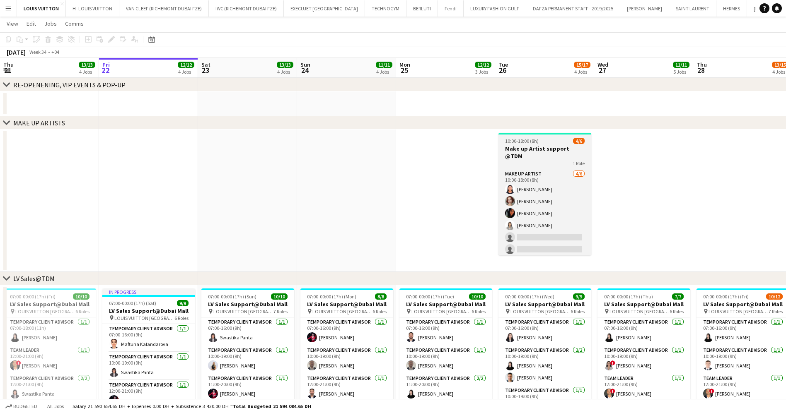
click at [528, 160] on div "1 Role" at bounding box center [544, 163] width 93 height 7
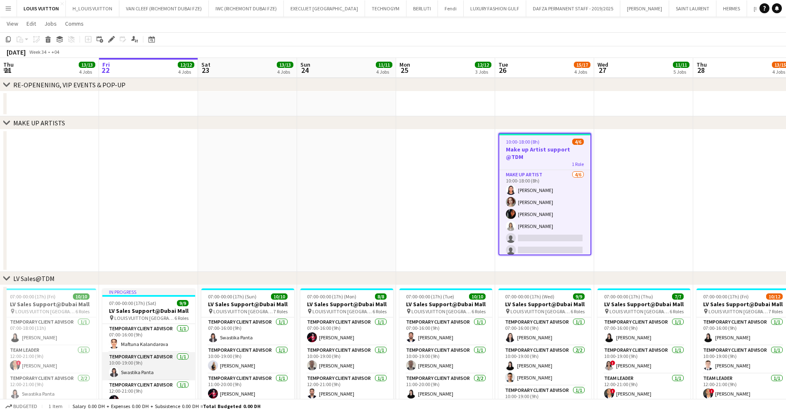
click at [125, 372] on app-card-role "Temporary Client Advisor 1/1 10:00-19:00 (9h) Swastika Panta" at bounding box center [148, 366] width 93 height 28
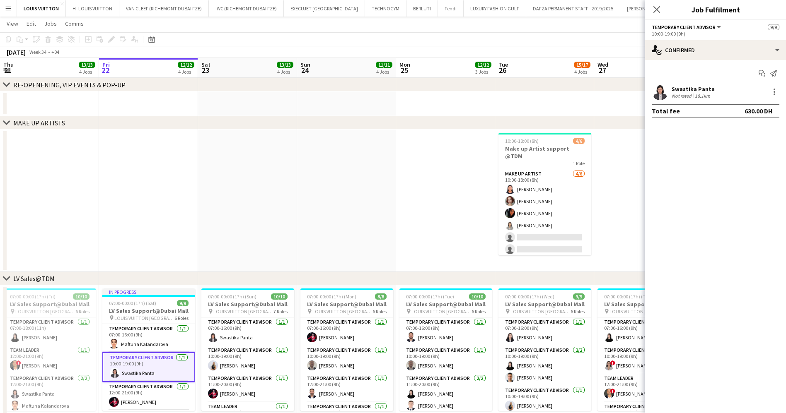
click at [5, 309] on div at bounding box center [4, 356] width 3 height 139
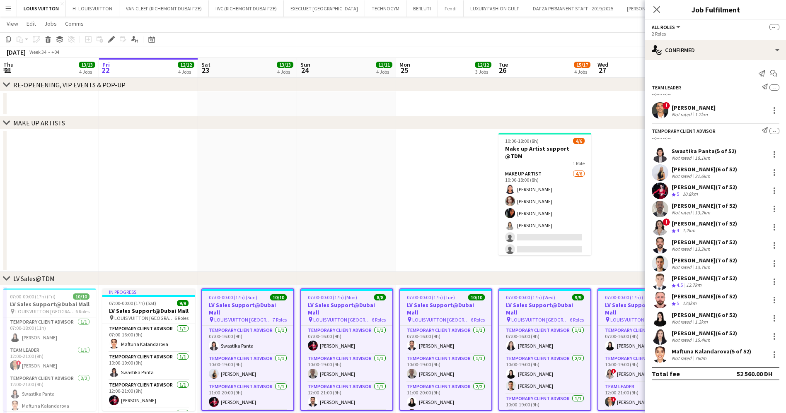
click at [397, 194] on app-date-cell at bounding box center [445, 201] width 99 height 142
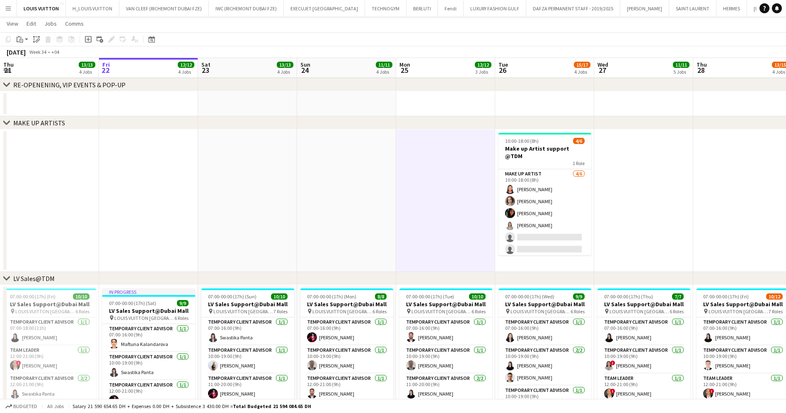
scroll to position [0, 256]
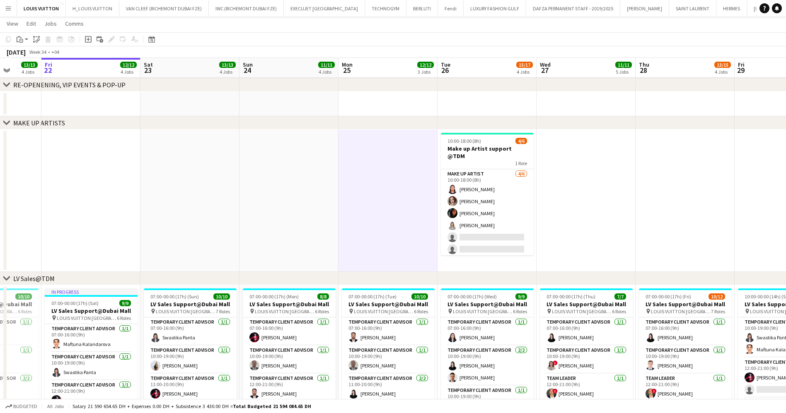
drag, startPoint x: 596, startPoint y: 235, endPoint x: 516, endPoint y: 237, distance: 79.1
click at [516, 237] on app-calendar-viewport "Tue 19 13/17 4 Jobs Wed 20 12/12 5 Jobs Thu 21 13/13 4 Jobs Fri 22 12/12 4 Jobs…" at bounding box center [393, 371] width 786 height 1175
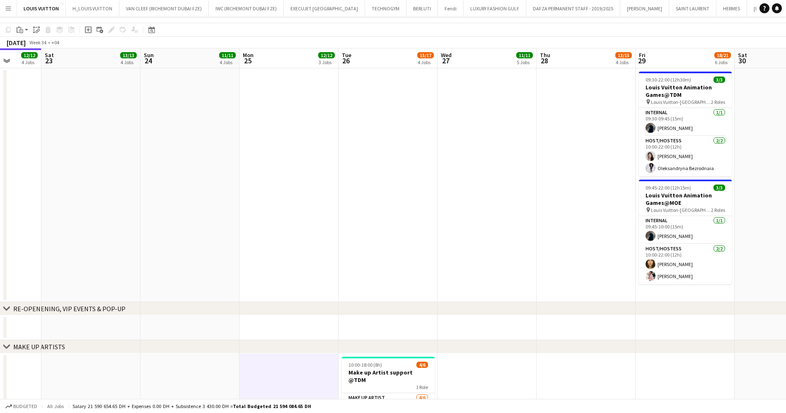
scroll to position [0, 0]
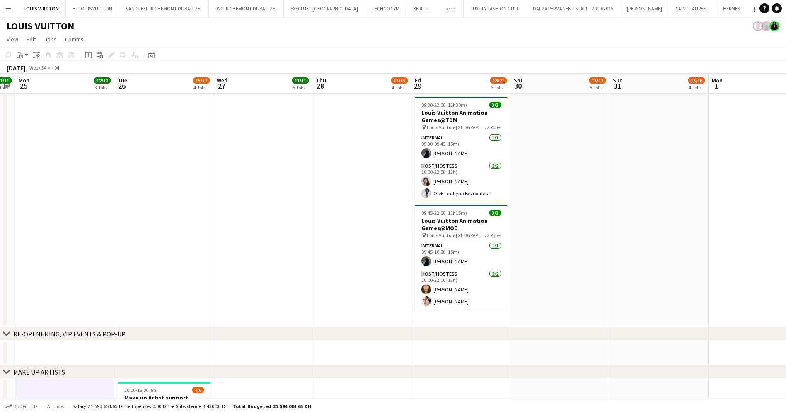
drag, startPoint x: 577, startPoint y: 193, endPoint x: 353, endPoint y: 219, distance: 225.5
drag, startPoint x: 386, startPoint y: 217, endPoint x: 443, endPoint y: 217, distance: 57.6
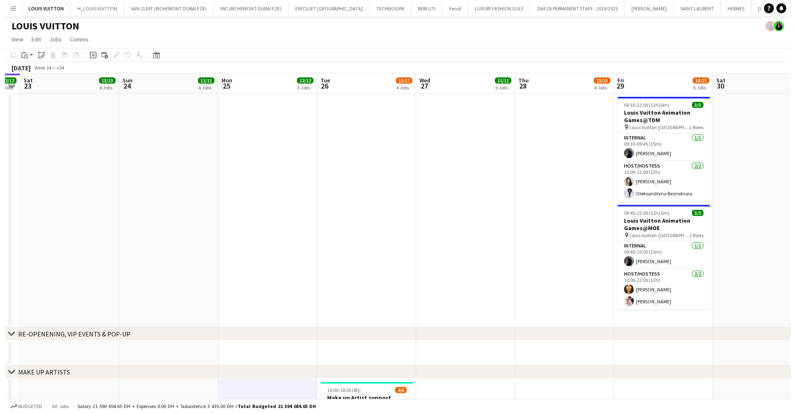
scroll to position [0, 257]
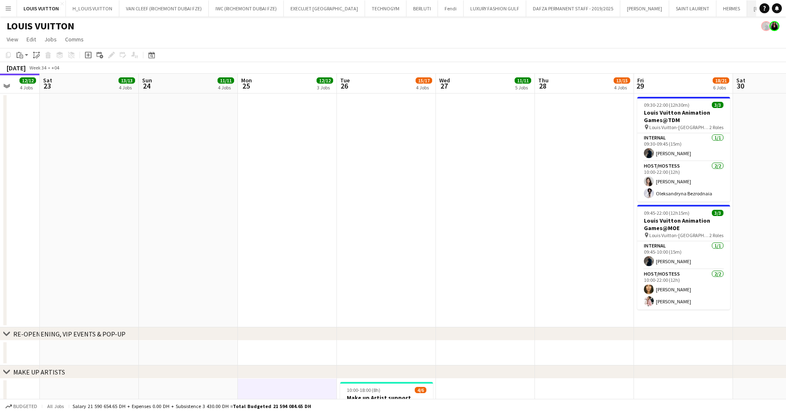
click at [747, 6] on button "TIFFANY & CO Close" at bounding box center [777, 8] width 60 height 16
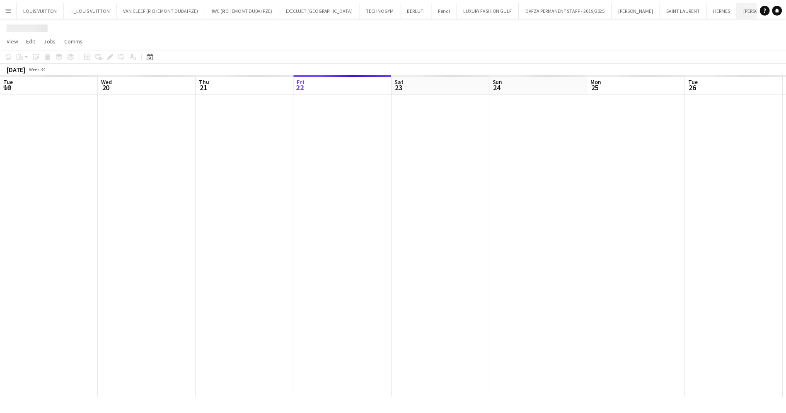
scroll to position [0, 198]
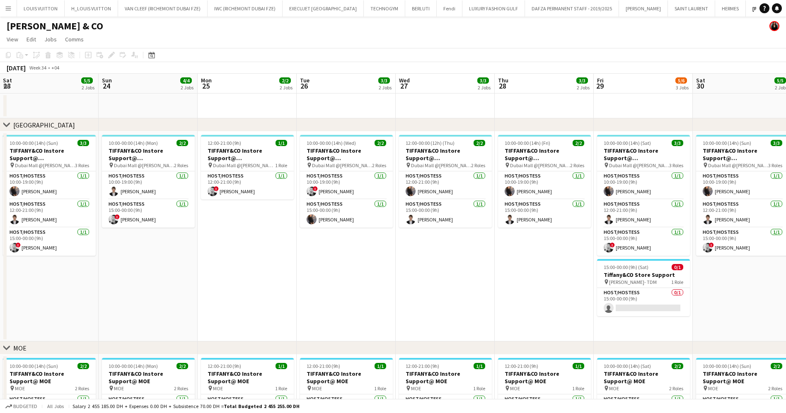
drag, startPoint x: 356, startPoint y: 265, endPoint x: 267, endPoint y: 265, distance: 89.5
click at [262, 265] on app-calendar-viewport "Tue 19 3/3 2 Jobs Wed 20 6/6 3 Jobs Thu 21 3/3 2 Jobs Fri 22 5/5 2 Jobs Sat 23 …" at bounding box center [393, 293] width 786 height 439
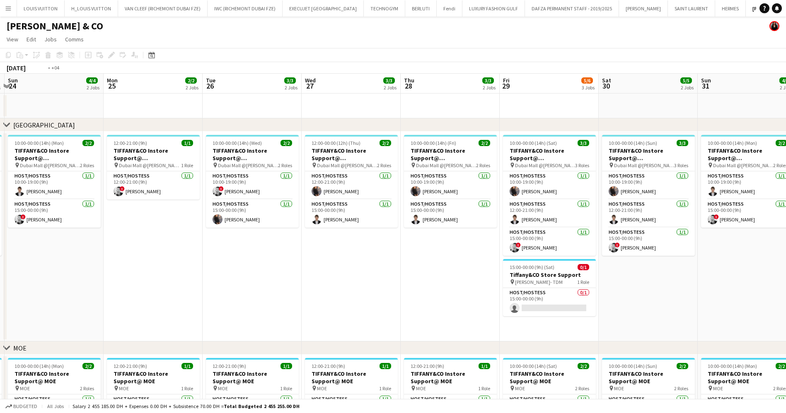
drag, startPoint x: 459, startPoint y: 295, endPoint x: 107, endPoint y: 297, distance: 352.4
click at [111, 297] on app-calendar-viewport "Thu 21 3/3 2 Jobs Fri 22 5/5 2 Jobs Sat 23 5/5 2 Jobs Sun 24 4/4 2 Jobs Mon 25 …" at bounding box center [393, 293] width 786 height 439
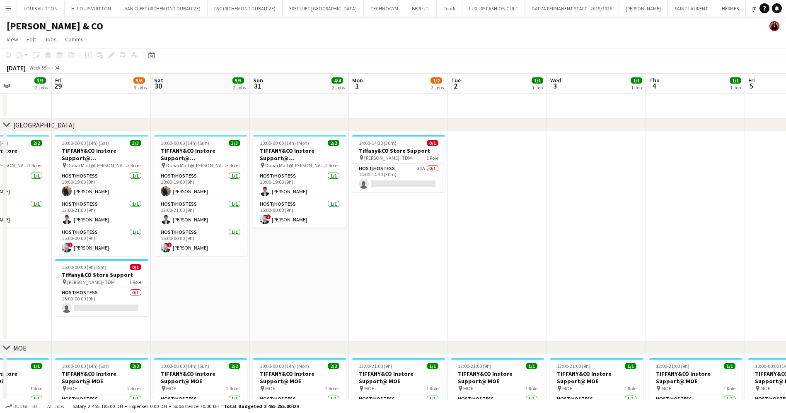
scroll to position [0, 275]
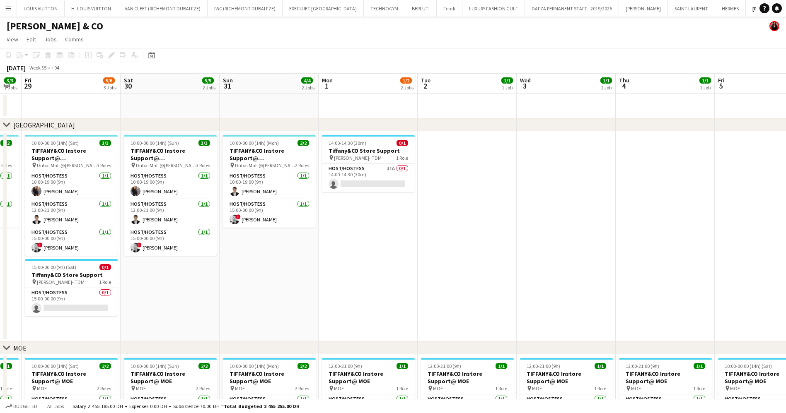
drag, startPoint x: 451, startPoint y: 303, endPoint x: 426, endPoint y: 269, distance: 42.7
click at [449, 303] on app-calendar-viewport "Tue 26 3/3 2 Jobs Wed 27 3/3 2 Jobs Thu 28 3/3 2 Jobs Fri 29 5/6 3 Jobs Sat 30 …" at bounding box center [393, 293] width 786 height 439
click at [376, 179] on app-card-role "Host/Hostess 31A 0/1 14:00-14:30 (30m) single-neutral-actions" at bounding box center [368, 178] width 93 height 28
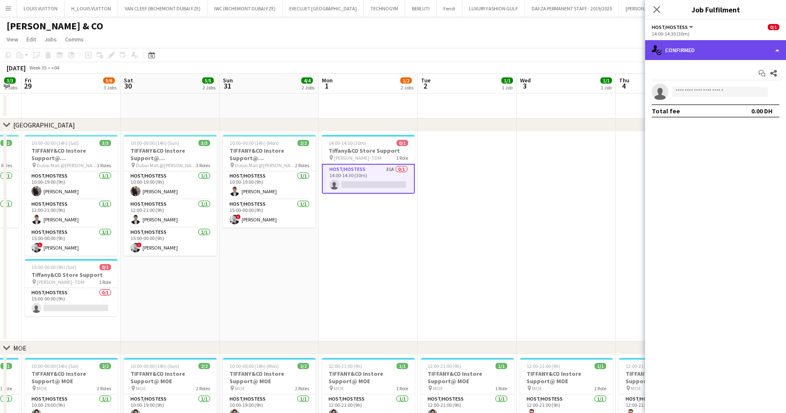
click at [698, 56] on div "single-neutral-actions-check-2 Confirmed" at bounding box center [715, 50] width 141 height 20
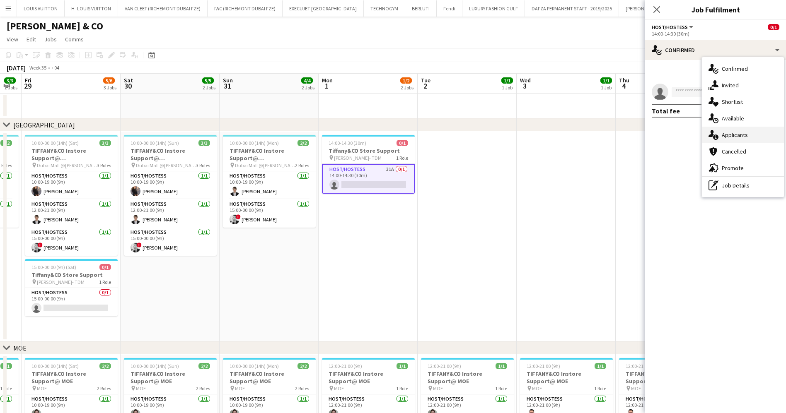
click at [721, 133] on div "single-neutral-actions-information Applicants" at bounding box center [743, 135] width 82 height 17
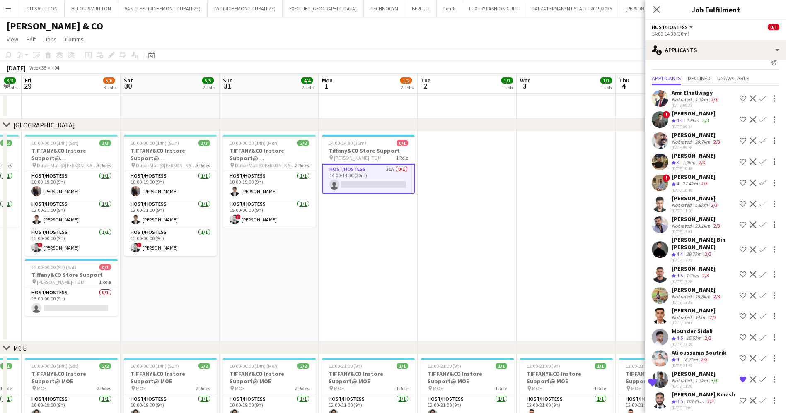
scroll to position [0, 0]
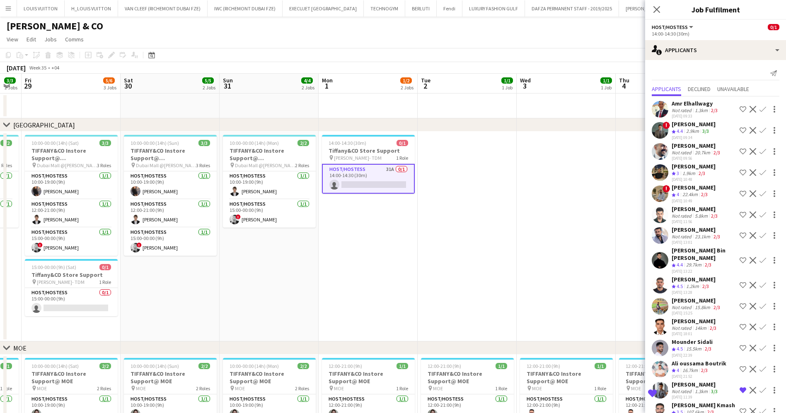
click at [358, 178] on app-card-role "Host/Hostess 31A 0/1 14:00-14:30 (30m) single-neutral-actions" at bounding box center [368, 179] width 93 height 30
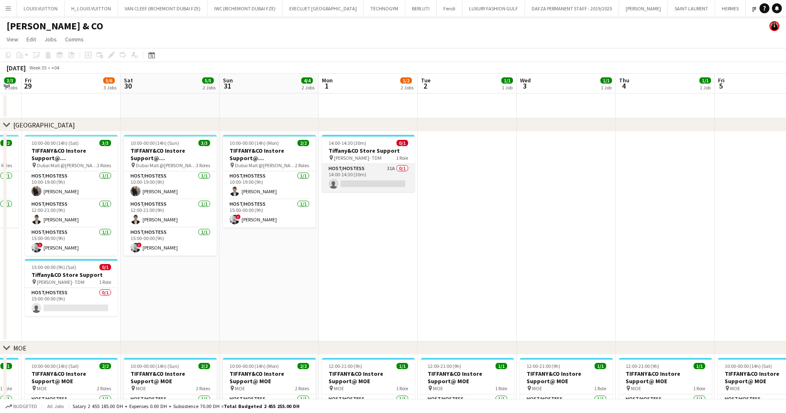
click at [358, 178] on app-card-role "Host/Hostess 31A 0/1 14:00-14:30 (30m) single-neutral-actions" at bounding box center [368, 178] width 93 height 28
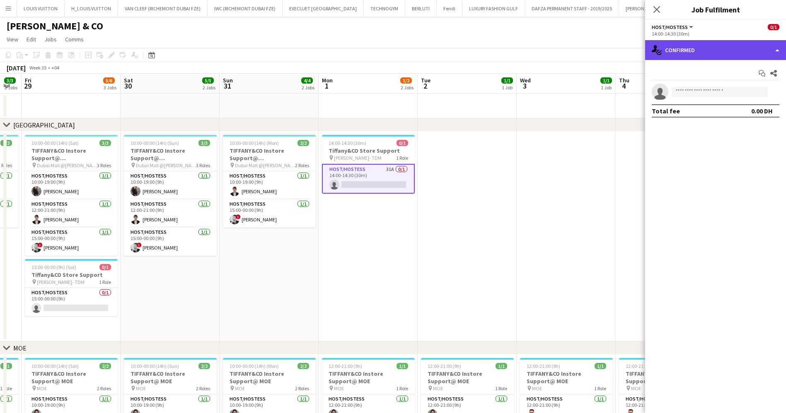
click at [735, 49] on div "single-neutral-actions-check-2 Confirmed" at bounding box center [715, 50] width 141 height 20
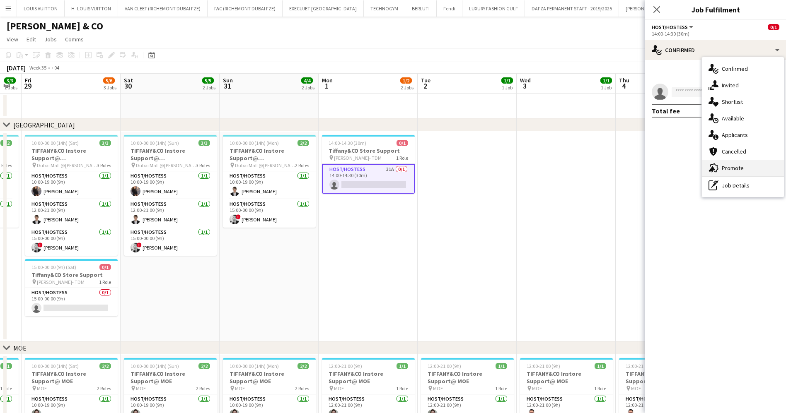
click at [733, 170] on div "advertising-megaphone Promote" at bounding box center [743, 168] width 82 height 17
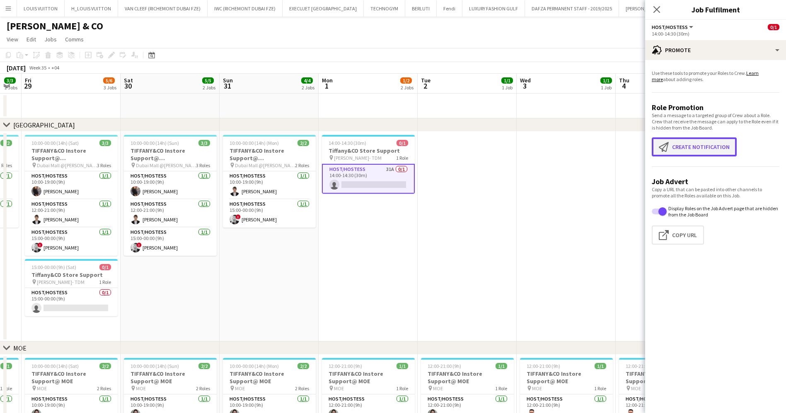
click at [713, 145] on button "Create notification Create notification" at bounding box center [693, 146] width 85 height 19
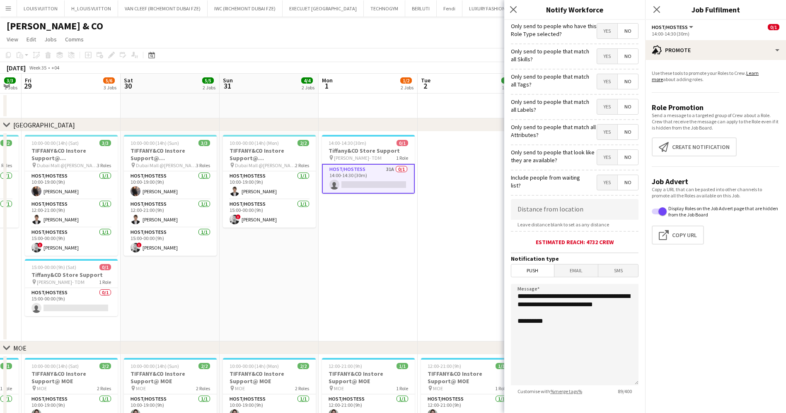
click at [600, 28] on span "Yes" at bounding box center [607, 31] width 20 height 15
click at [598, 53] on span "Yes" at bounding box center [607, 56] width 20 height 15
click at [600, 79] on span "Yes" at bounding box center [607, 81] width 20 height 15
click at [600, 110] on span "Yes" at bounding box center [607, 106] width 20 height 15
click at [599, 130] on span "Yes" at bounding box center [607, 132] width 20 height 15
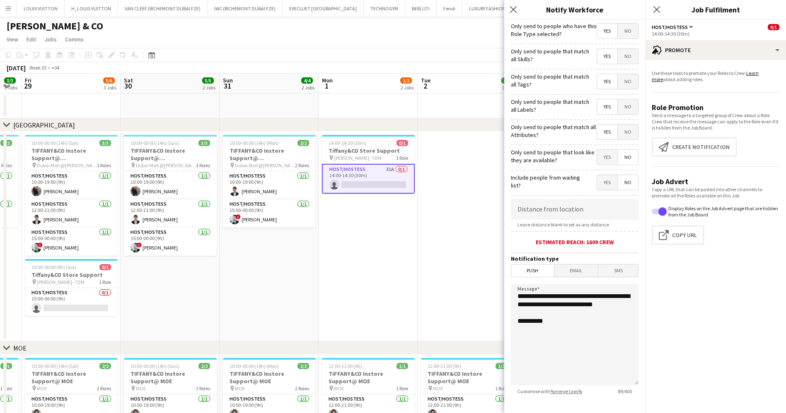
click at [597, 146] on div "Only send to people that look like they are available? Yes No" at bounding box center [575, 156] width 128 height 20
click at [617, 29] on span "No" at bounding box center [627, 31] width 20 height 15
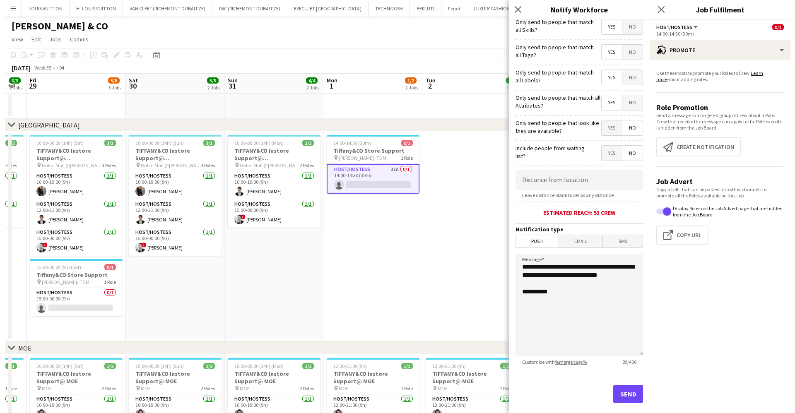
scroll to position [43, 0]
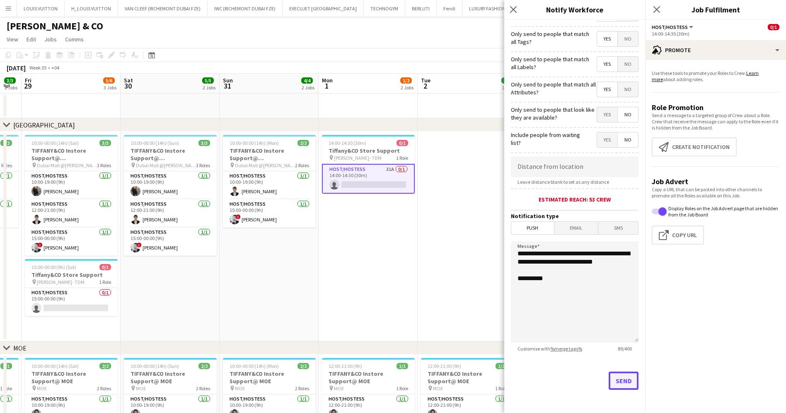
click at [608, 387] on button "Send" at bounding box center [623, 381] width 30 height 18
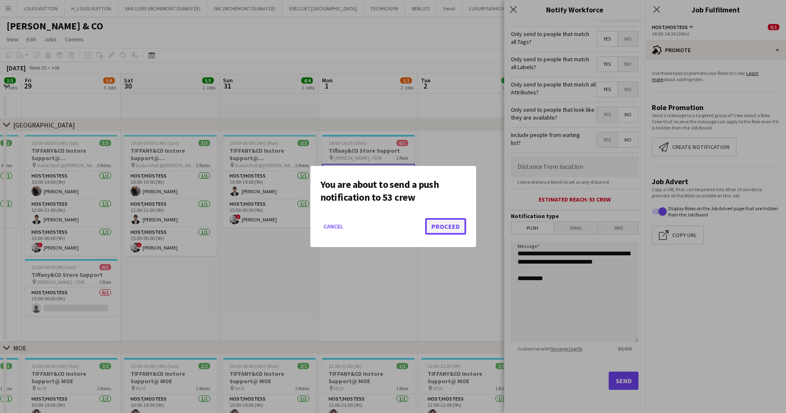
click at [441, 227] on button "Proceed" at bounding box center [445, 226] width 41 height 17
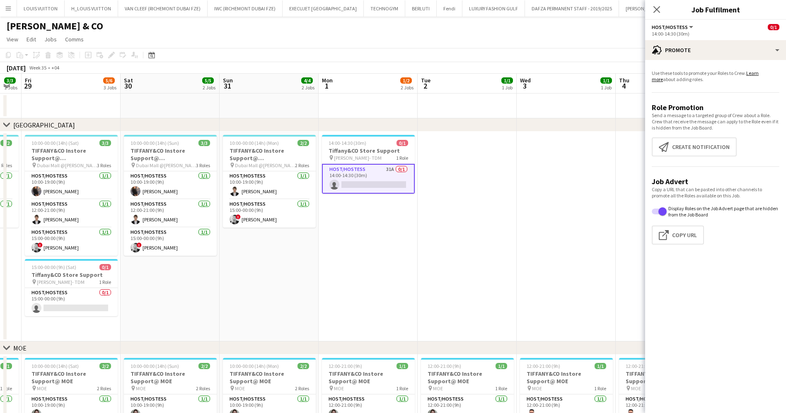
click at [397, 275] on app-date-cell "14:00-14:30 (30m) 0/1 Tiffany&CO Store Support pin Tiffany- TDM 1 Role Host/Hos…" at bounding box center [367, 237] width 99 height 210
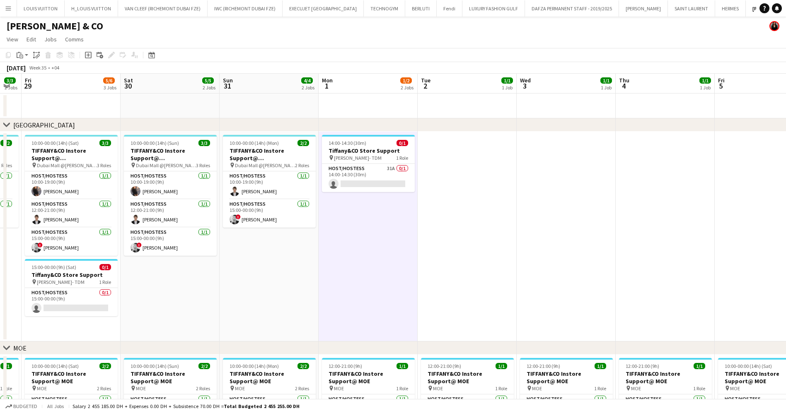
click at [13, 2] on button "Menu" at bounding box center [8, 8] width 17 height 17
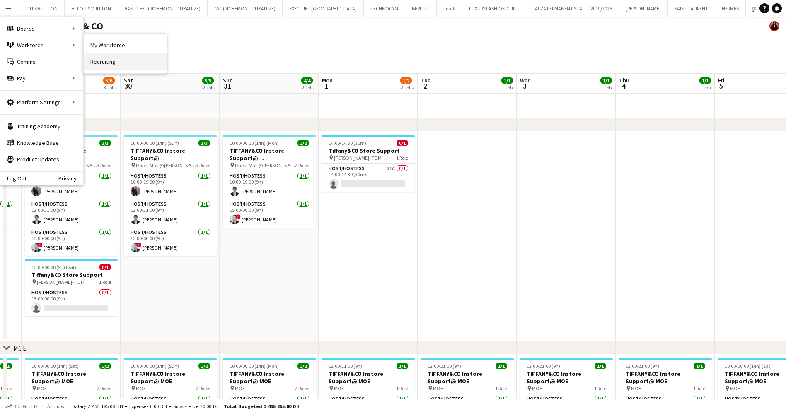
click at [103, 58] on link "Recruiting" at bounding box center [125, 61] width 83 height 17
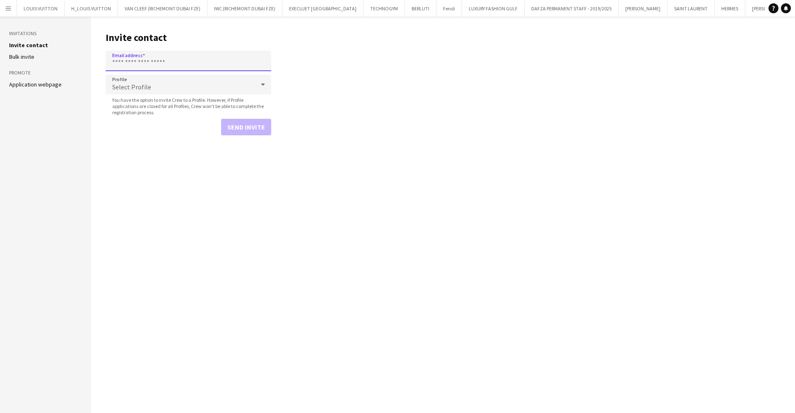
click at [157, 65] on input "Email address" at bounding box center [189, 61] width 166 height 21
paste input "**********"
type input "**********"
click at [135, 91] on div "Select Profile" at bounding box center [180, 85] width 149 height 20
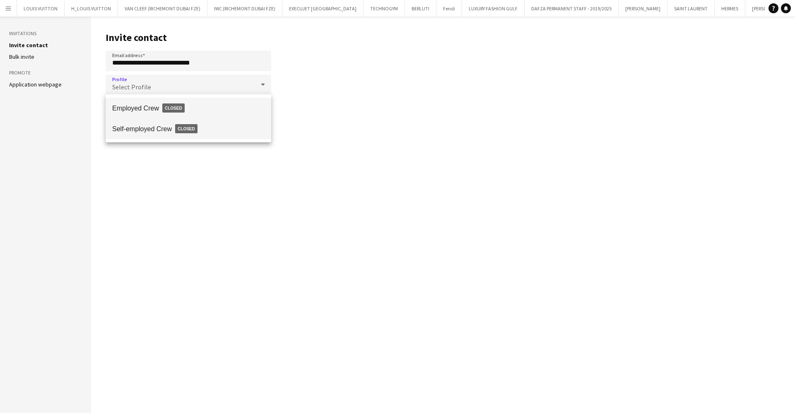
click at [153, 128] on span "Self-employed Crew Closed" at bounding box center [188, 128] width 152 height 19
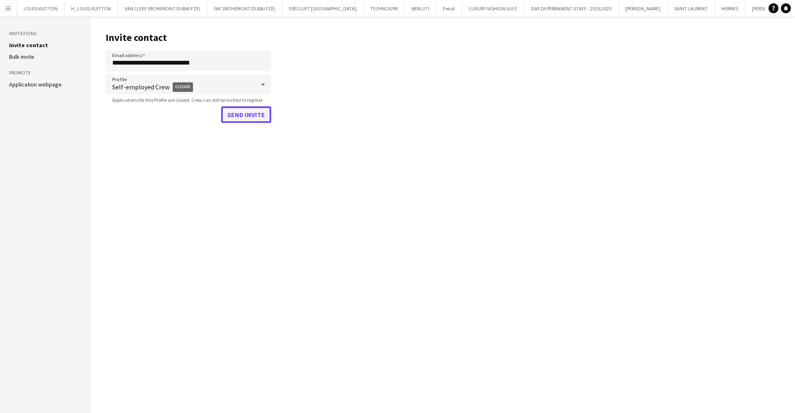
click at [260, 121] on button "Send invite" at bounding box center [246, 114] width 50 height 17
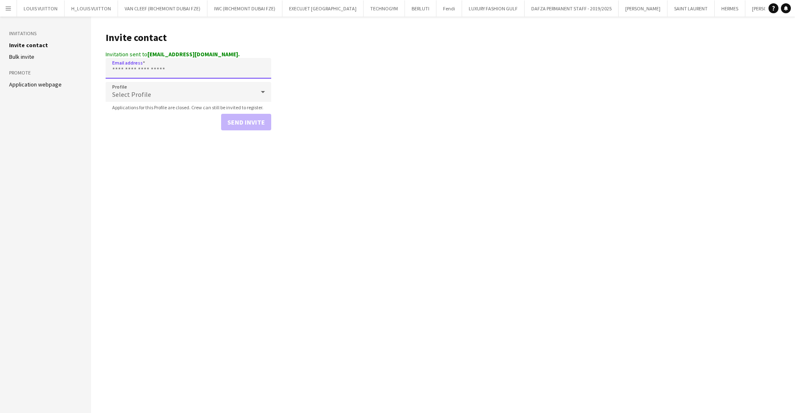
click at [144, 72] on input "Email address" at bounding box center [189, 68] width 166 height 21
paste input "**********"
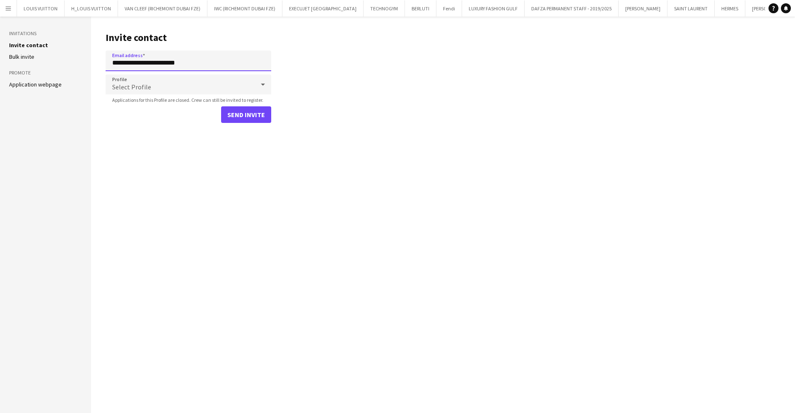
type input "**********"
click at [152, 84] on div "Select Profile" at bounding box center [180, 85] width 149 height 20
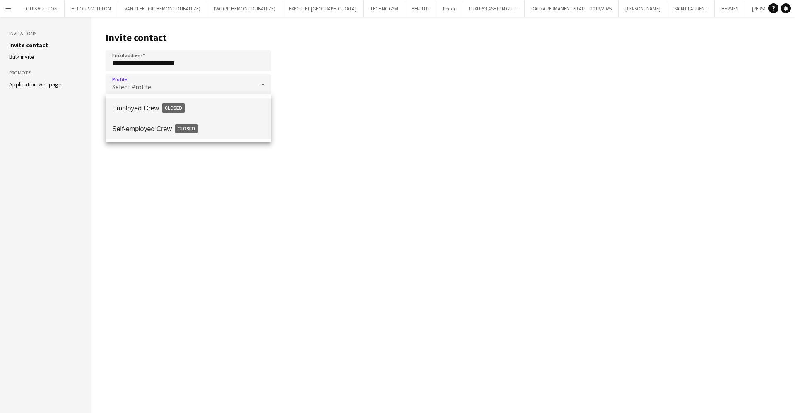
click at [149, 125] on span "Self-employed Crew Closed" at bounding box center [188, 128] width 152 height 19
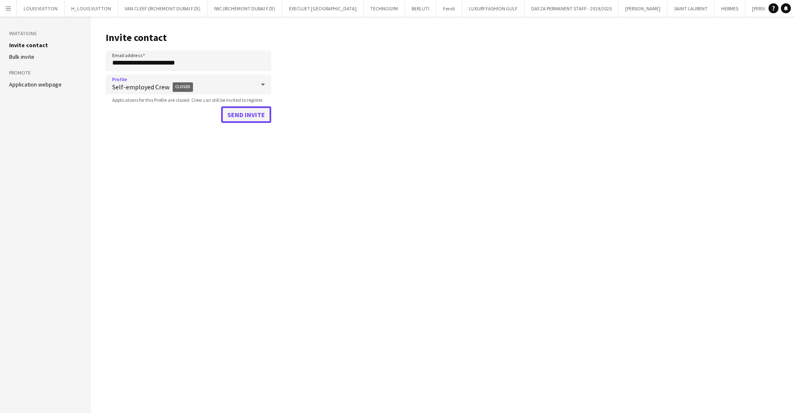
click at [242, 110] on button "Send invite" at bounding box center [246, 114] width 50 height 17
